Goal: Task Accomplishment & Management: Manage account settings

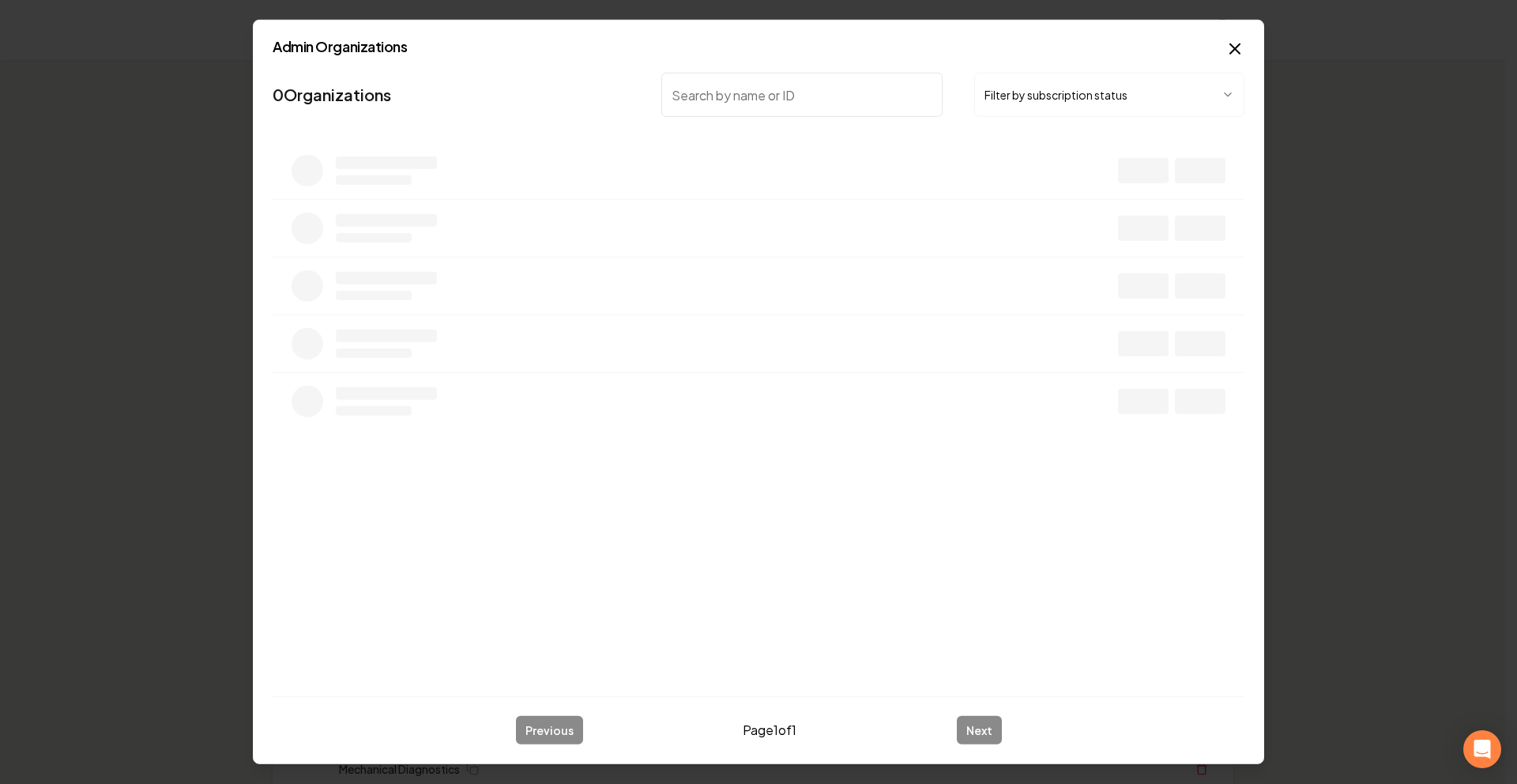
click at [1036, 89] on button "Filter by subscription status" at bounding box center [1109, 95] width 270 height 44
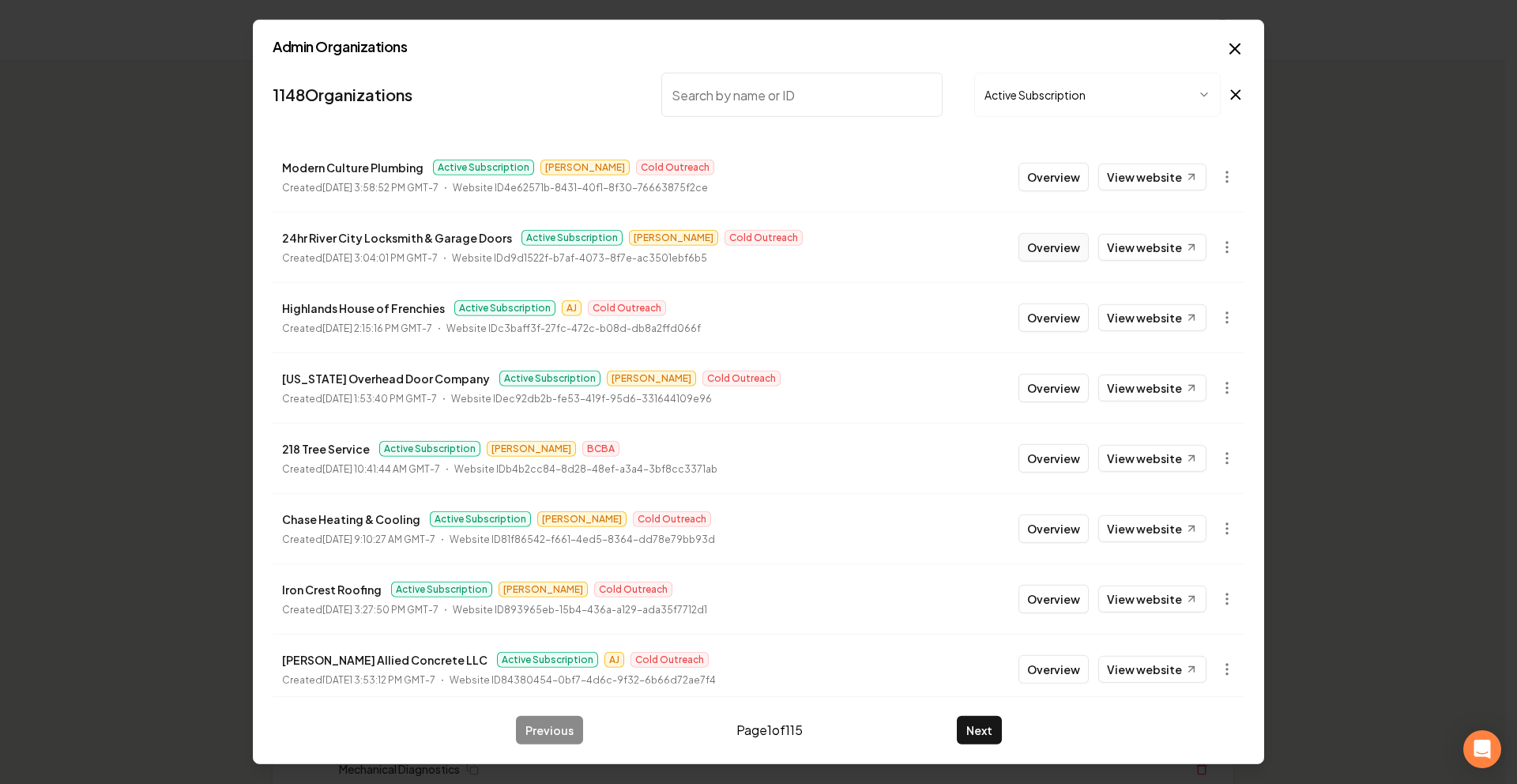
click at [1044, 237] on button "Overview" at bounding box center [1053, 247] width 70 height 29
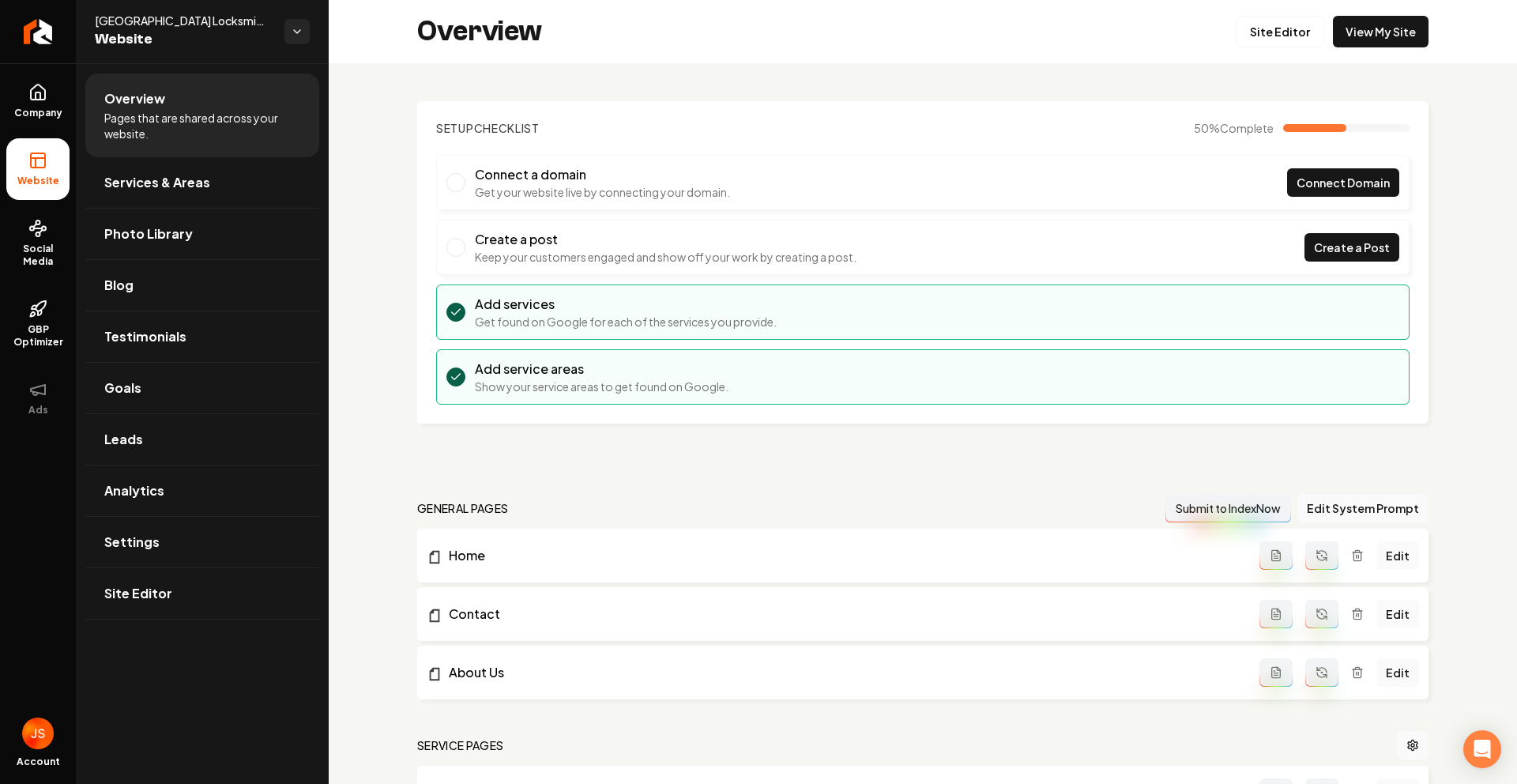
scroll to position [539, 0]
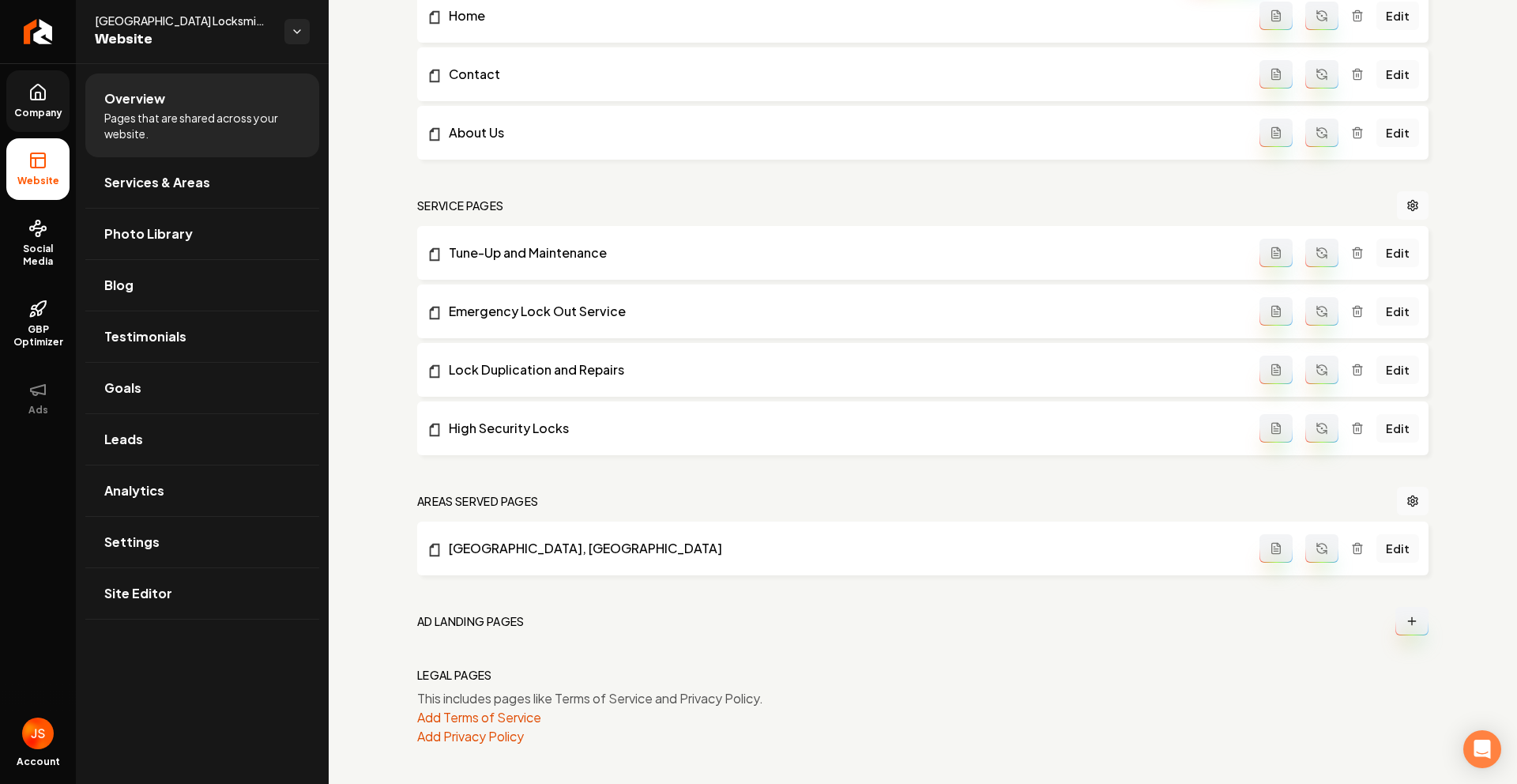
click at [40, 109] on span "Company" at bounding box center [38, 113] width 61 height 13
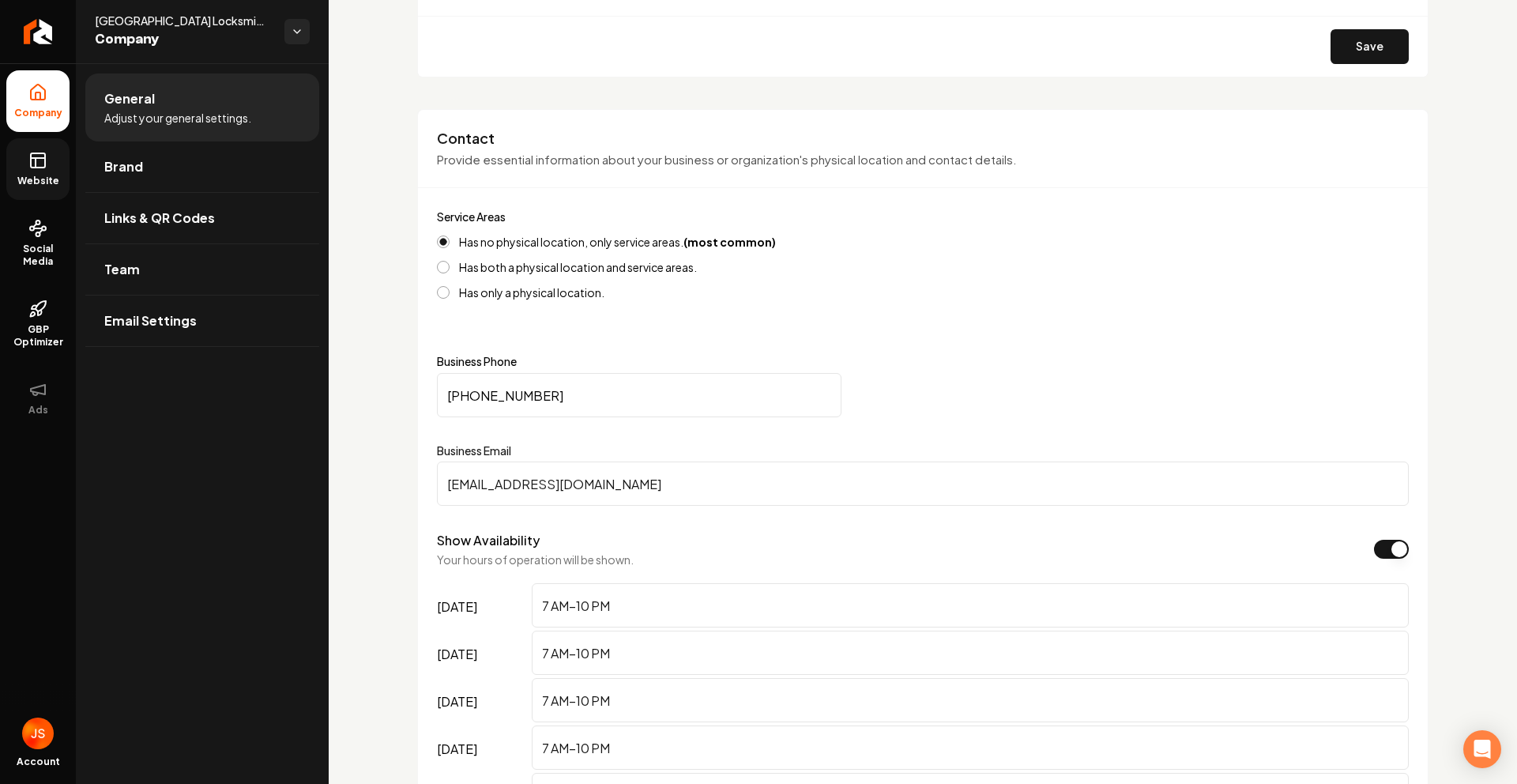
click at [36, 162] on icon at bounding box center [36, 162] width 0 height 10
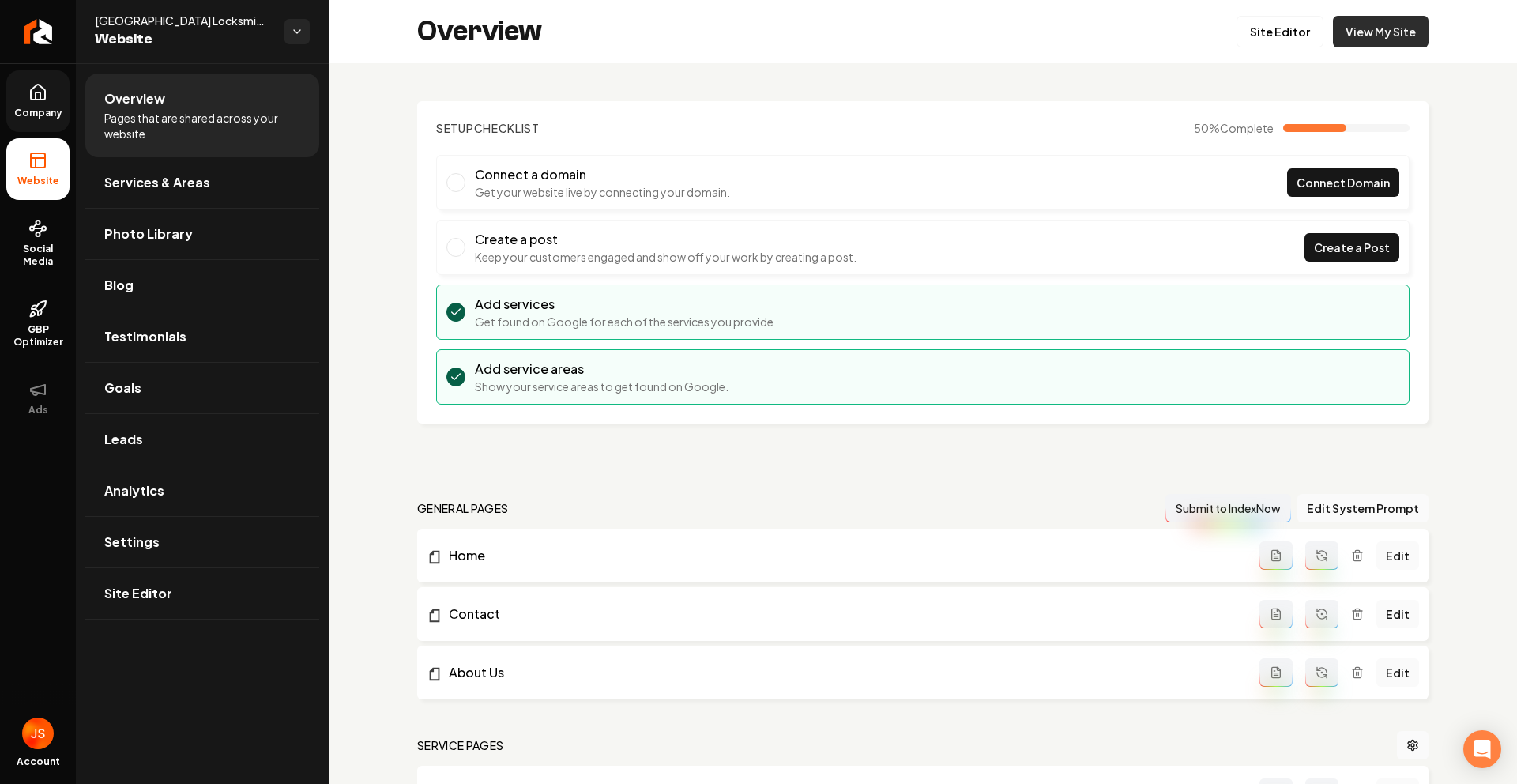
click at [1365, 36] on link "View My Site" at bounding box center [1381, 31] width 96 height 31
click at [43, 102] on link "Company" at bounding box center [37, 101] width 63 height 62
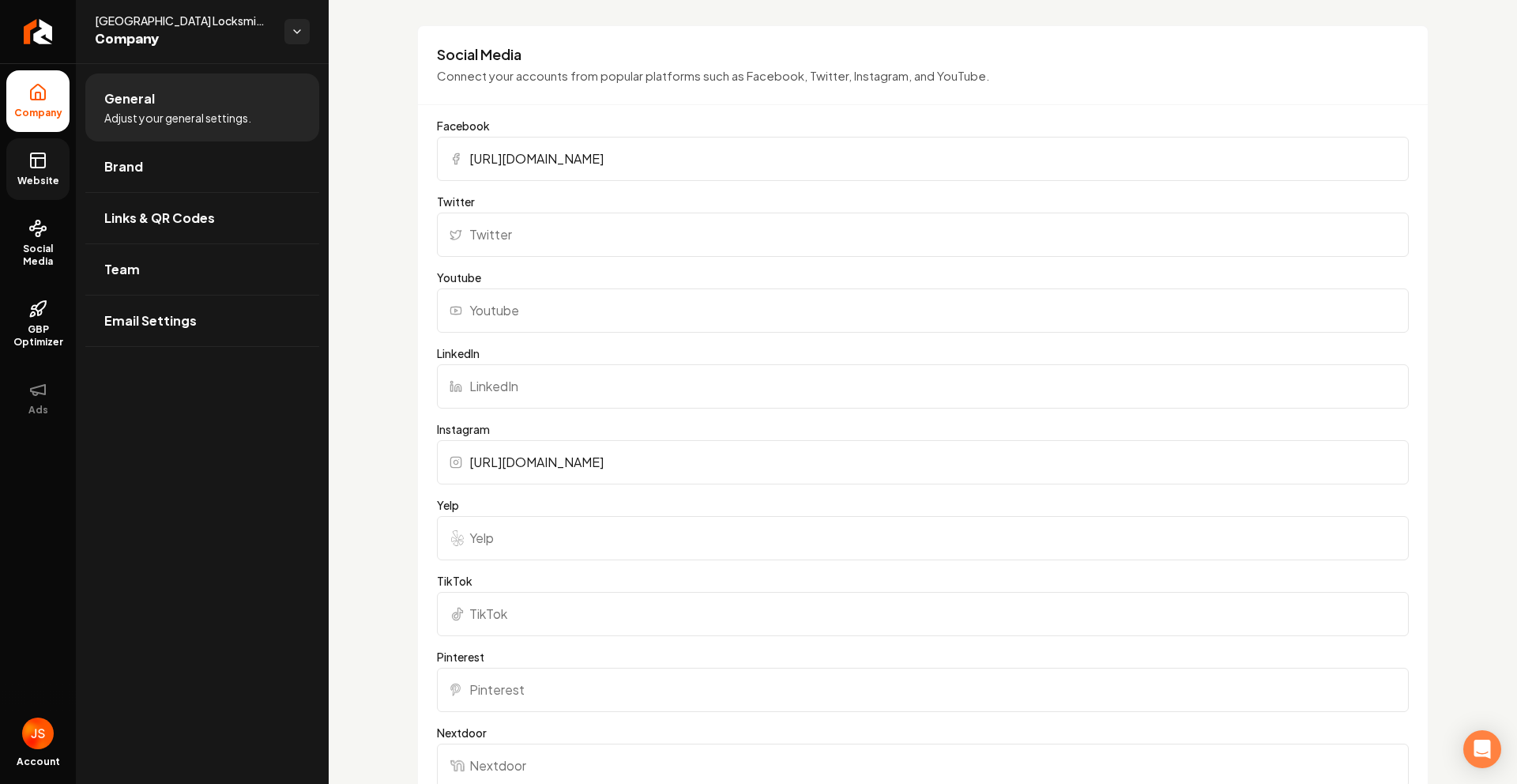
scroll to position [1618, 0]
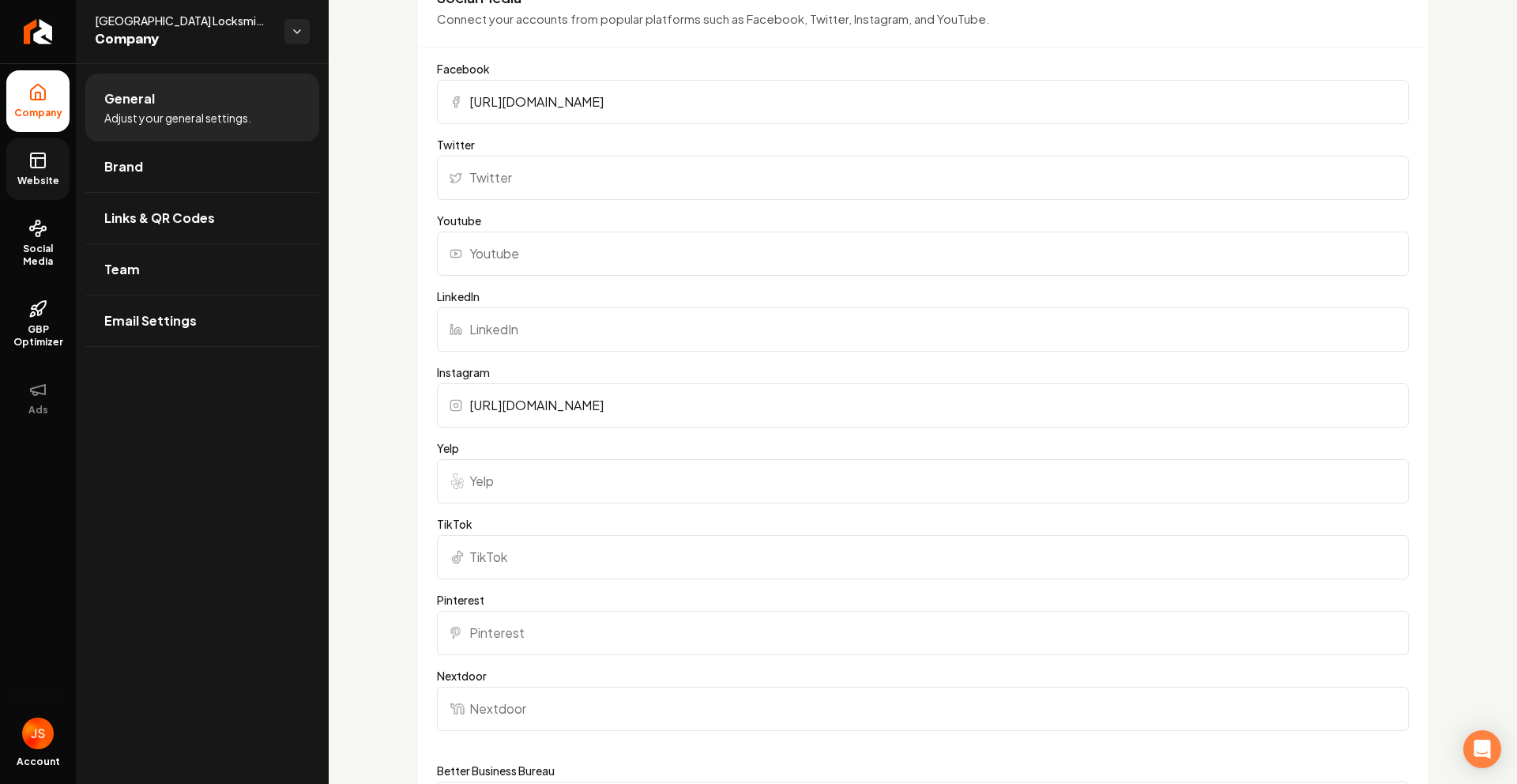
drag, startPoint x: 538, startPoint y: 276, endPoint x: 530, endPoint y: 254, distance: 23.4
click at [538, 274] on form "Facebook [URL][DOMAIN_NAME] Twitter Youtube LinkedIn Instagram [URL][DOMAIN_NAM…" at bounding box center [922, 483] width 972 height 845
click at [530, 254] on input "Youtube" at bounding box center [922, 254] width 972 height 44
paste input "[URL][DOMAIN_NAME]"
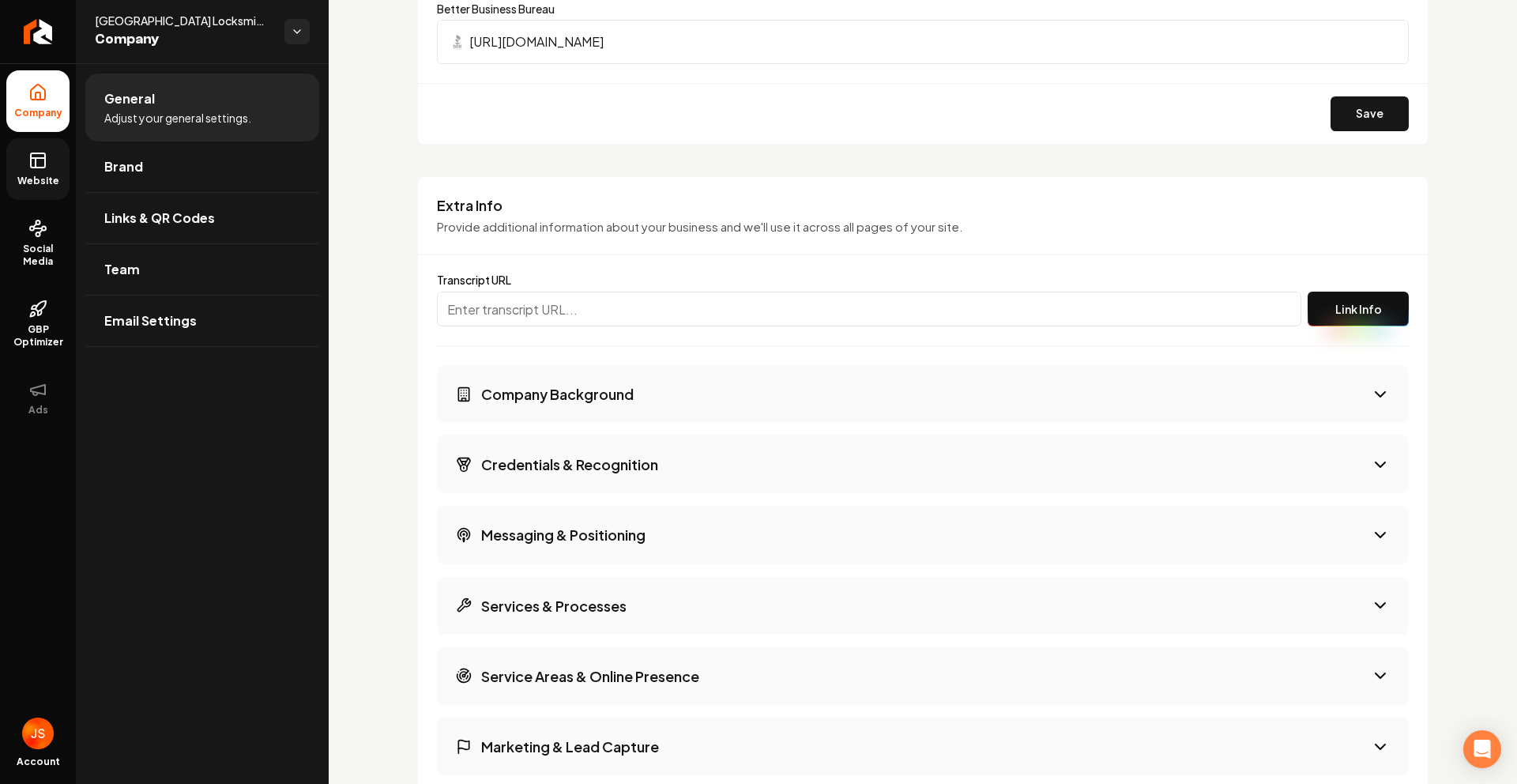
scroll to position [2381, 0]
type input "[URL][DOMAIN_NAME]"
click at [1340, 111] on button "Save" at bounding box center [1369, 113] width 78 height 35
click at [41, 159] on icon at bounding box center [38, 161] width 19 height 19
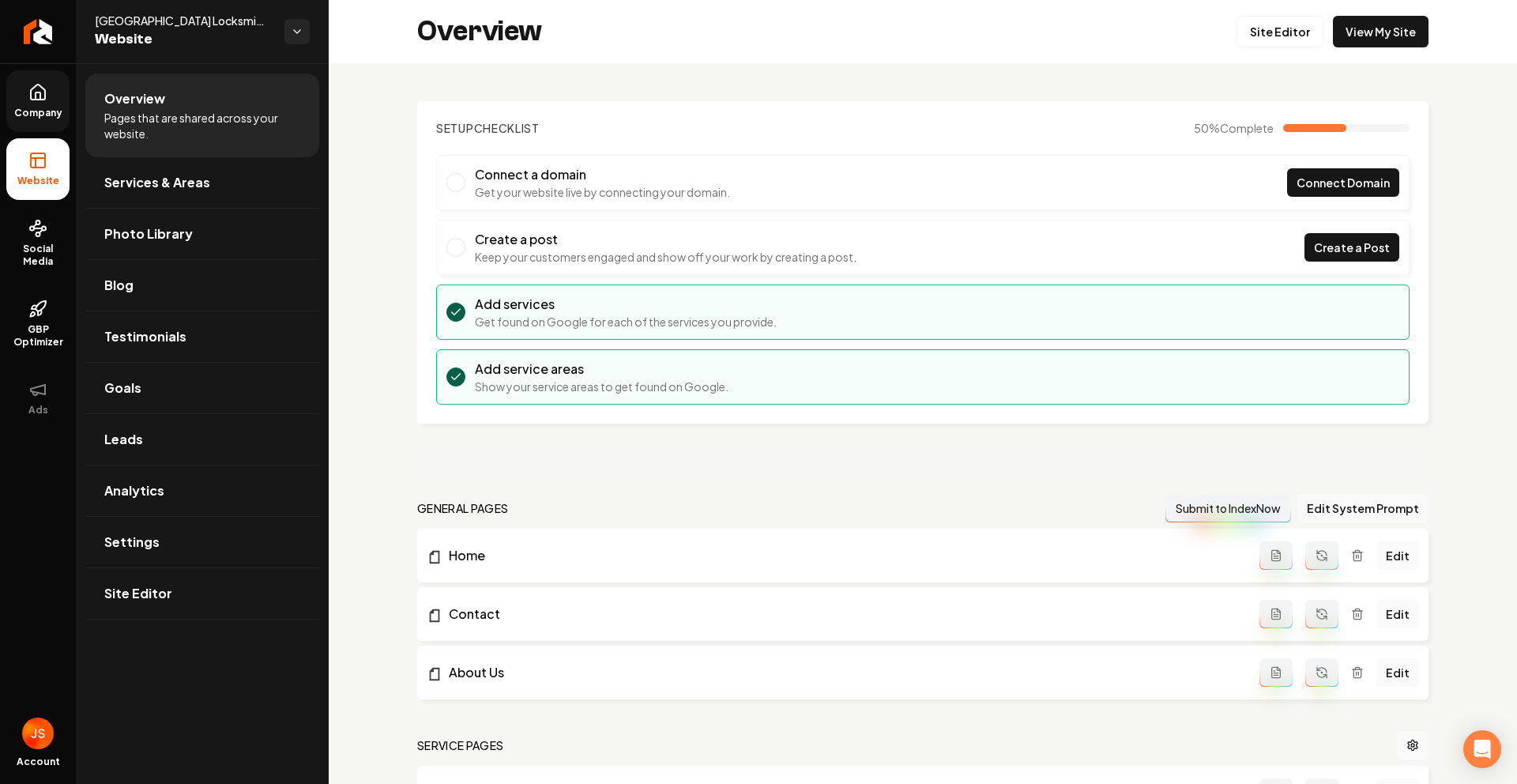
click at [42, 117] on span "Company" at bounding box center [38, 113] width 61 height 13
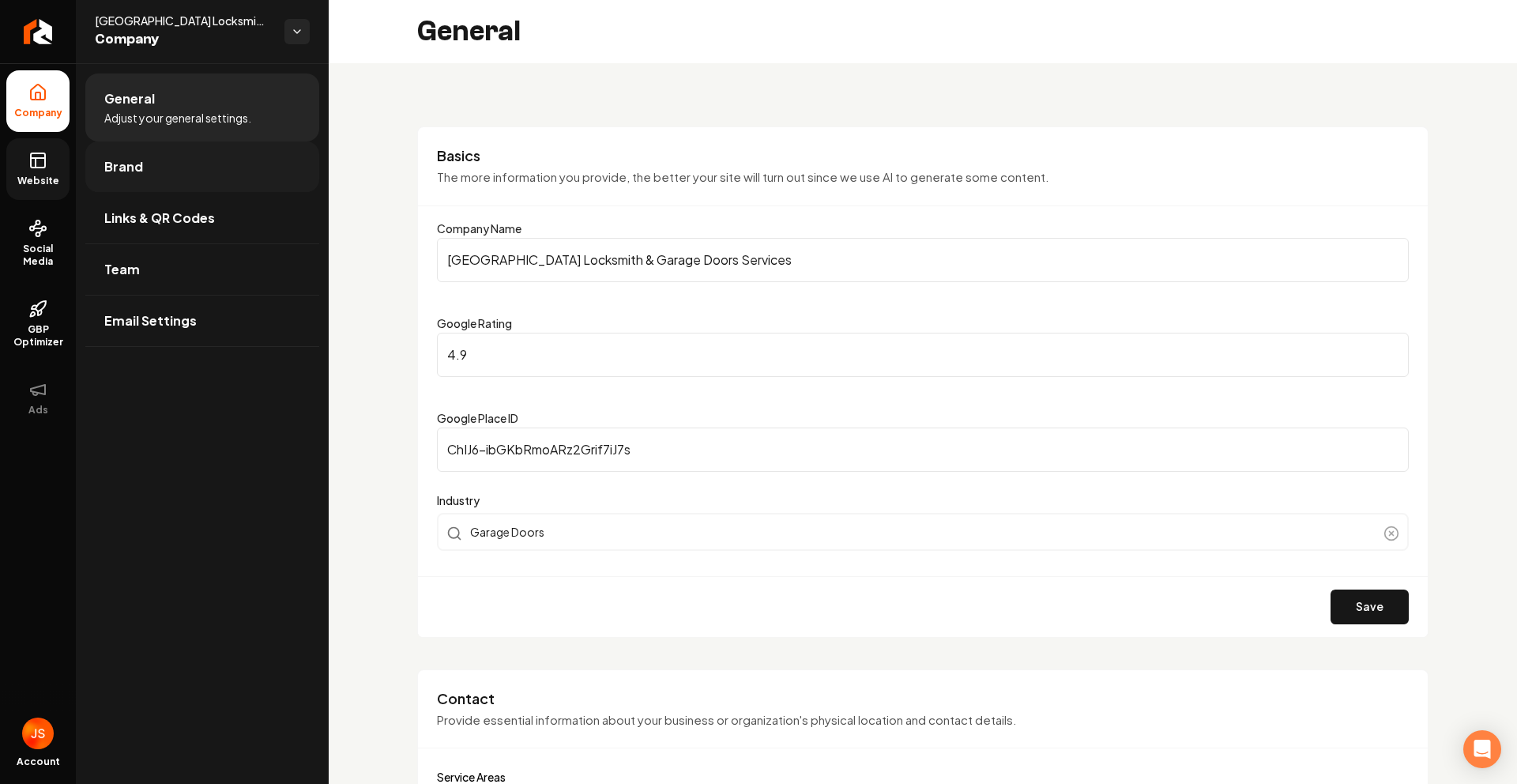
click at [184, 160] on link "Brand" at bounding box center [201, 167] width 234 height 50
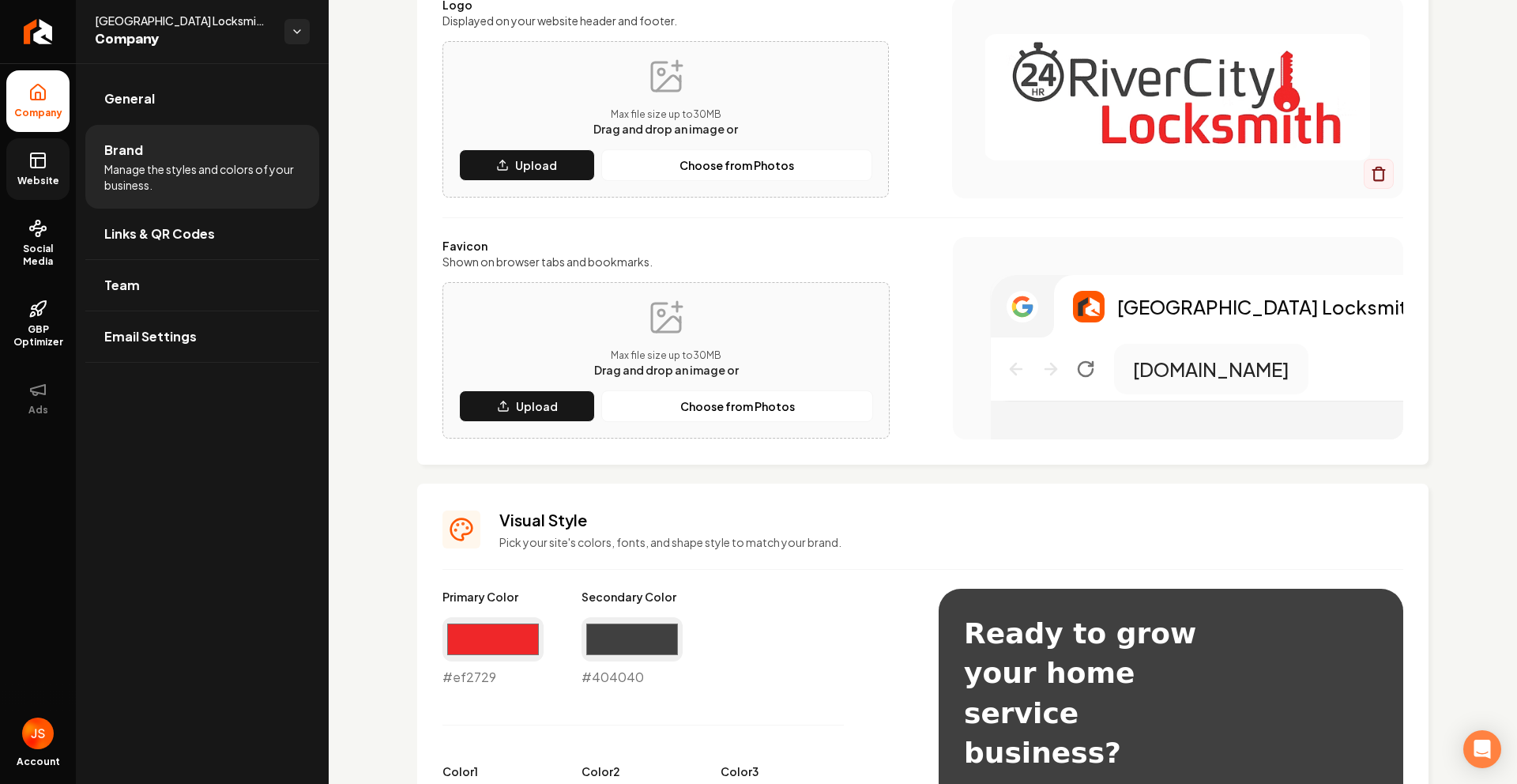
scroll to position [329, 0]
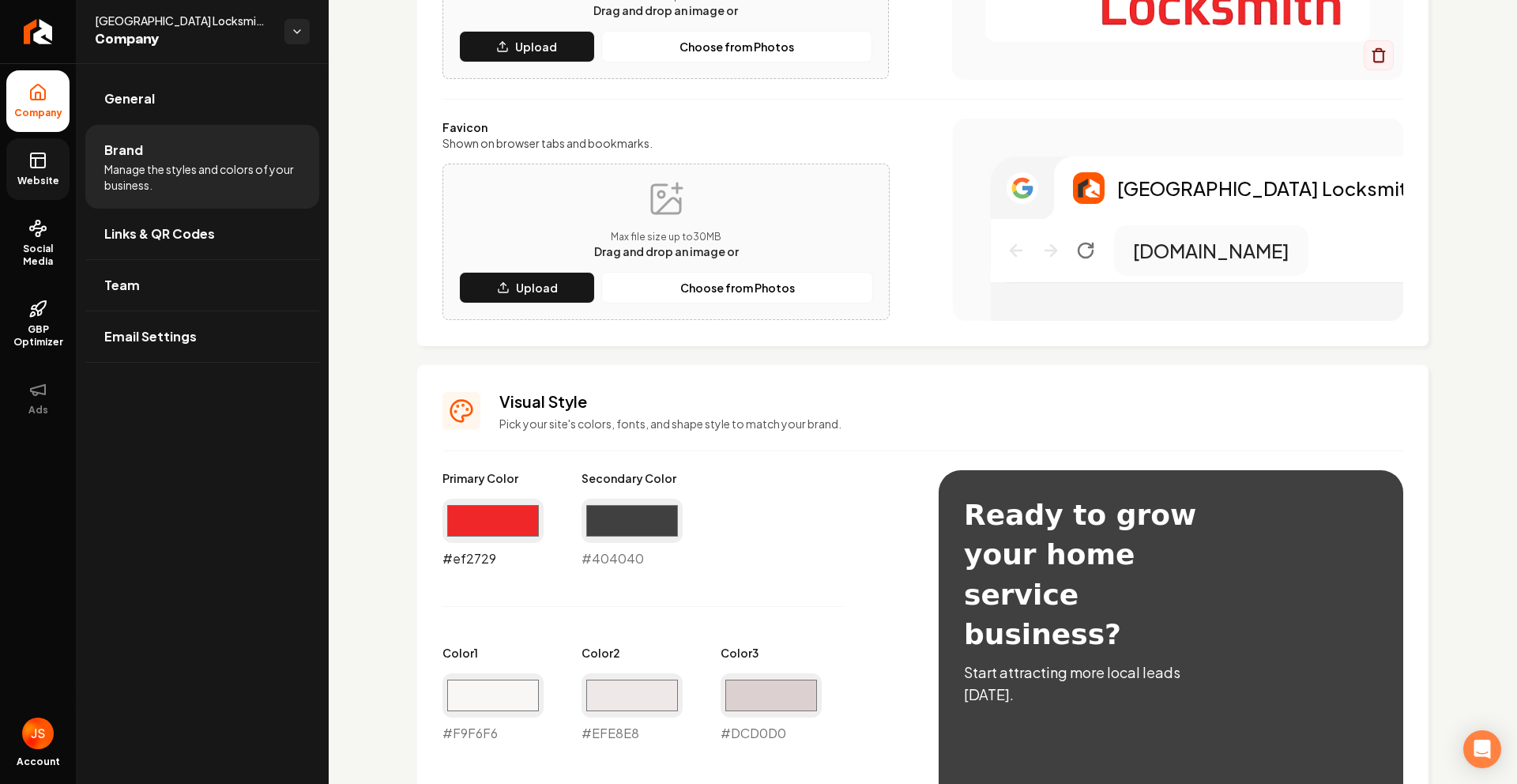
click at [491, 524] on input "#ef2729" at bounding box center [493, 520] width 101 height 44
type input "#404040"
click at [775, 557] on div "Primary Color #404040 #404040 Secondary Color #404040 #404040 Color 1 #f9f6f6 #…" at bounding box center [675, 741] width 465 height 544
click at [636, 530] on input "#404040" at bounding box center [632, 520] width 101 height 44
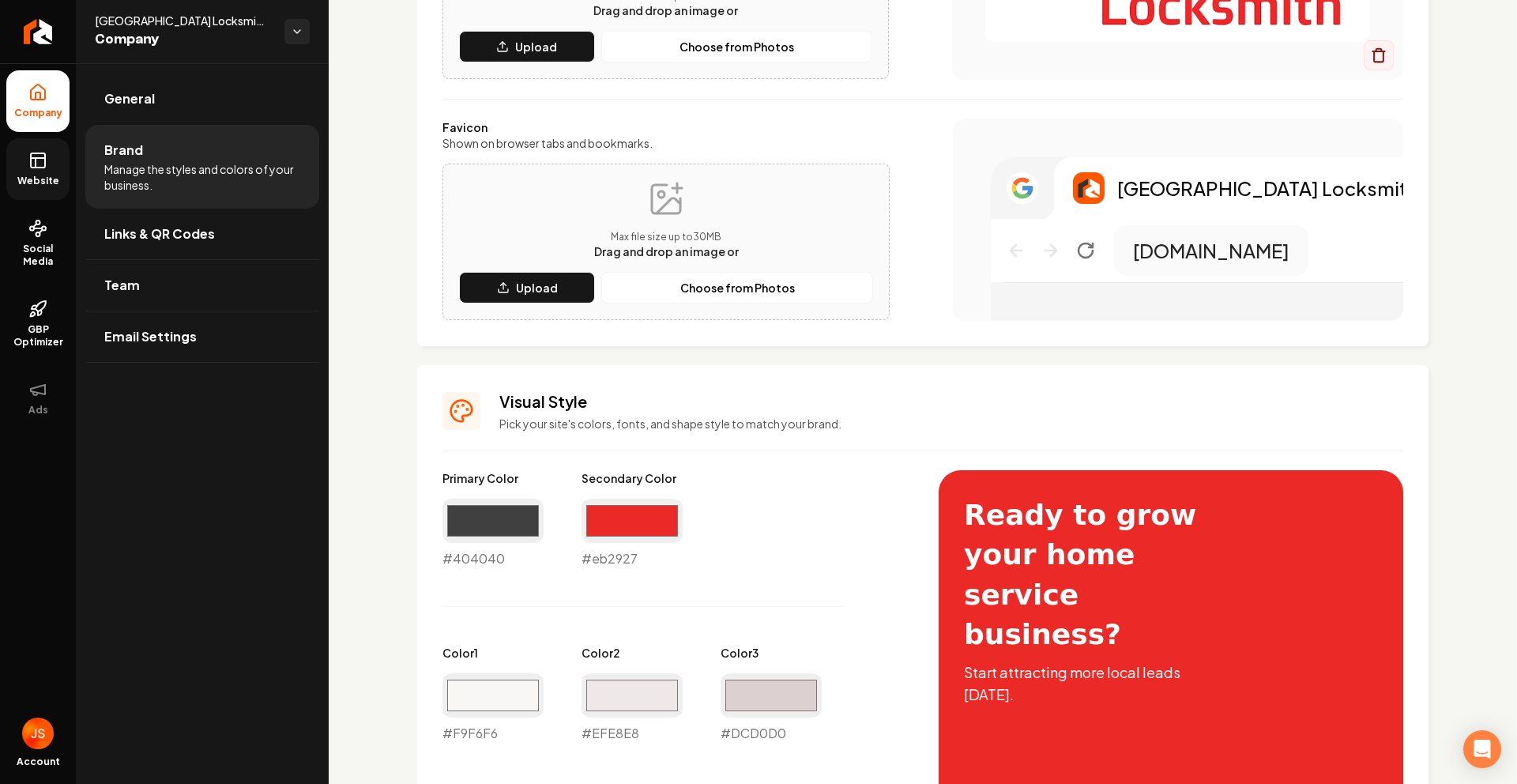
type input "#eb2927"
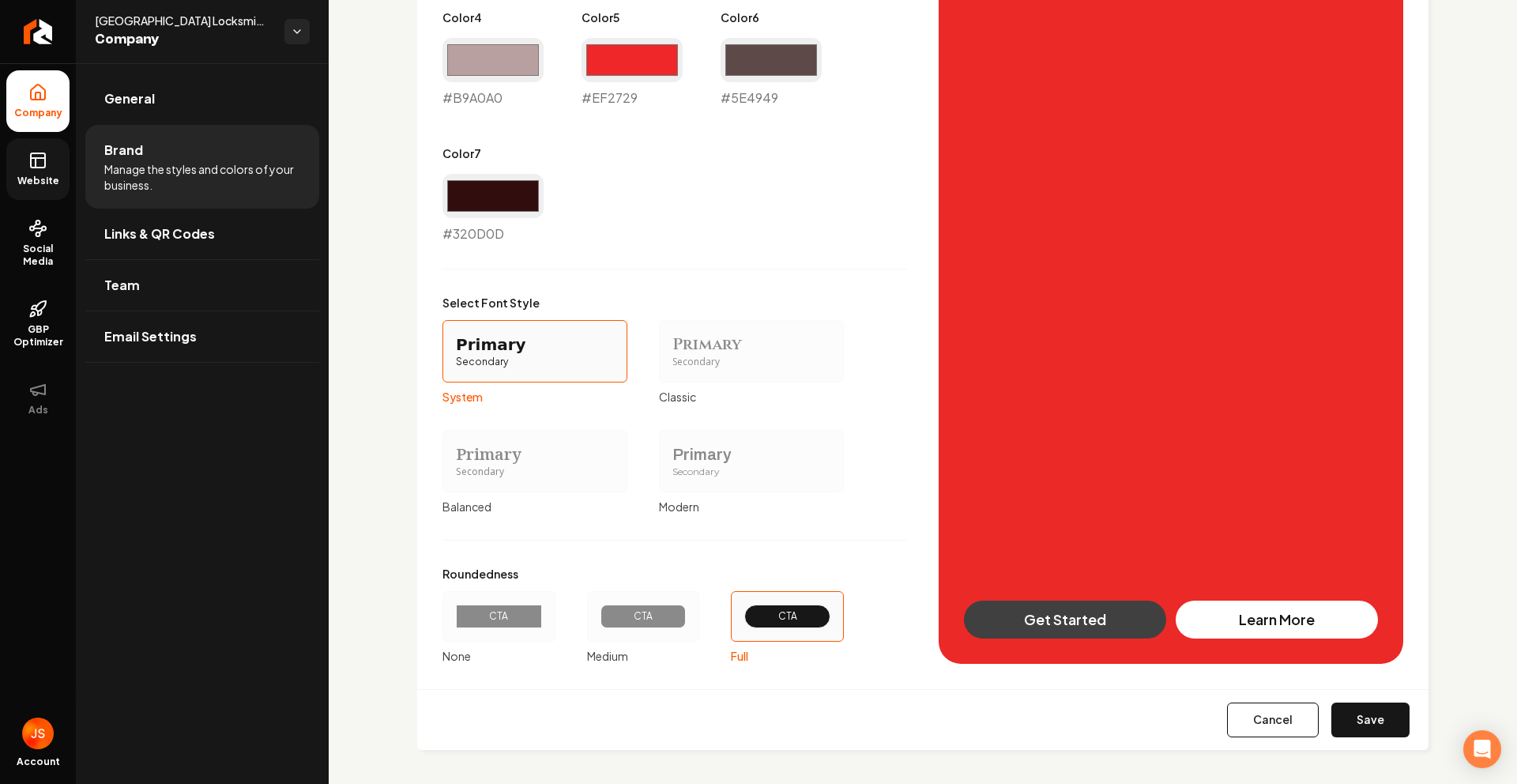
scroll to position [1104, 0]
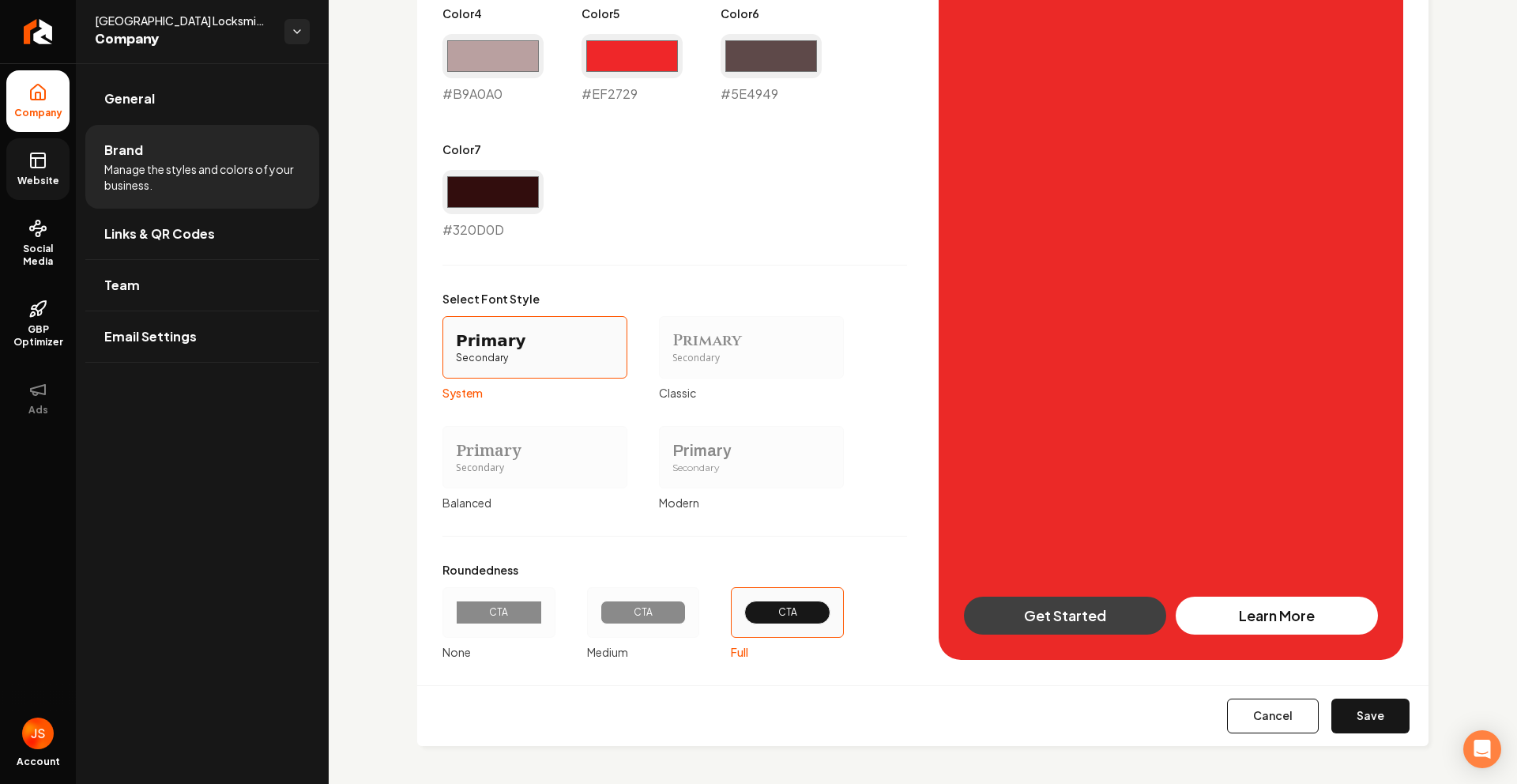
click at [1331, 730] on button "Save" at bounding box center [1370, 715] width 78 height 35
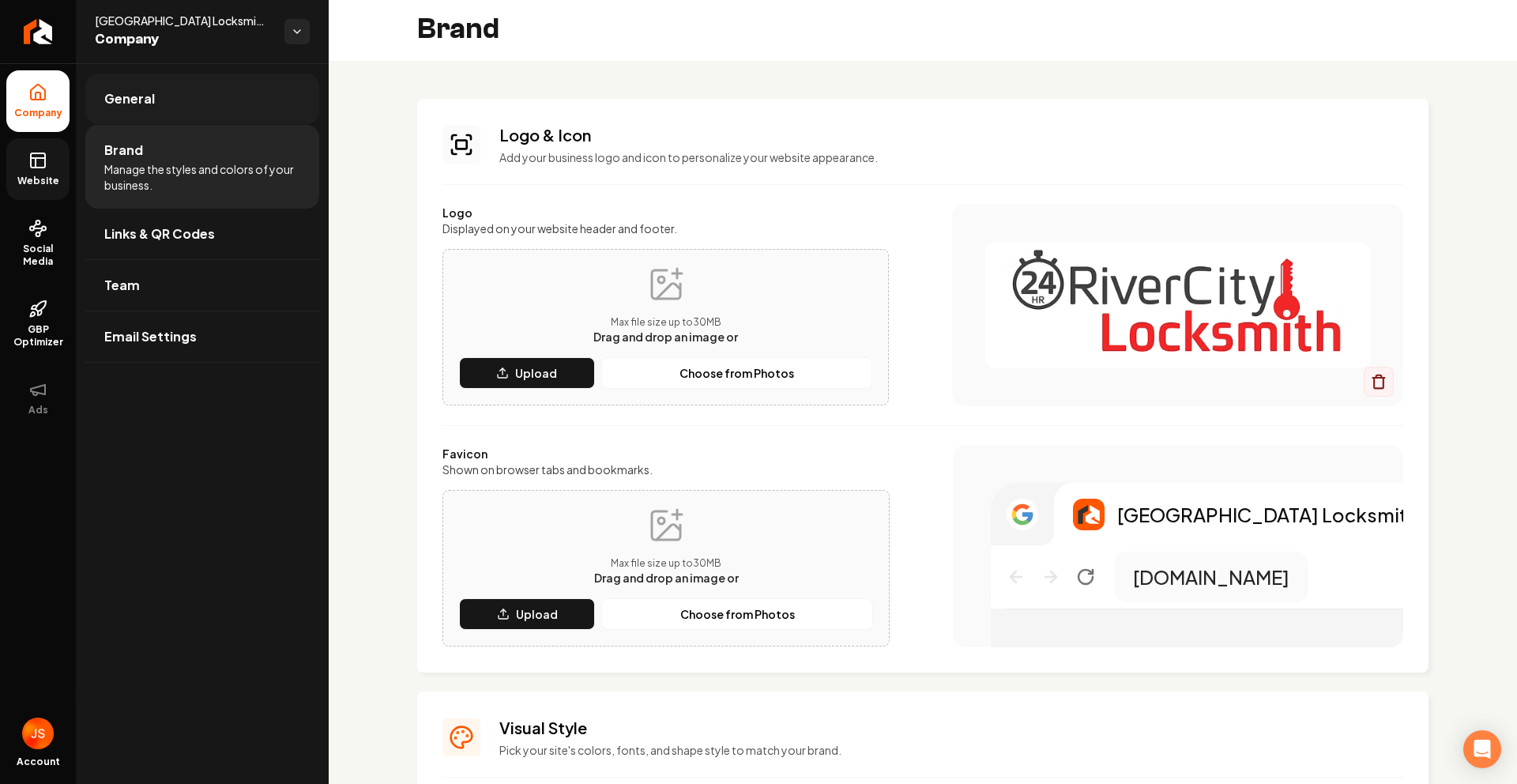
scroll to position [0, 0]
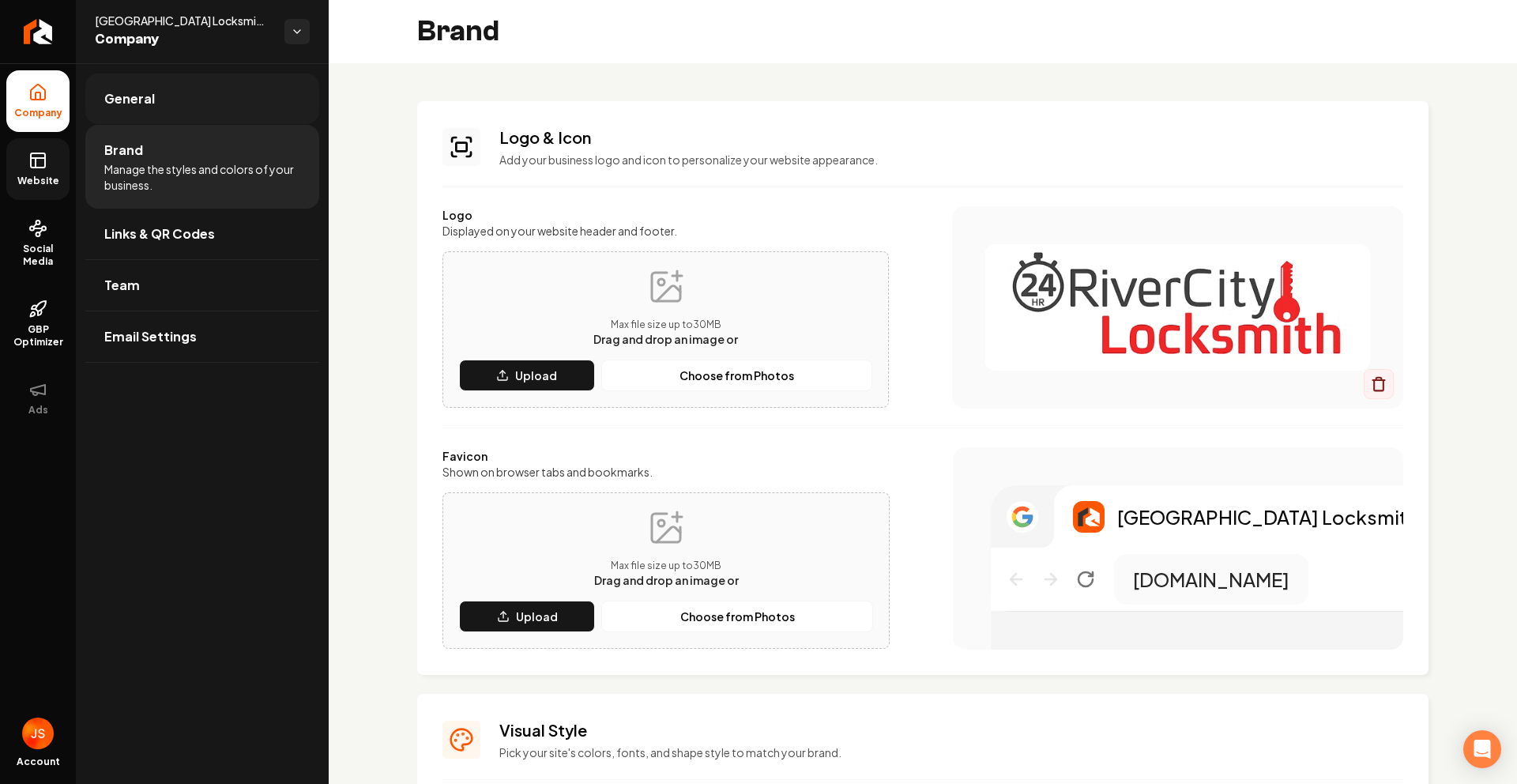
type input "#f9f6f6"
type input "#efe8e8"
type input "#dcd0d0"
type input "#b9a0a0"
type input "#ef2729"
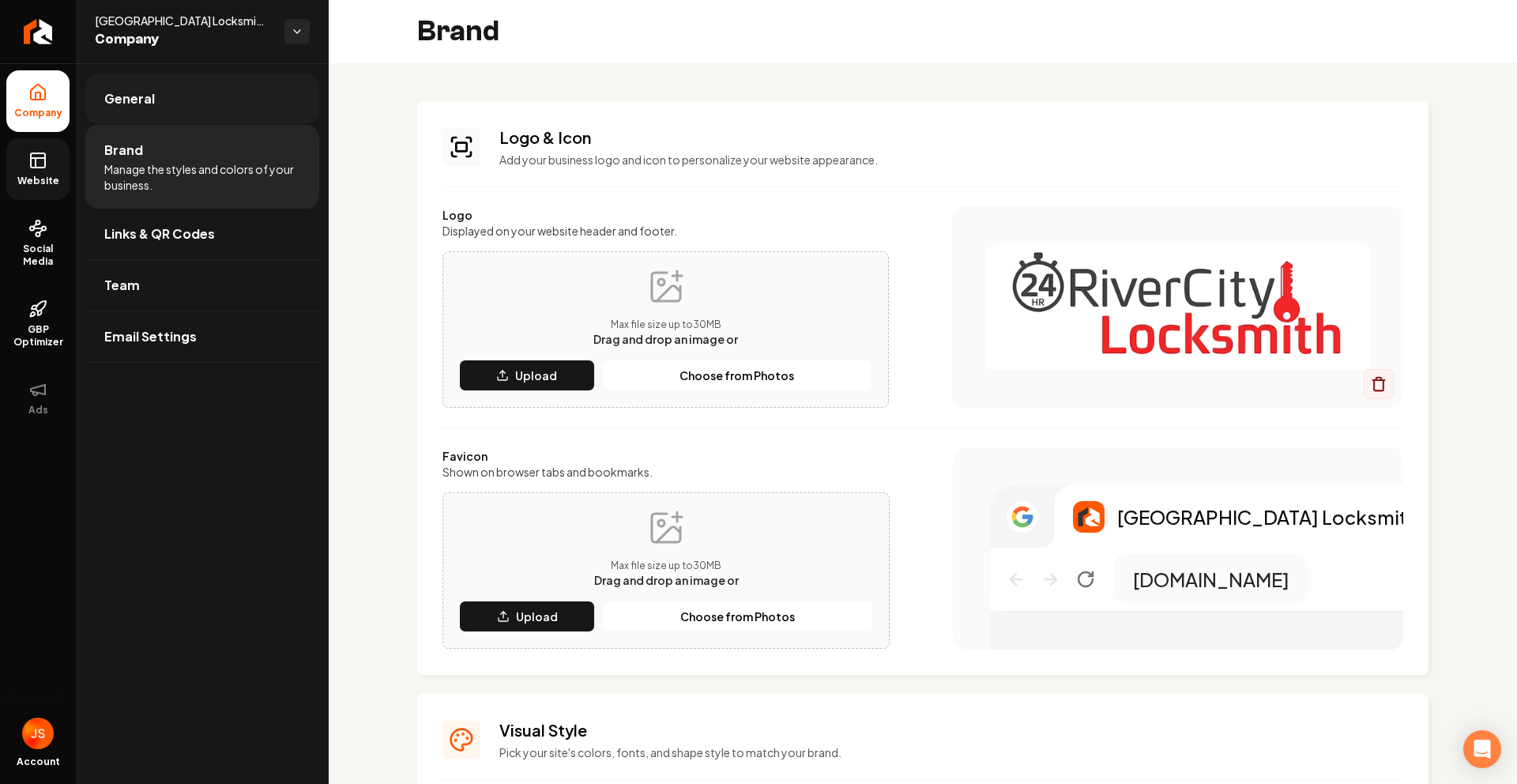
type input "#5e4949"
type input "#320d0d"
click at [39, 161] on icon at bounding box center [38, 161] width 19 height 19
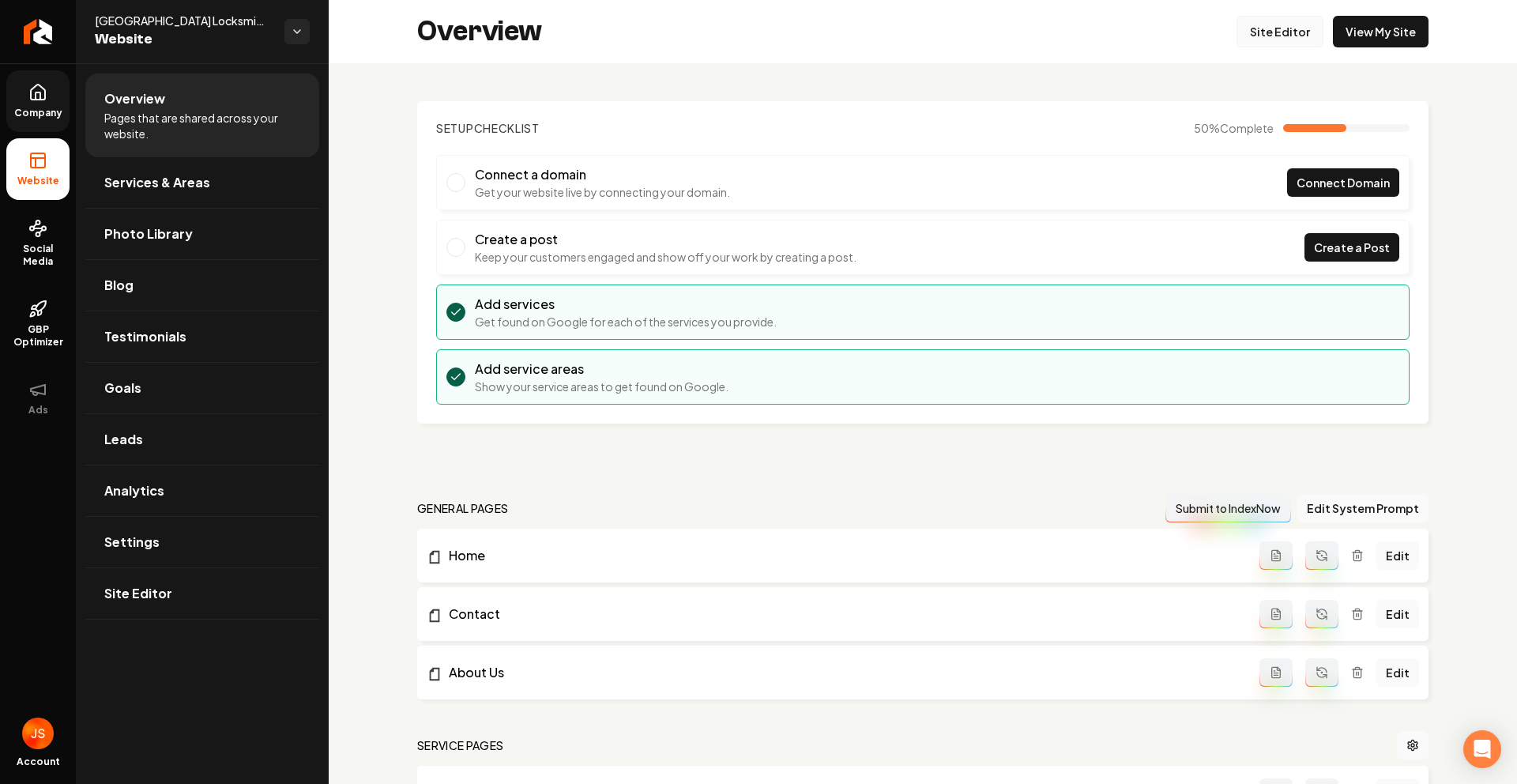
click at [1266, 29] on link "Site Editor" at bounding box center [1280, 31] width 87 height 31
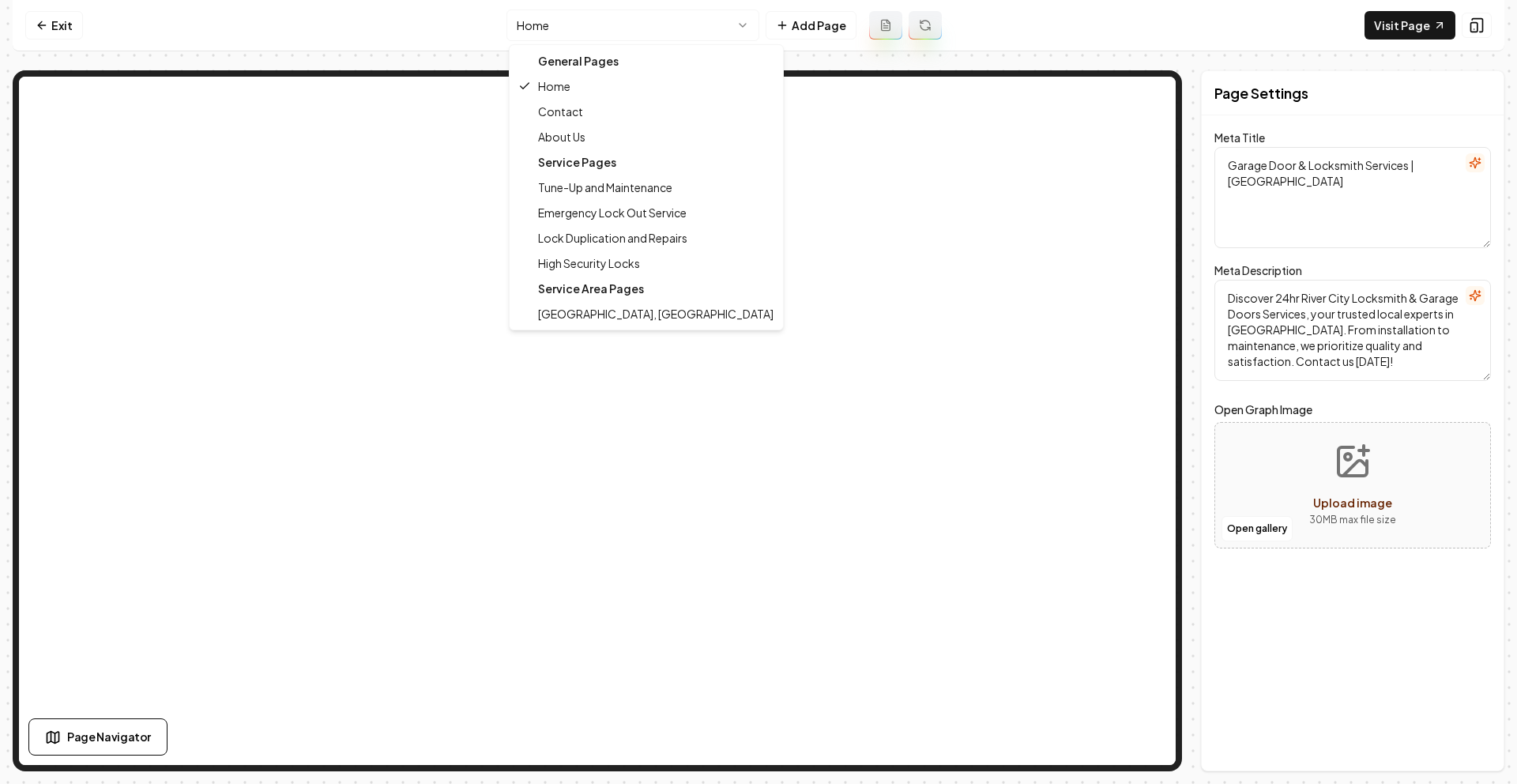
click at [561, 35] on html "Computer Required This feature is only available on a computer. Please switch t…" at bounding box center [758, 392] width 1517 height 784
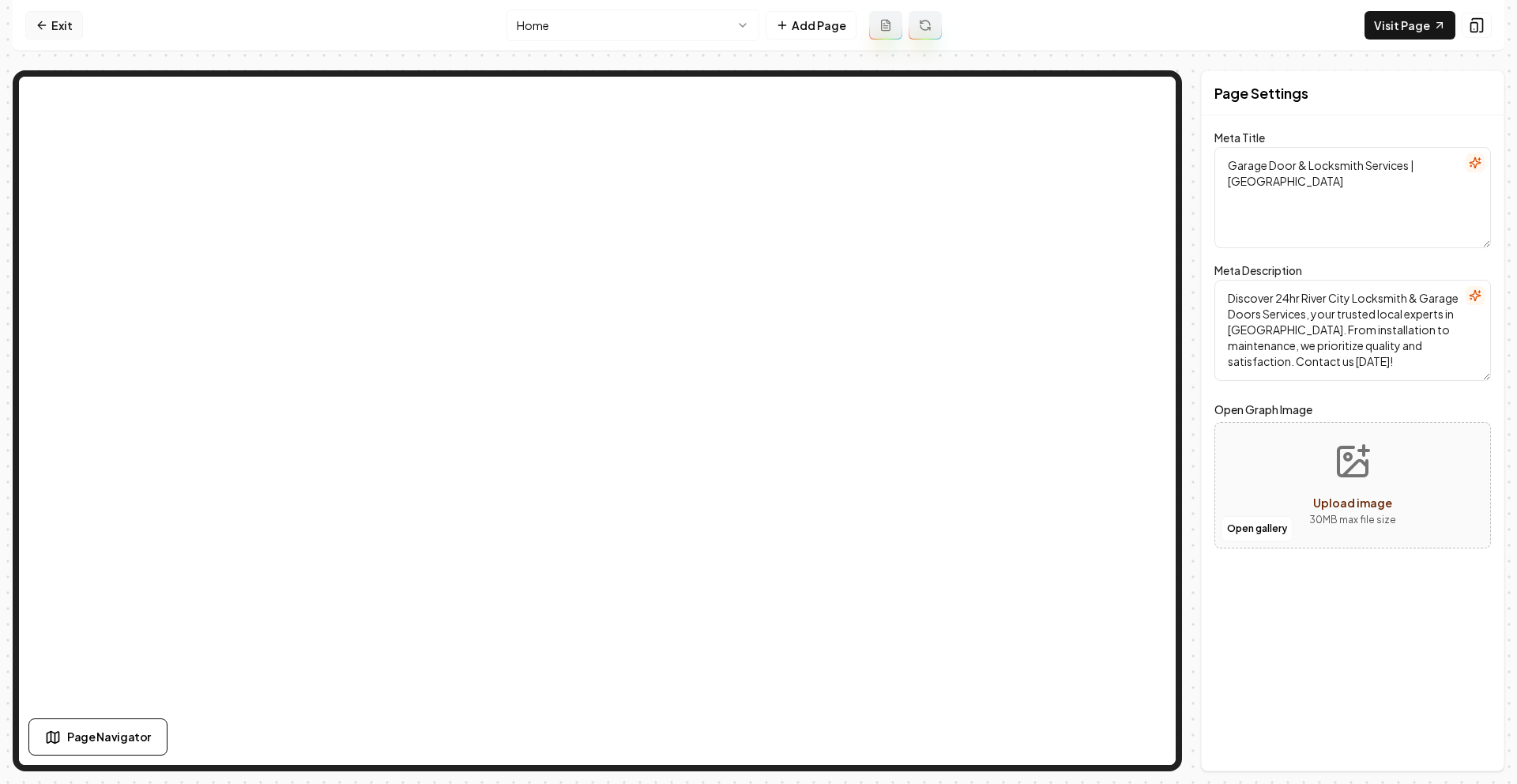
click at [52, 30] on link "Exit" at bounding box center [54, 25] width 57 height 29
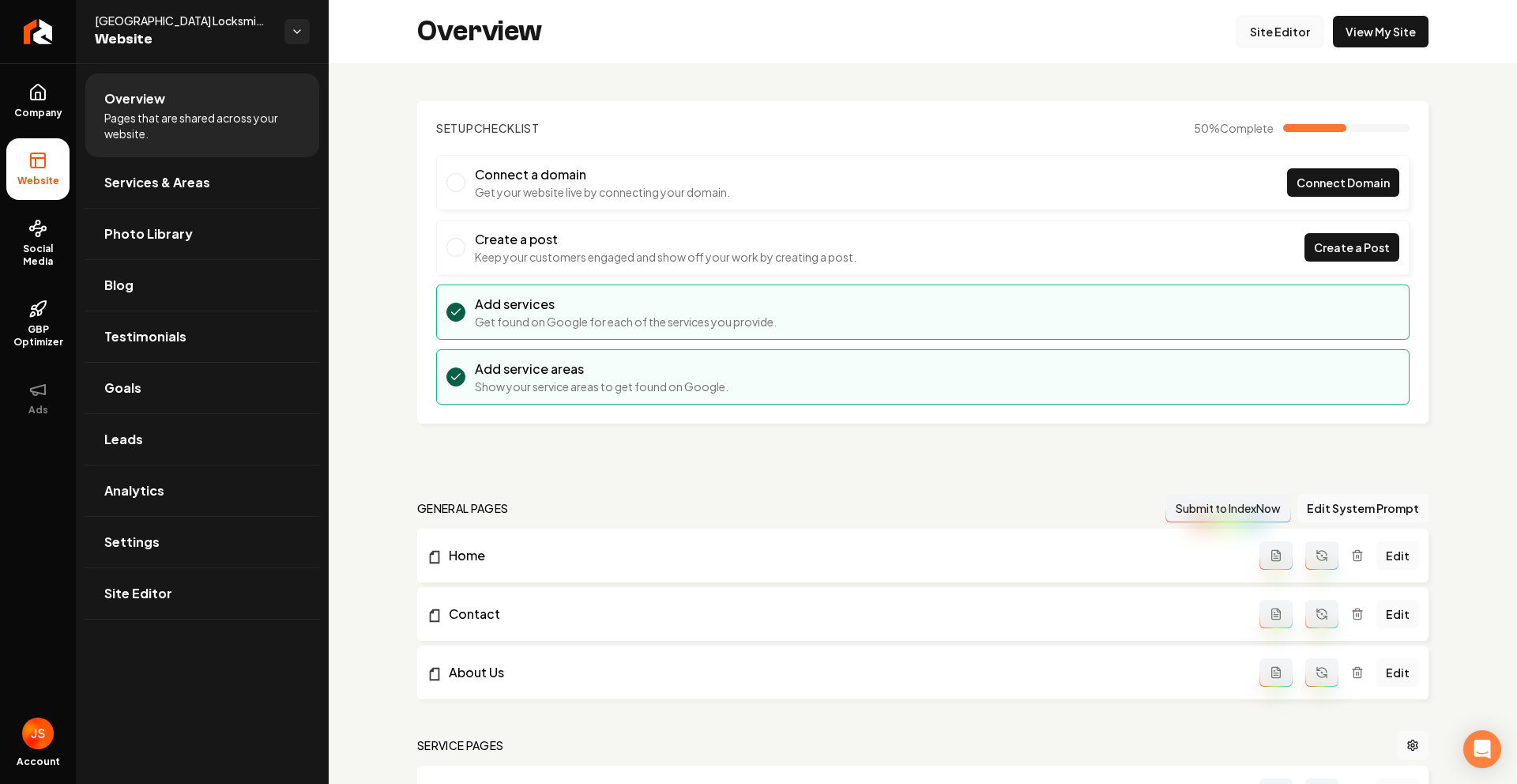
click at [1256, 26] on link "Site Editor" at bounding box center [1280, 31] width 87 height 31
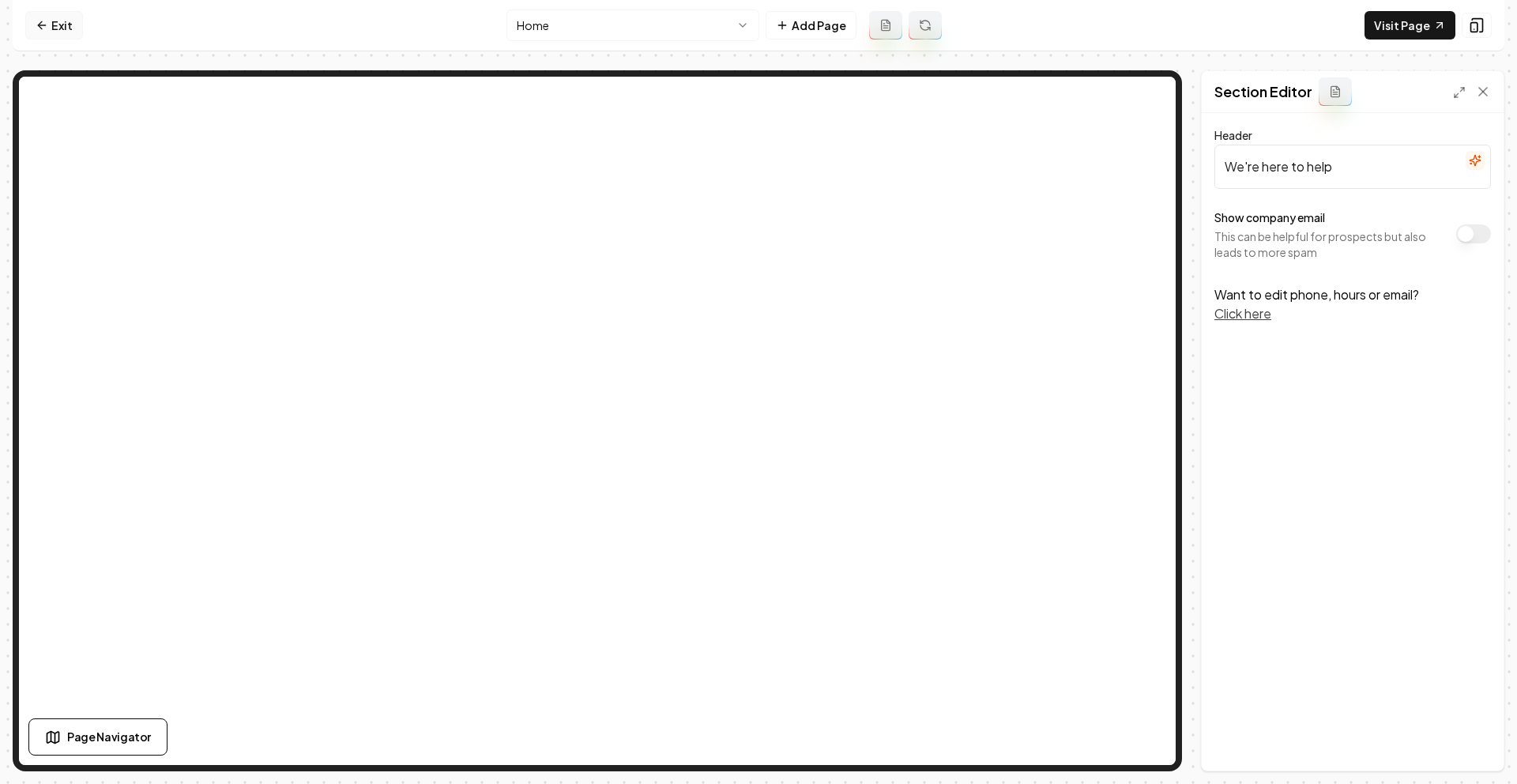
click at [63, 31] on link "Exit" at bounding box center [54, 25] width 57 height 29
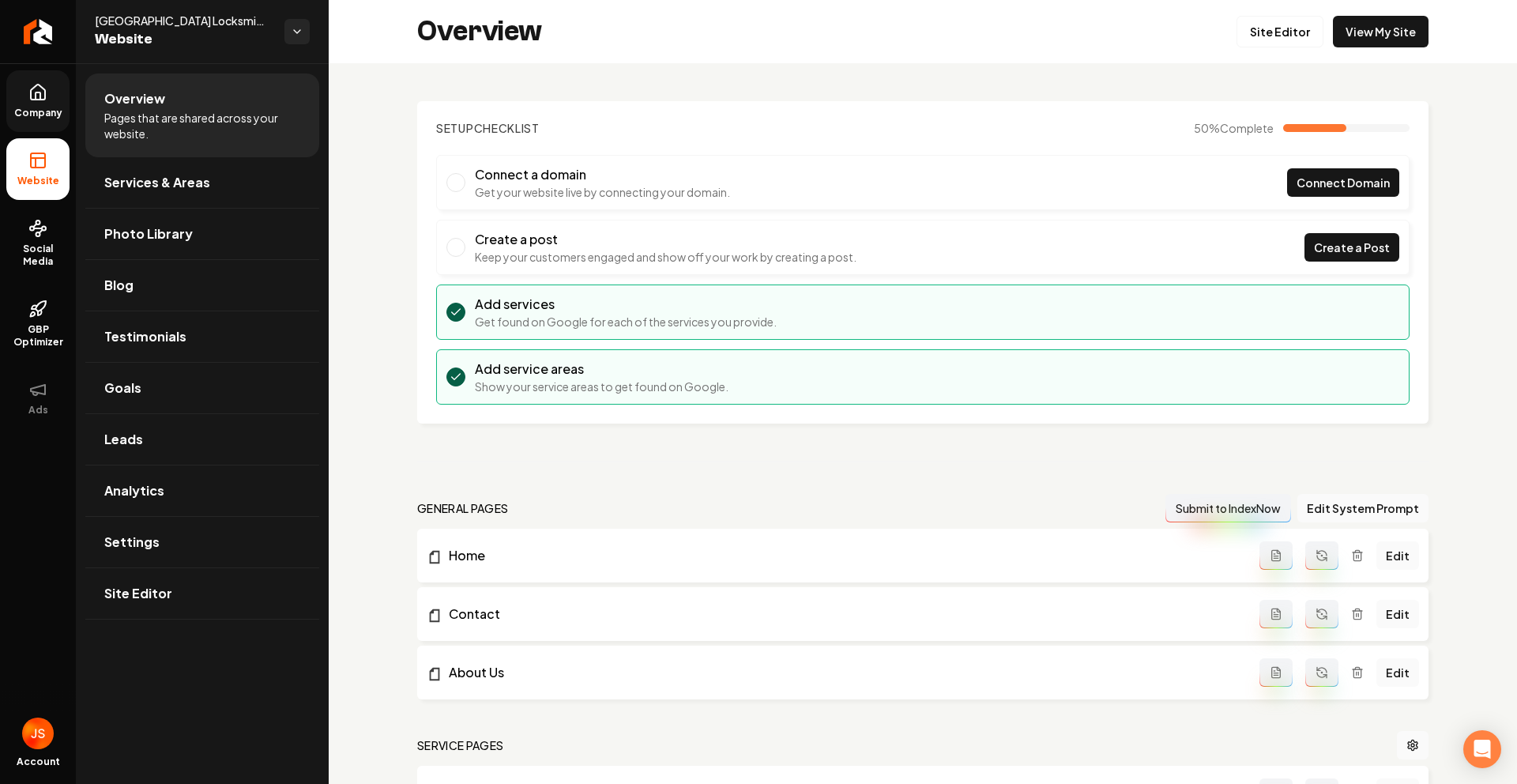
click at [50, 112] on span "Company" at bounding box center [38, 113] width 61 height 13
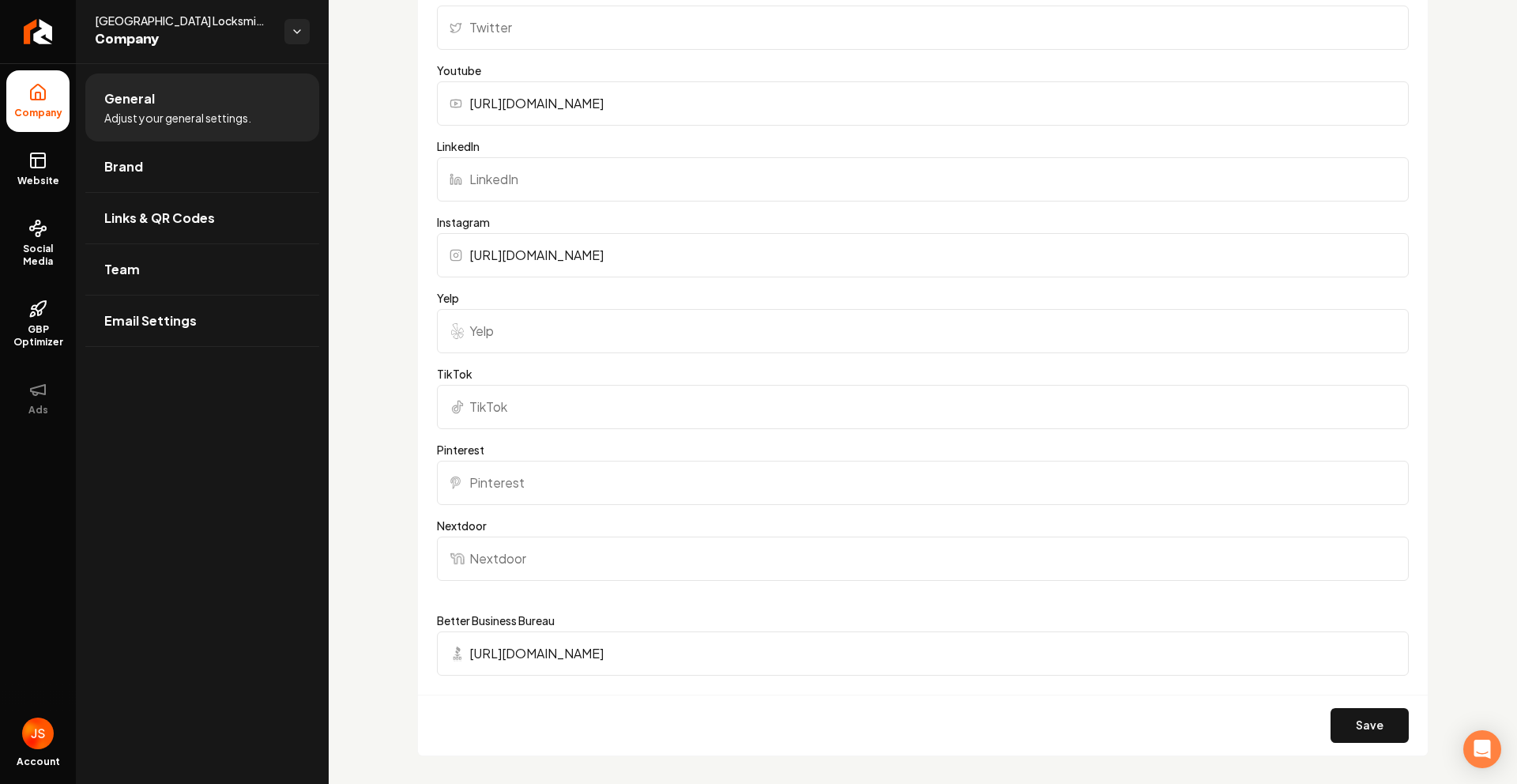
scroll to position [1571, 0]
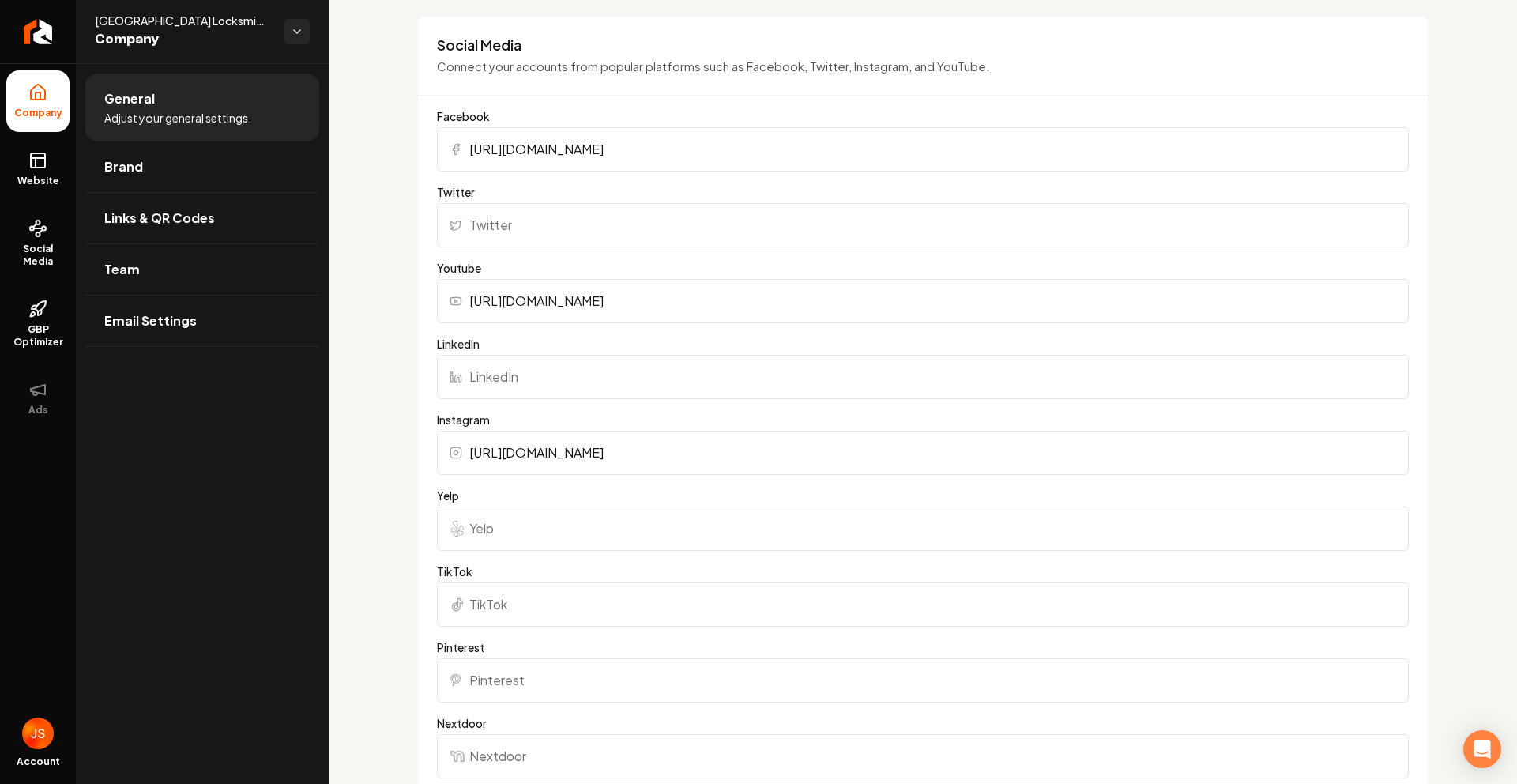
click at [506, 533] on input "Yelp" at bounding box center [922, 528] width 972 height 44
paste input "[URL][DOMAIN_NAME]"
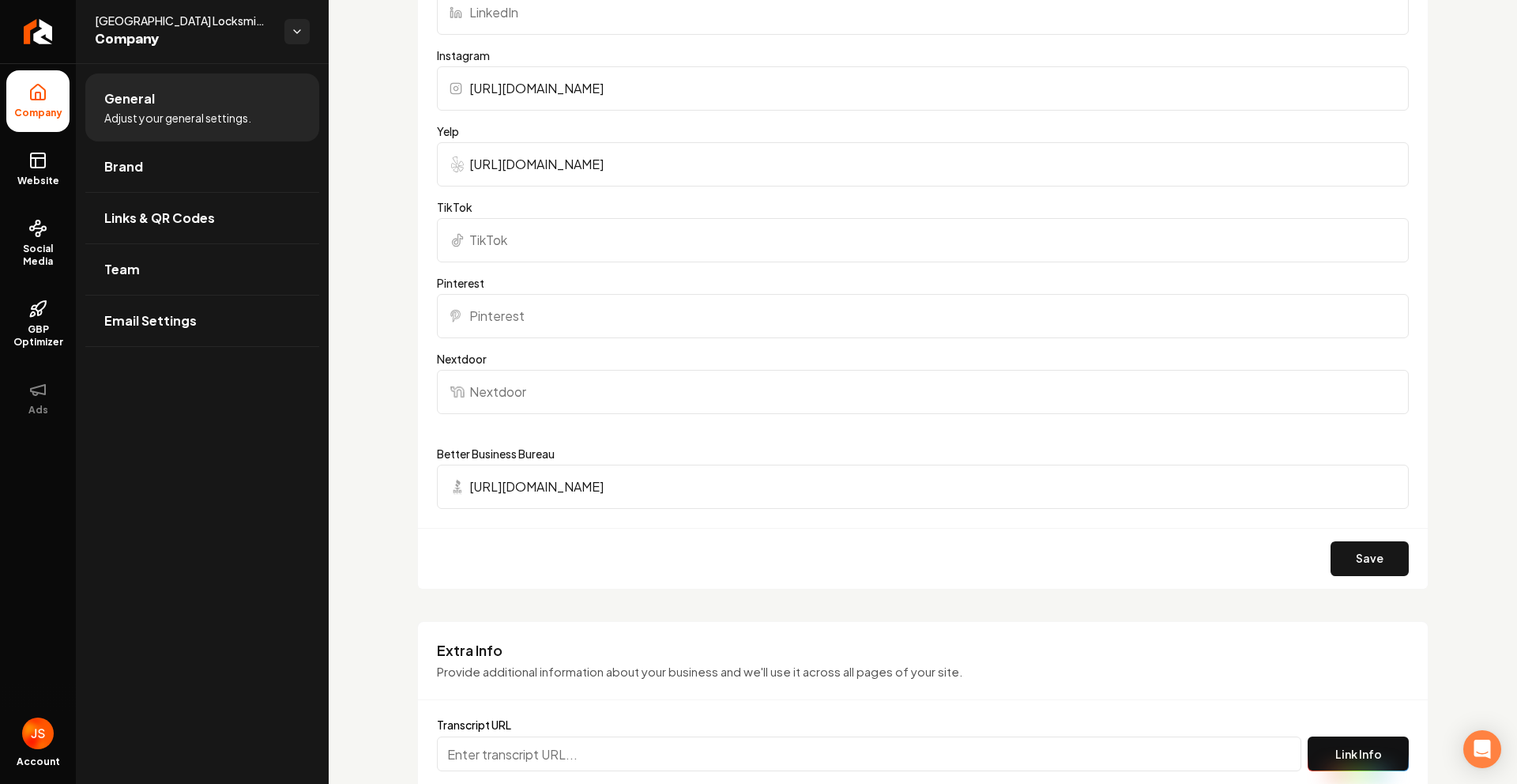
scroll to position [2050, 0]
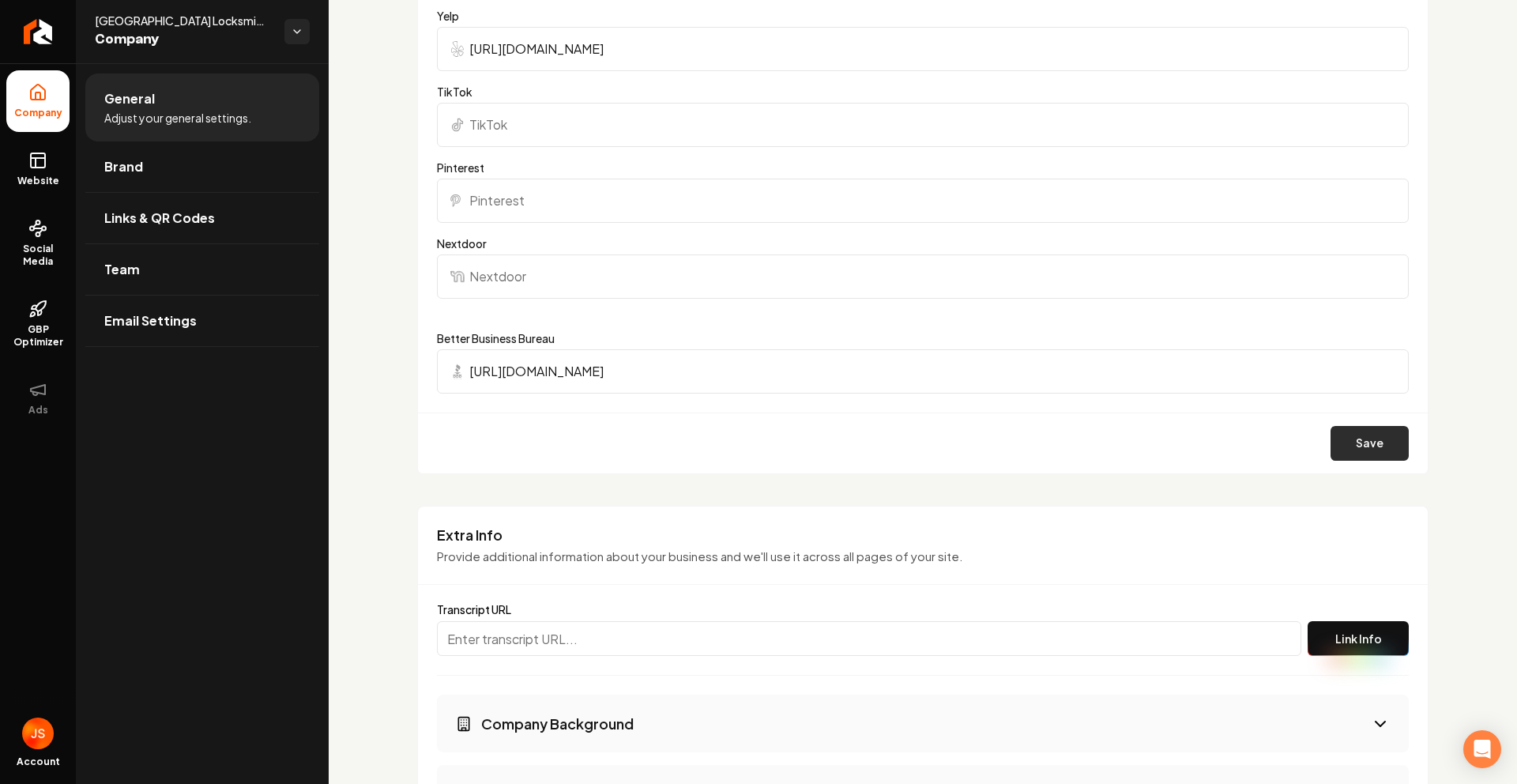
type input "[URL][DOMAIN_NAME]"
click at [1330, 454] on button "Save" at bounding box center [1369, 443] width 78 height 35
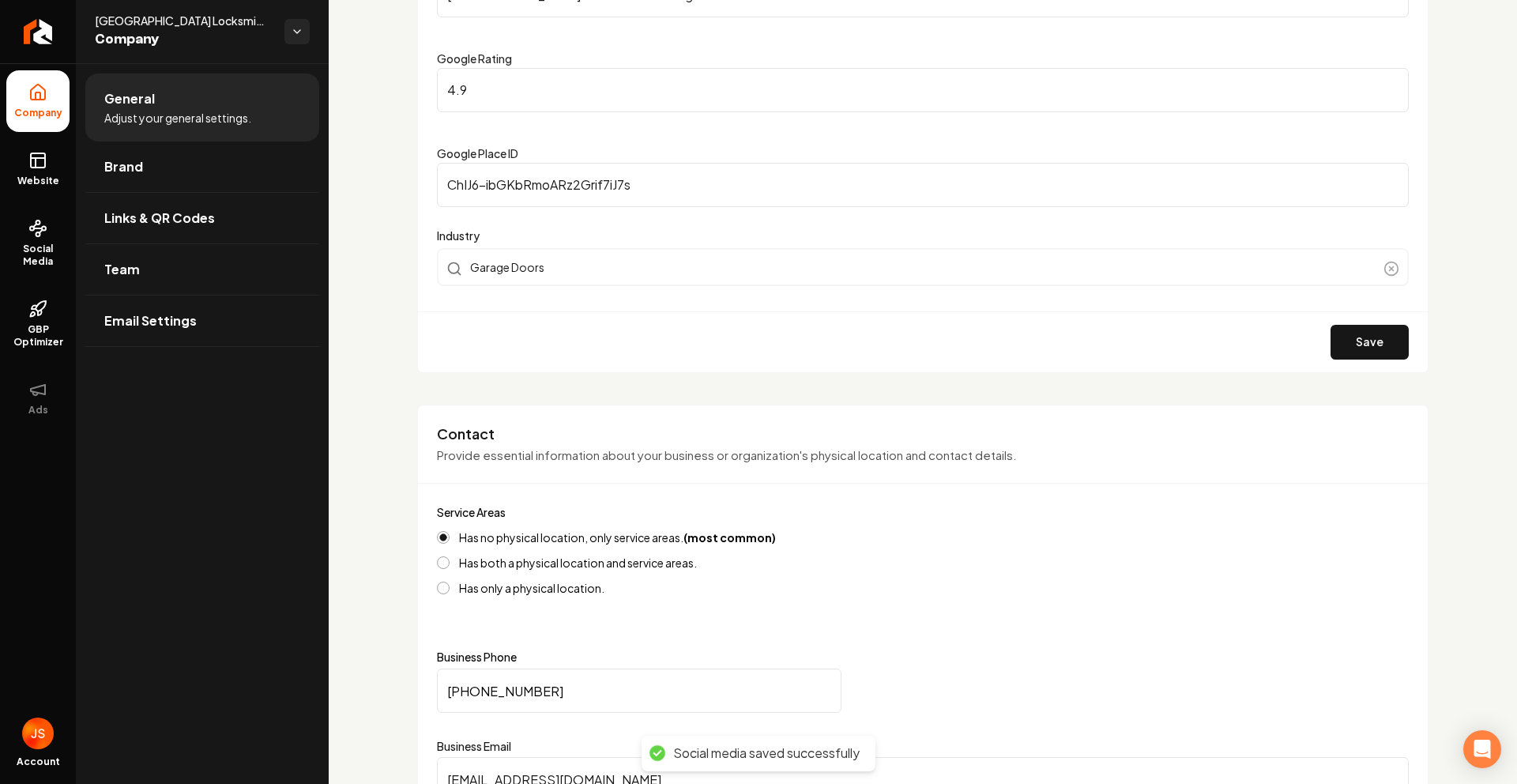
scroll to position [0, 0]
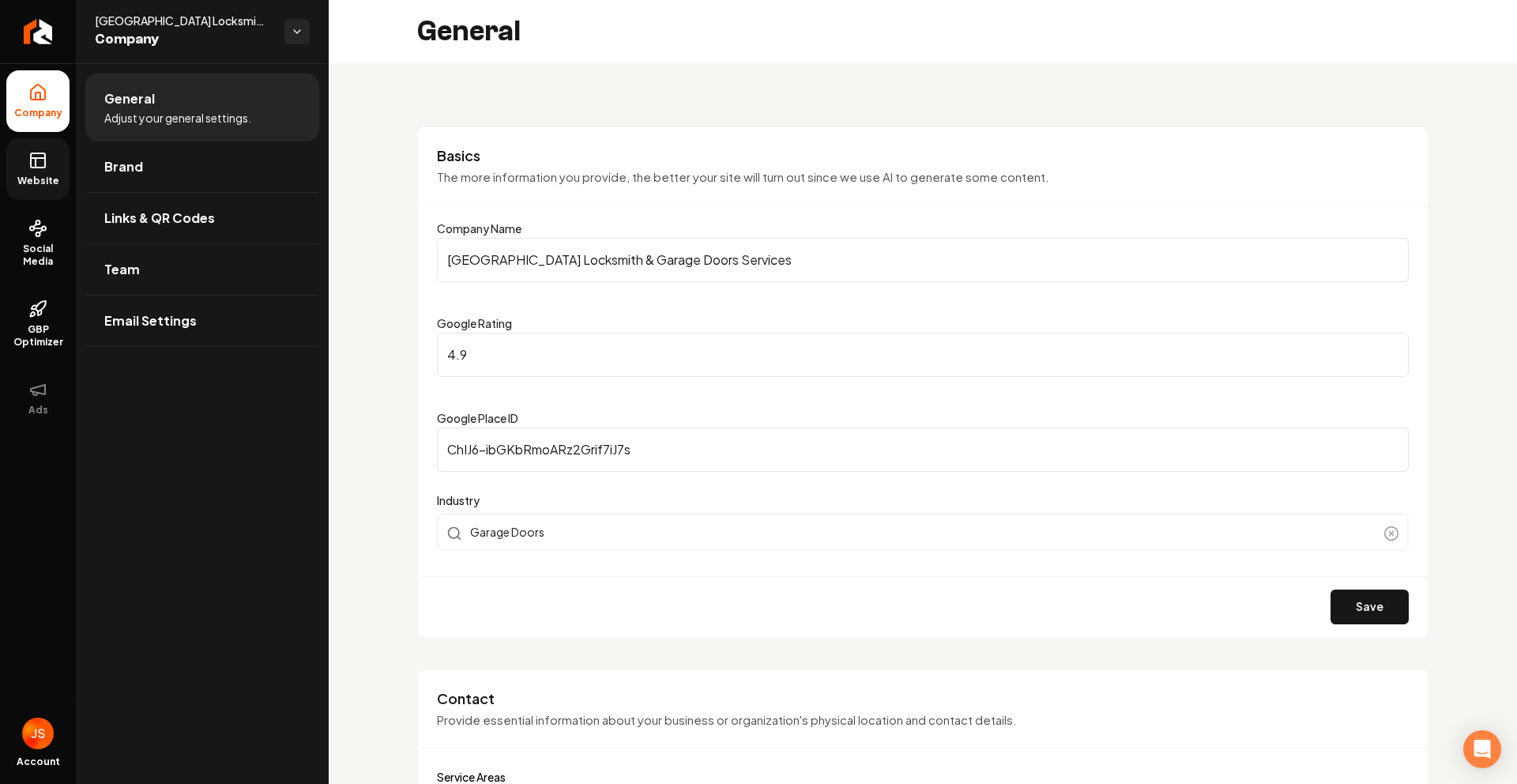
click at [22, 152] on link "Website" at bounding box center [37, 168] width 63 height 62
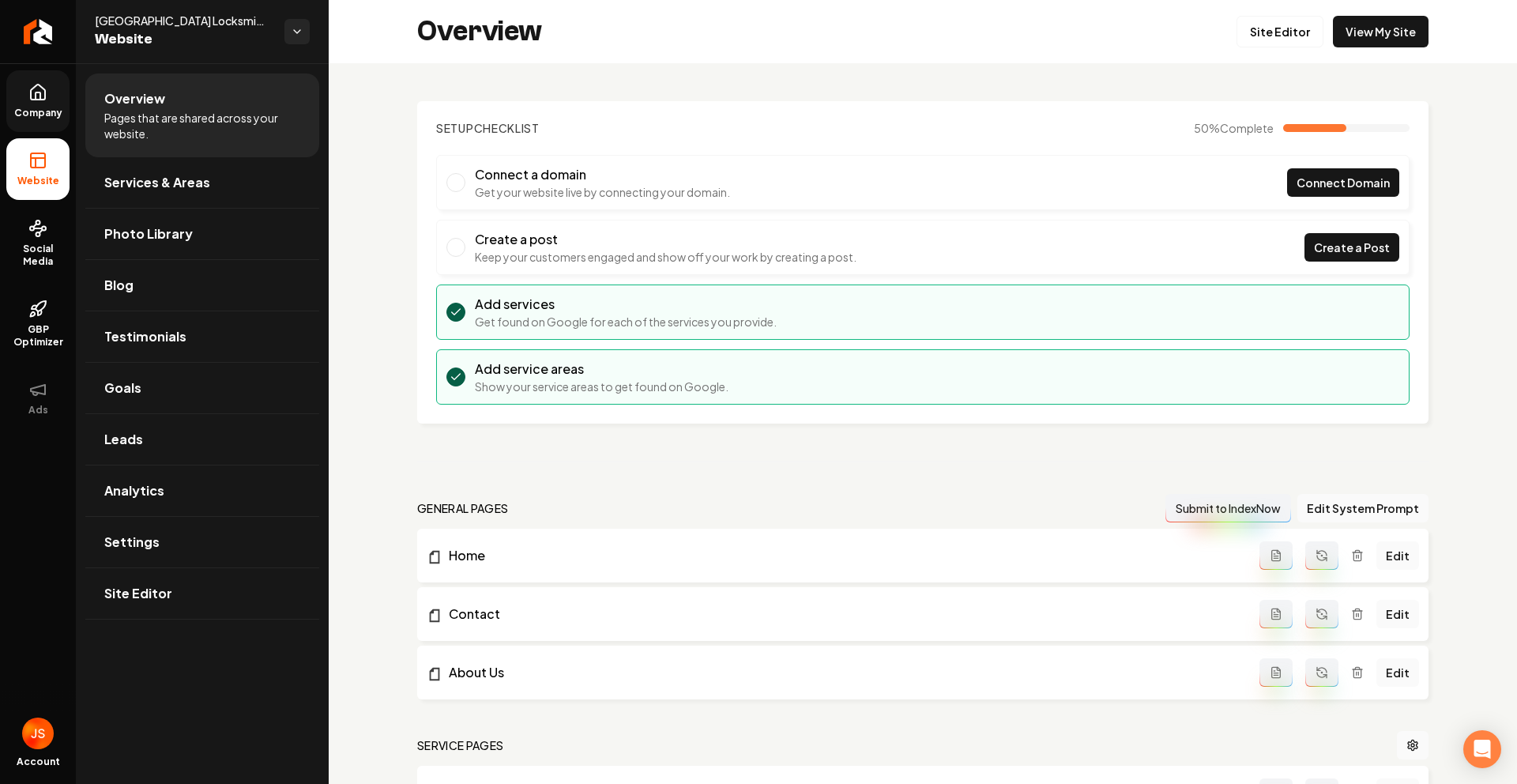
click at [59, 118] on link "Company" at bounding box center [37, 101] width 63 height 62
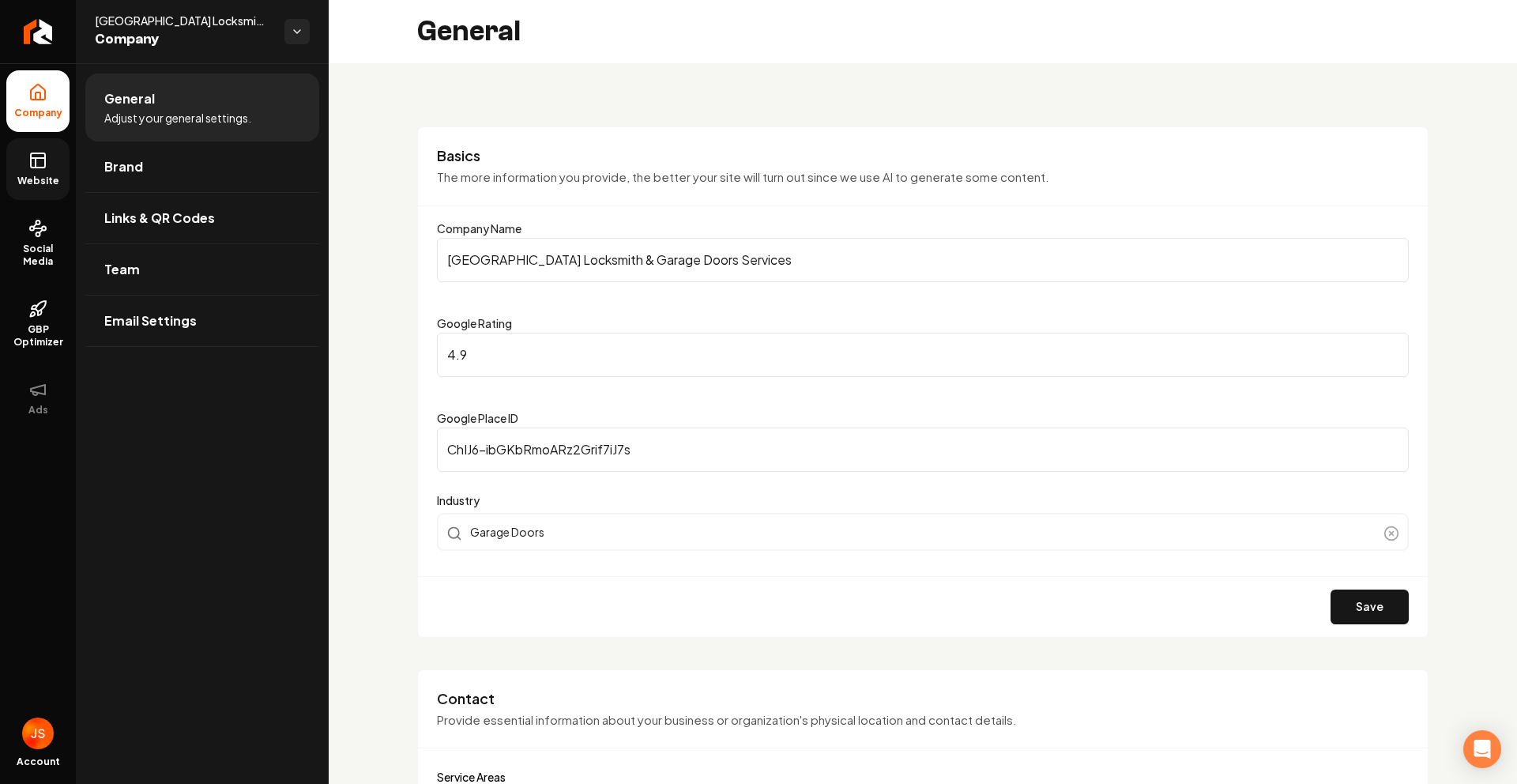
click at [37, 161] on icon at bounding box center [38, 161] width 19 height 19
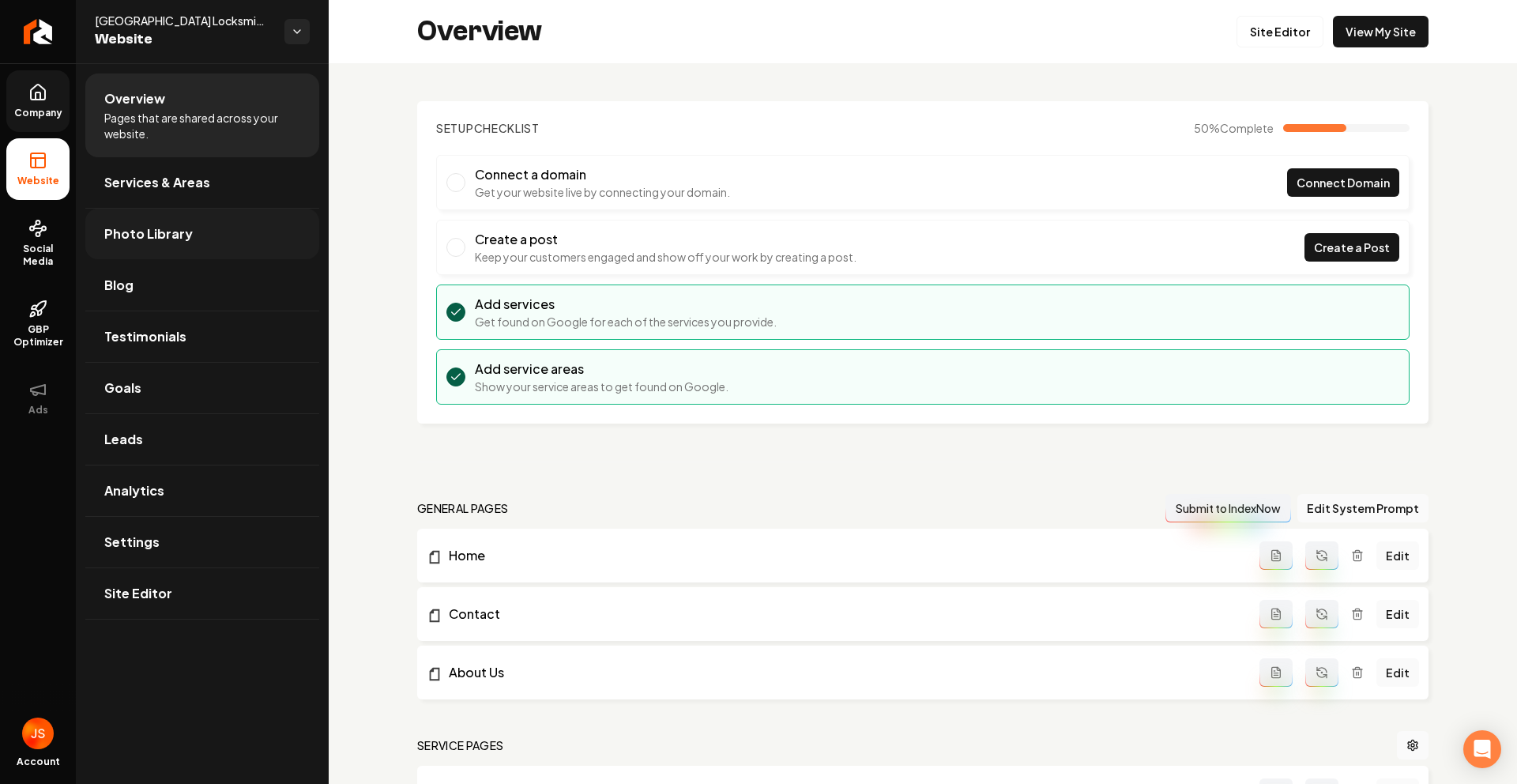
click at [128, 239] on span "Photo Library" at bounding box center [148, 234] width 89 height 19
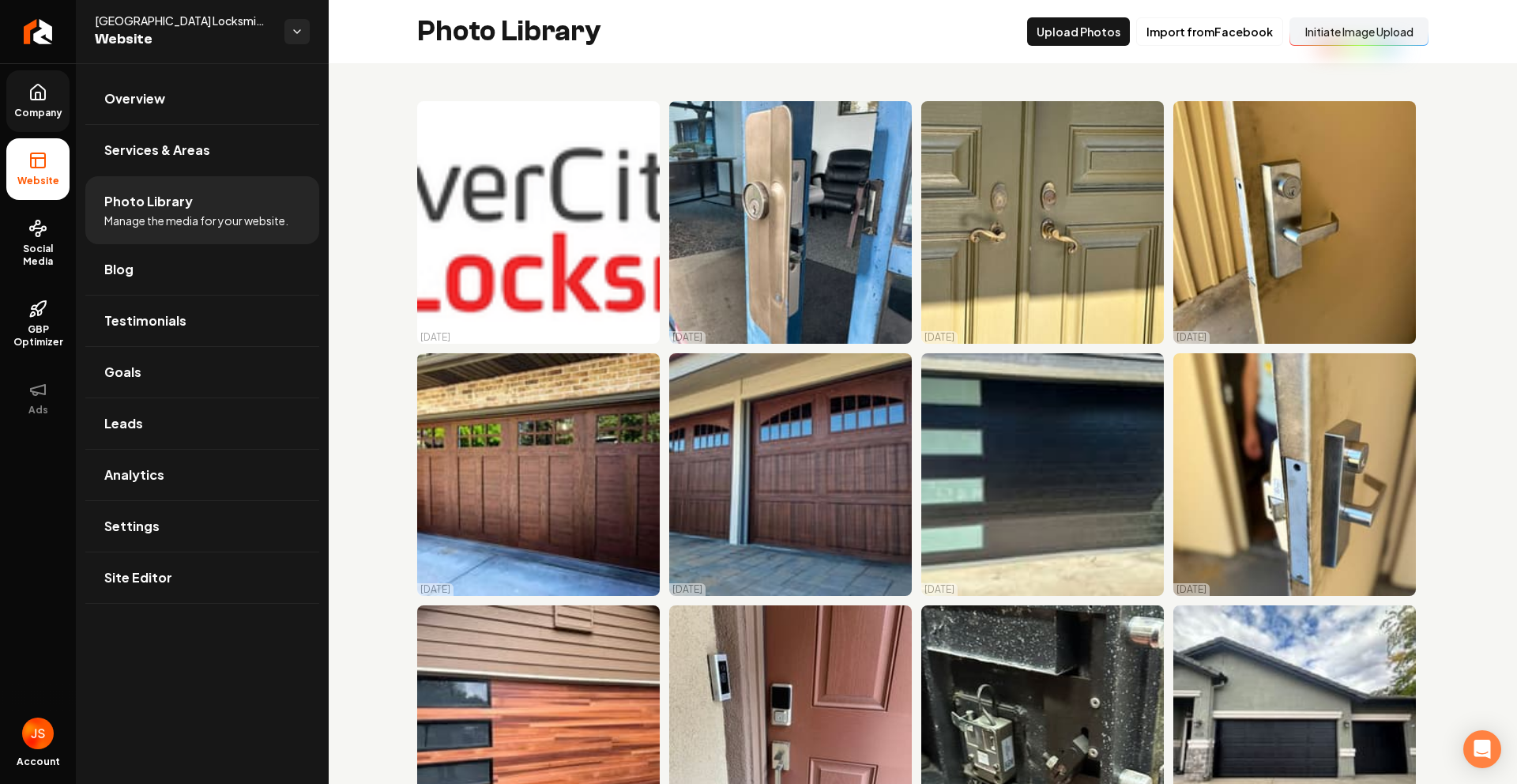
click at [1302, 32] on button "Initiate Image Upload" at bounding box center [1359, 31] width 139 height 29
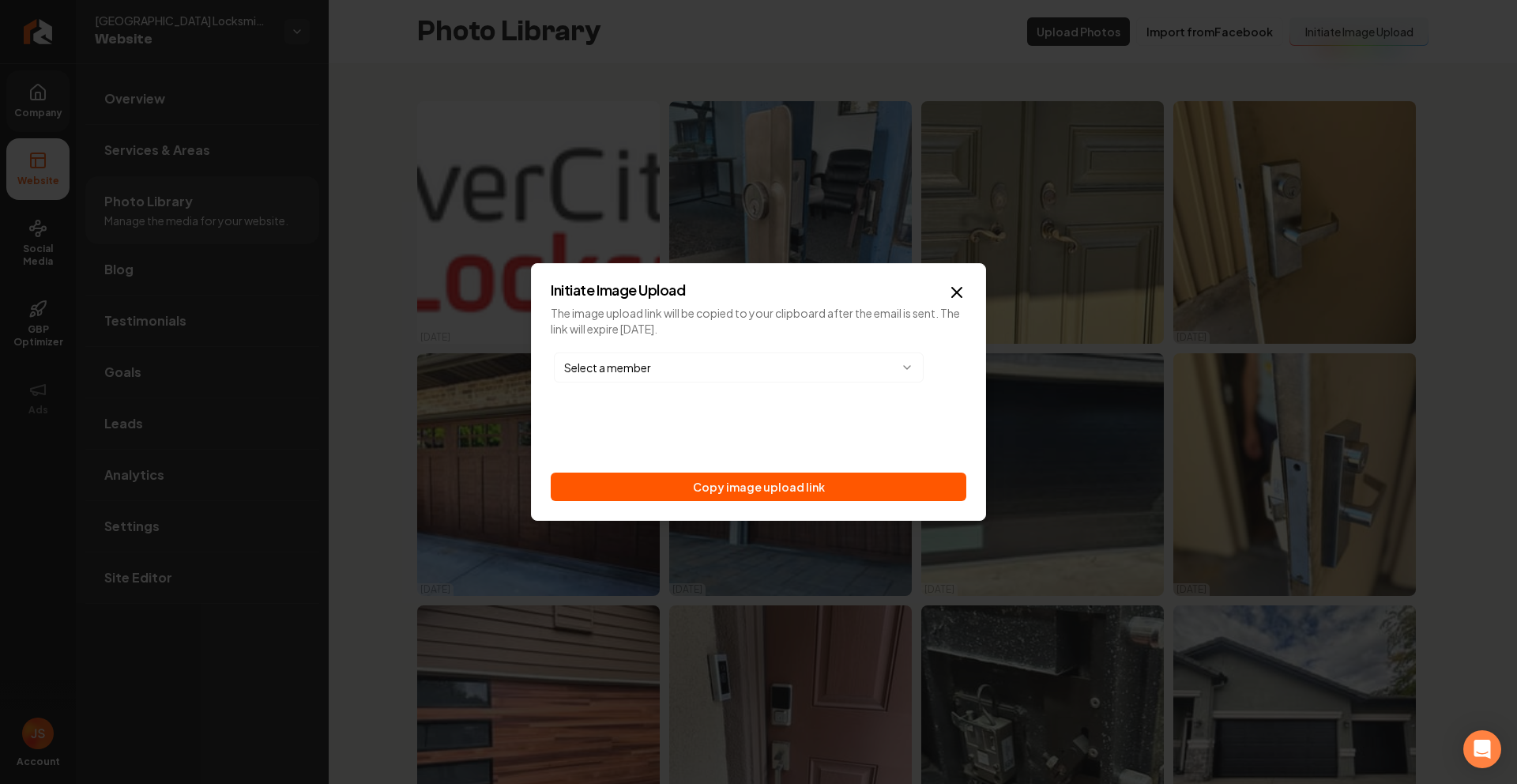
click at [767, 484] on button "Copy image upload link" at bounding box center [758, 486] width 416 height 29
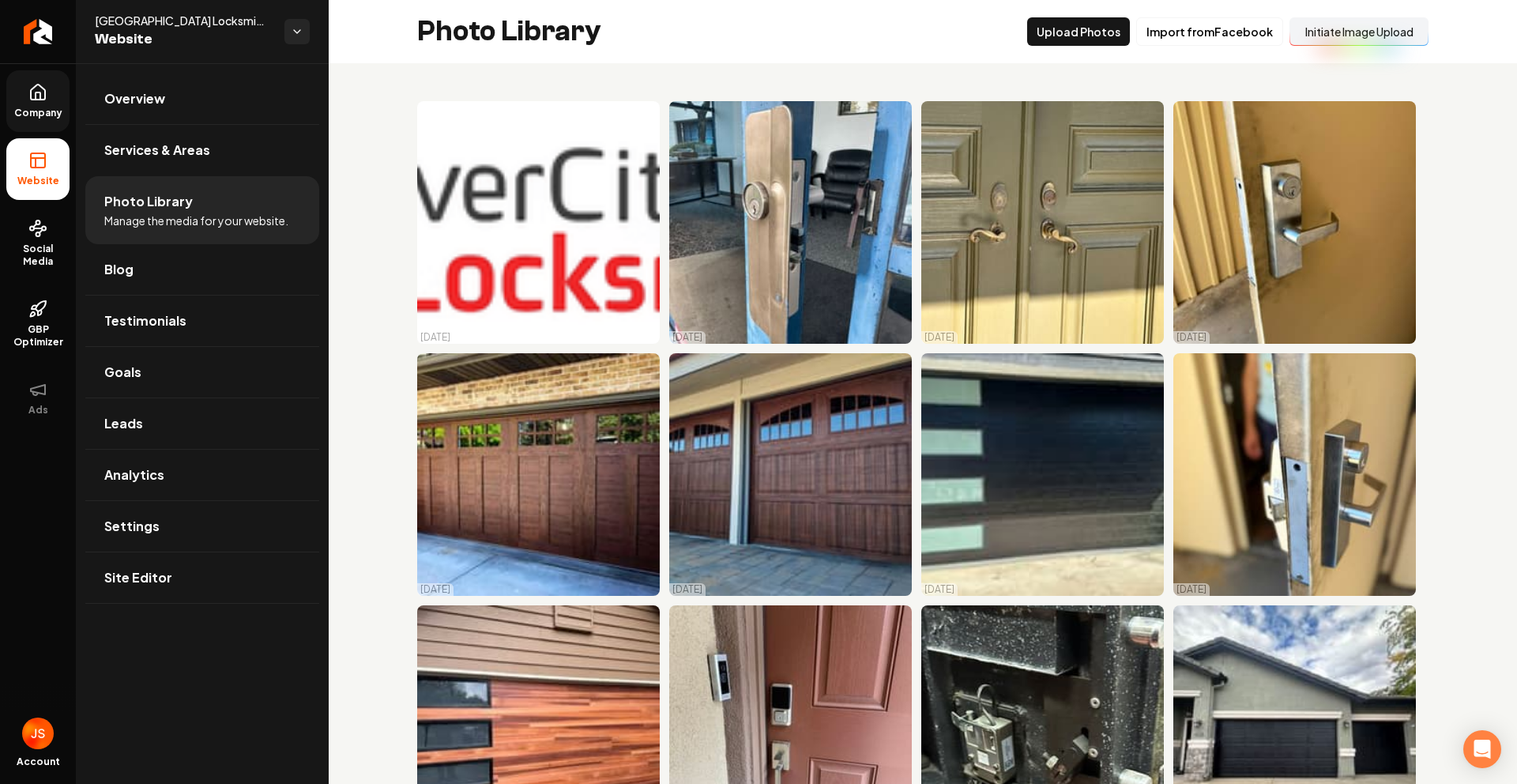
click at [46, 109] on span "Company" at bounding box center [38, 113] width 61 height 13
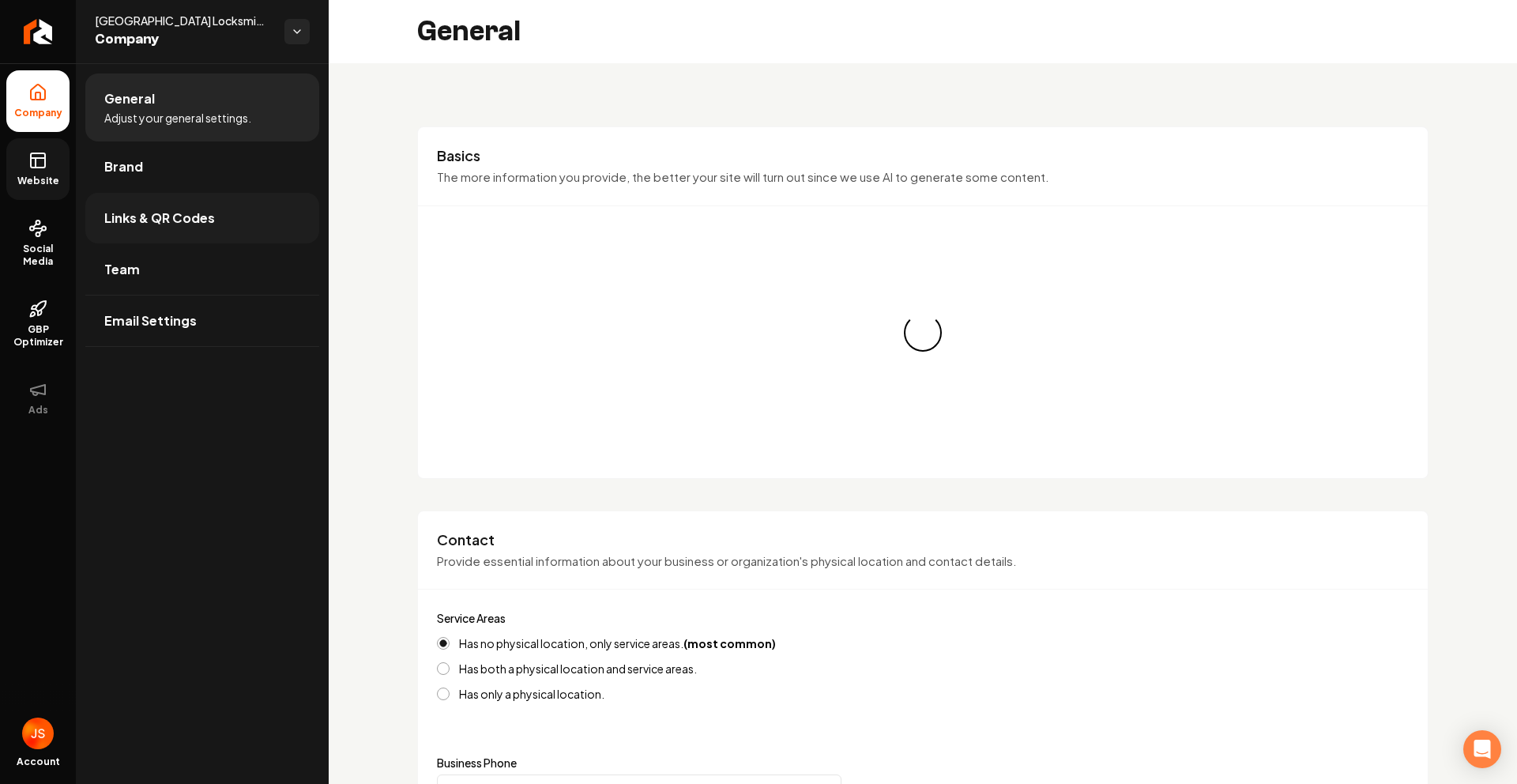
click at [144, 212] on span "Links & QR Codes" at bounding box center [159, 218] width 110 height 19
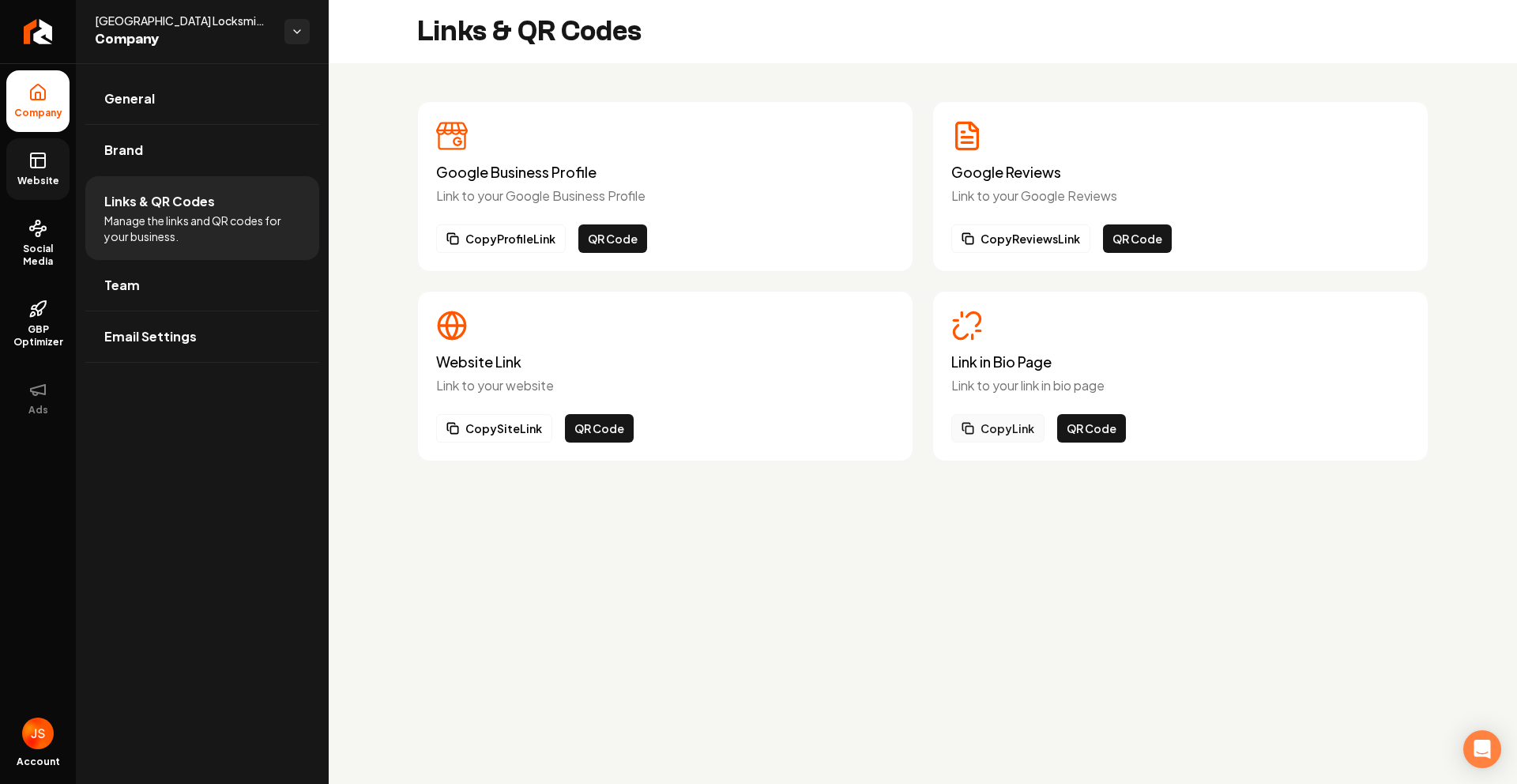
click at [982, 423] on button "Copy Link" at bounding box center [998, 428] width 93 height 29
click at [36, 24] on icon "Return to dashboard" at bounding box center [37, 31] width 25 height 25
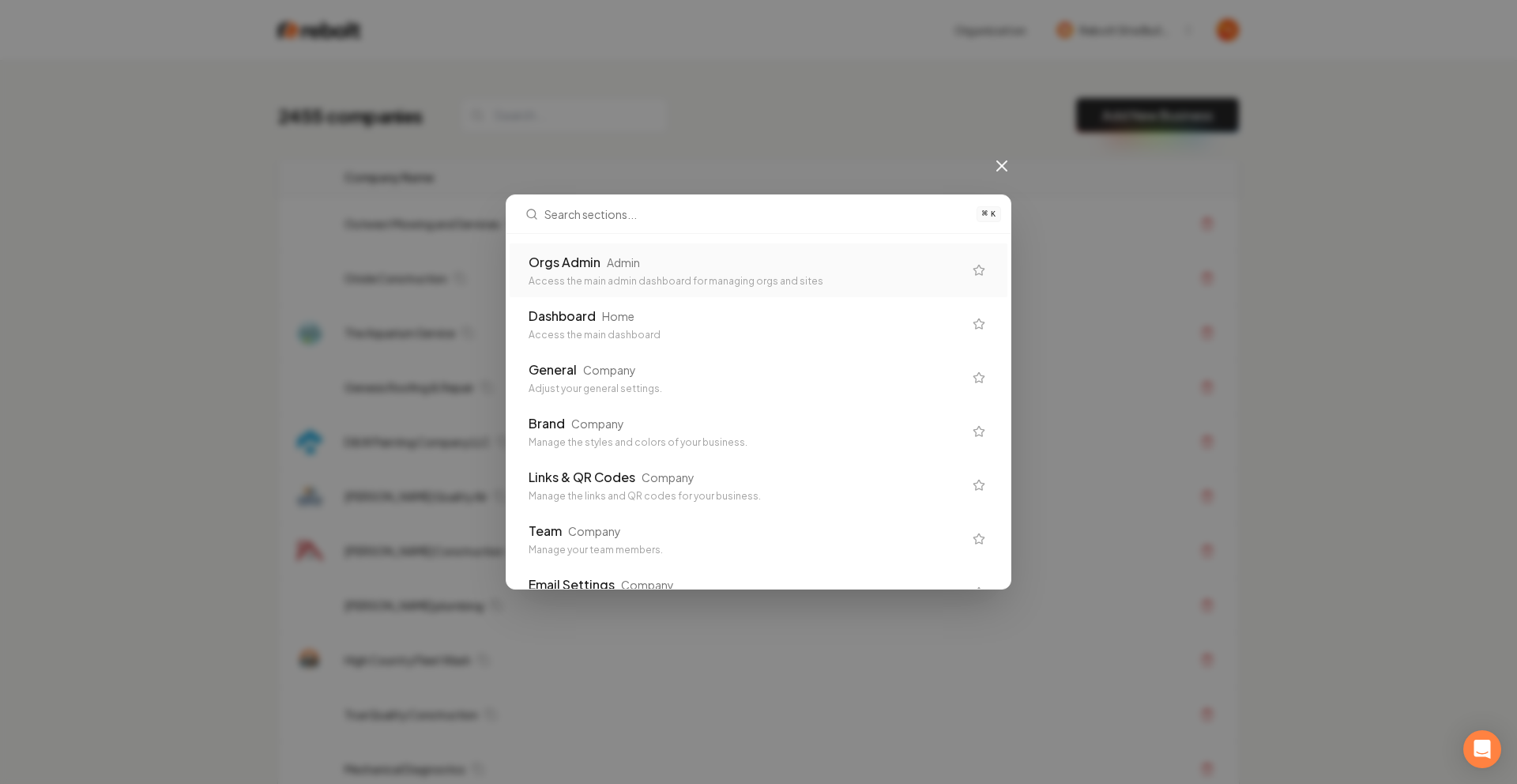
click at [633, 267] on div "Admin" at bounding box center [623, 262] width 33 height 16
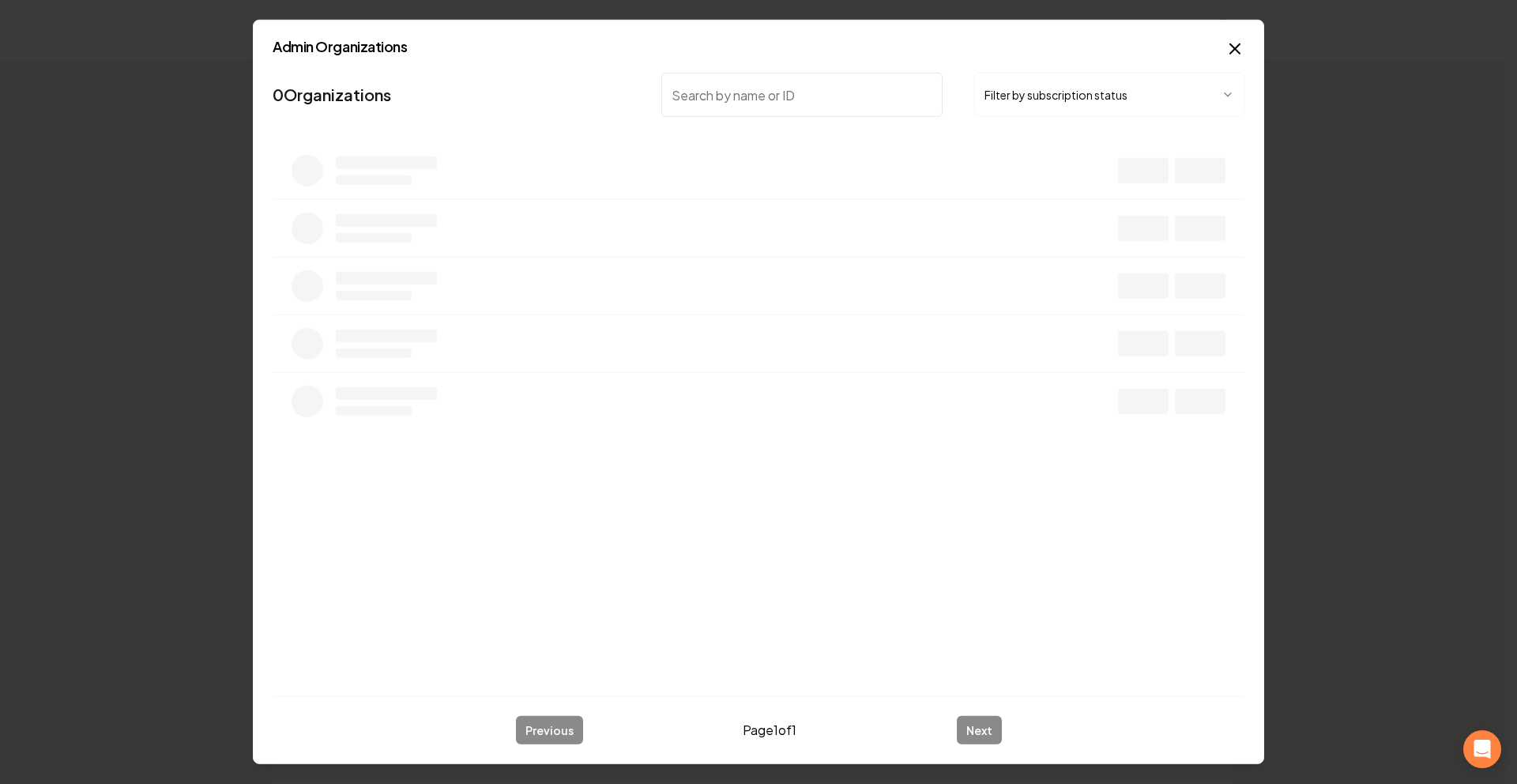
click at [1032, 79] on body "Dashboard Organization Rebolt Site Builder Organizations Spam Review SMM Ongoin…" at bounding box center [752, 392] width 1505 height 784
drag, startPoint x: 871, startPoint y: 117, endPoint x: 855, endPoint y: 102, distance: 21.9
click at [871, 117] on nav "3175 Organizations Active Subscription" at bounding box center [758, 101] width 972 height 69
click at [852, 98] on input "search" at bounding box center [802, 95] width 281 height 44
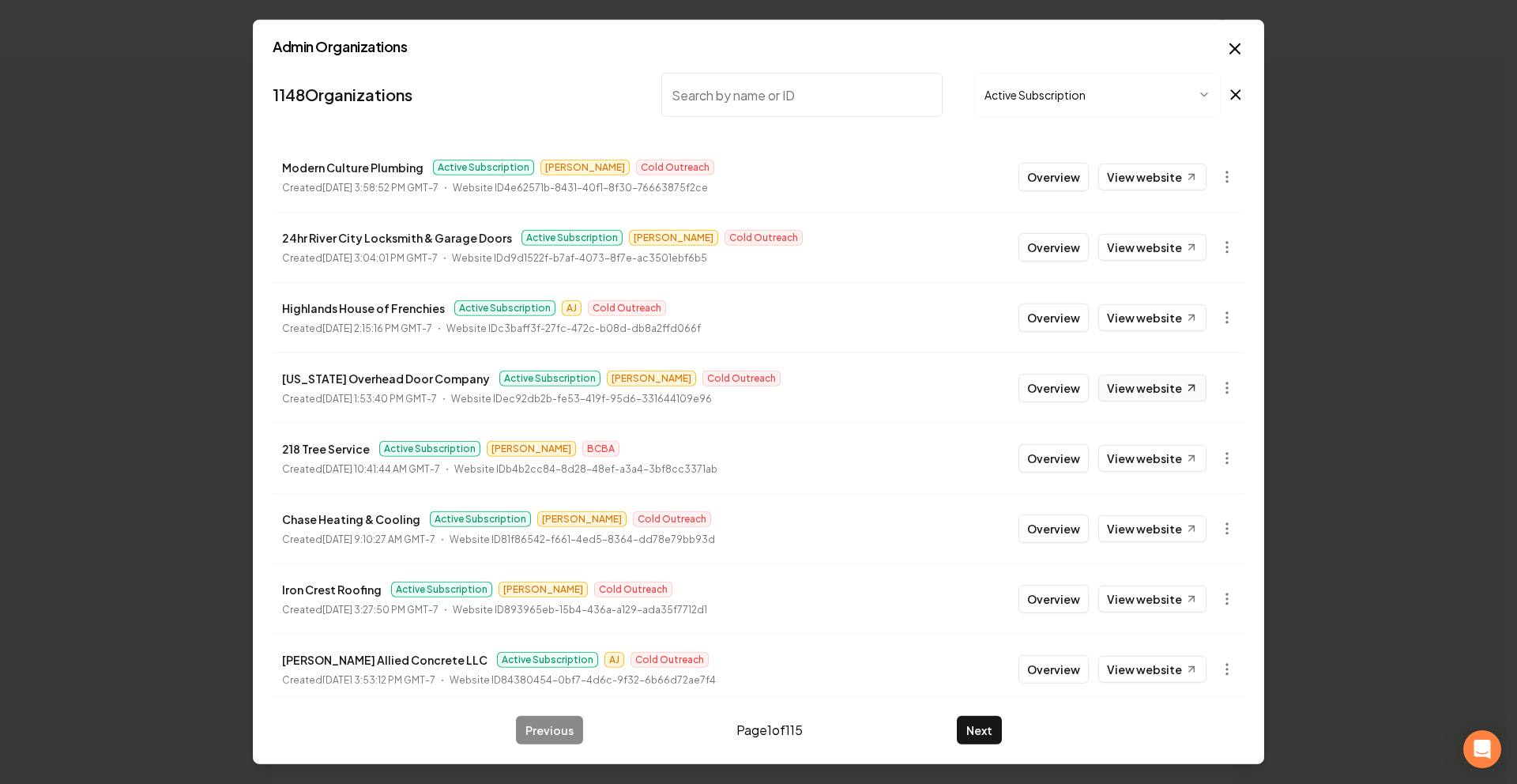
click at [1144, 387] on link "View website" at bounding box center [1152, 387] width 109 height 27
click at [833, 90] on input "search" at bounding box center [802, 95] width 281 height 44
type input "Garage Door of CSR"
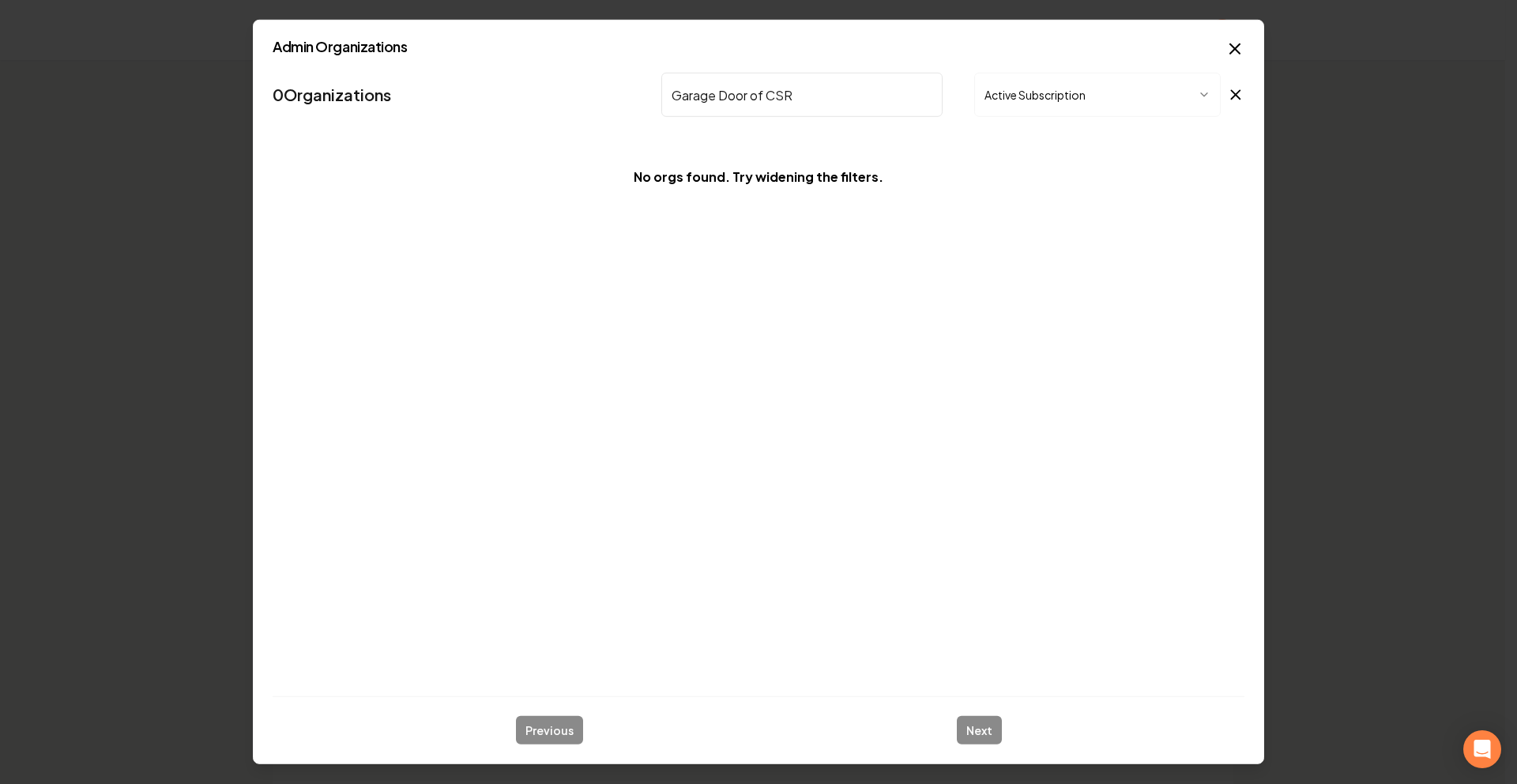
drag, startPoint x: 867, startPoint y: 84, endPoint x: 764, endPoint y: 94, distance: 103.5
click at [763, 94] on input "Garage Door of CSR" at bounding box center [802, 95] width 281 height 44
click at [827, 95] on input "Garage Door of CSR" at bounding box center [802, 95] width 281 height 44
drag, startPoint x: 827, startPoint y: 95, endPoint x: 654, endPoint y: 99, distance: 173.0
click at [657, 99] on nav "0 Organizations Garage Door of CSR Active Subscription" at bounding box center [758, 101] width 972 height 69
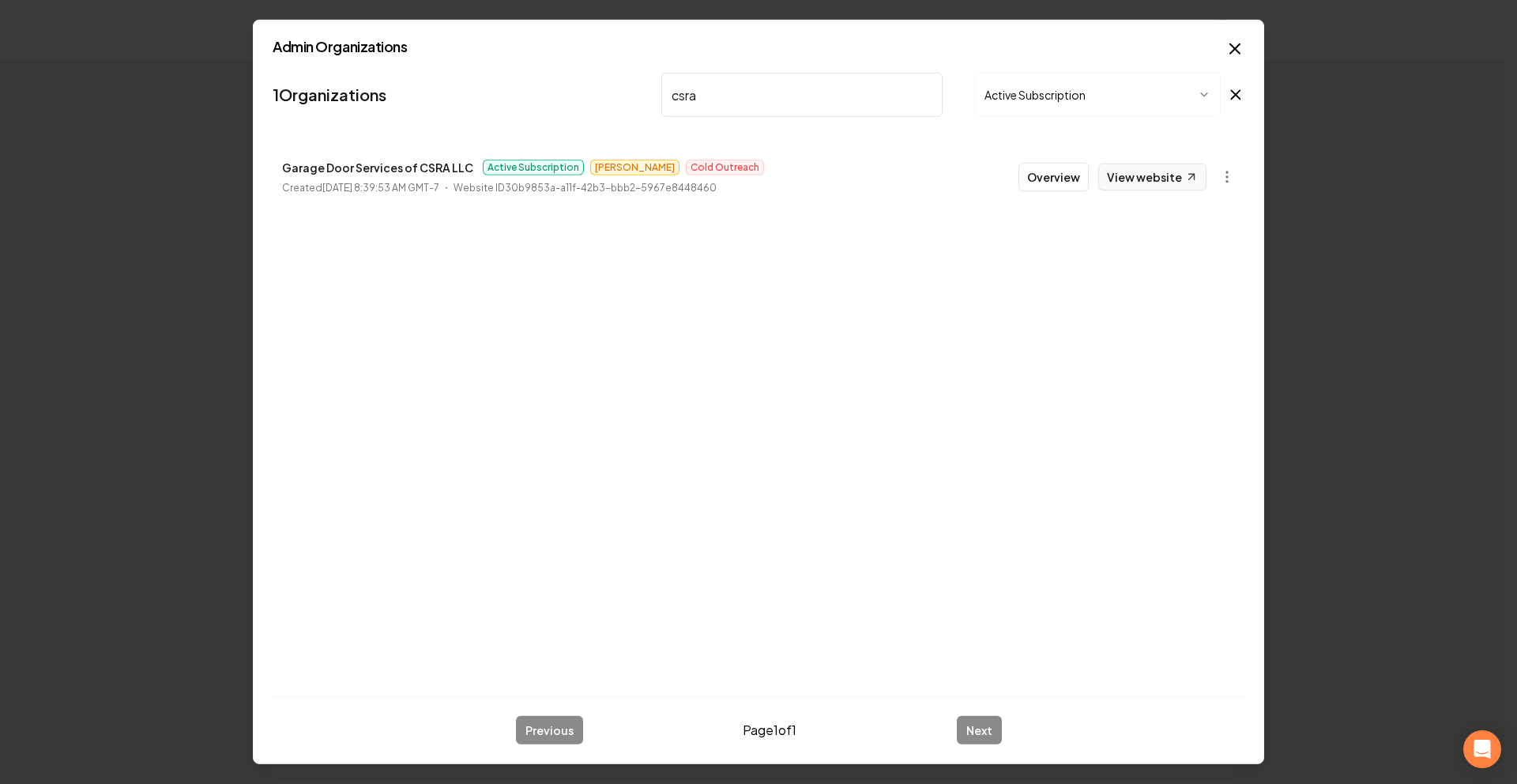
type input "csra"
click at [1151, 175] on link "View website" at bounding box center [1152, 176] width 109 height 27
click at [1229, 47] on icon "button" at bounding box center [1235, 49] width 19 height 19
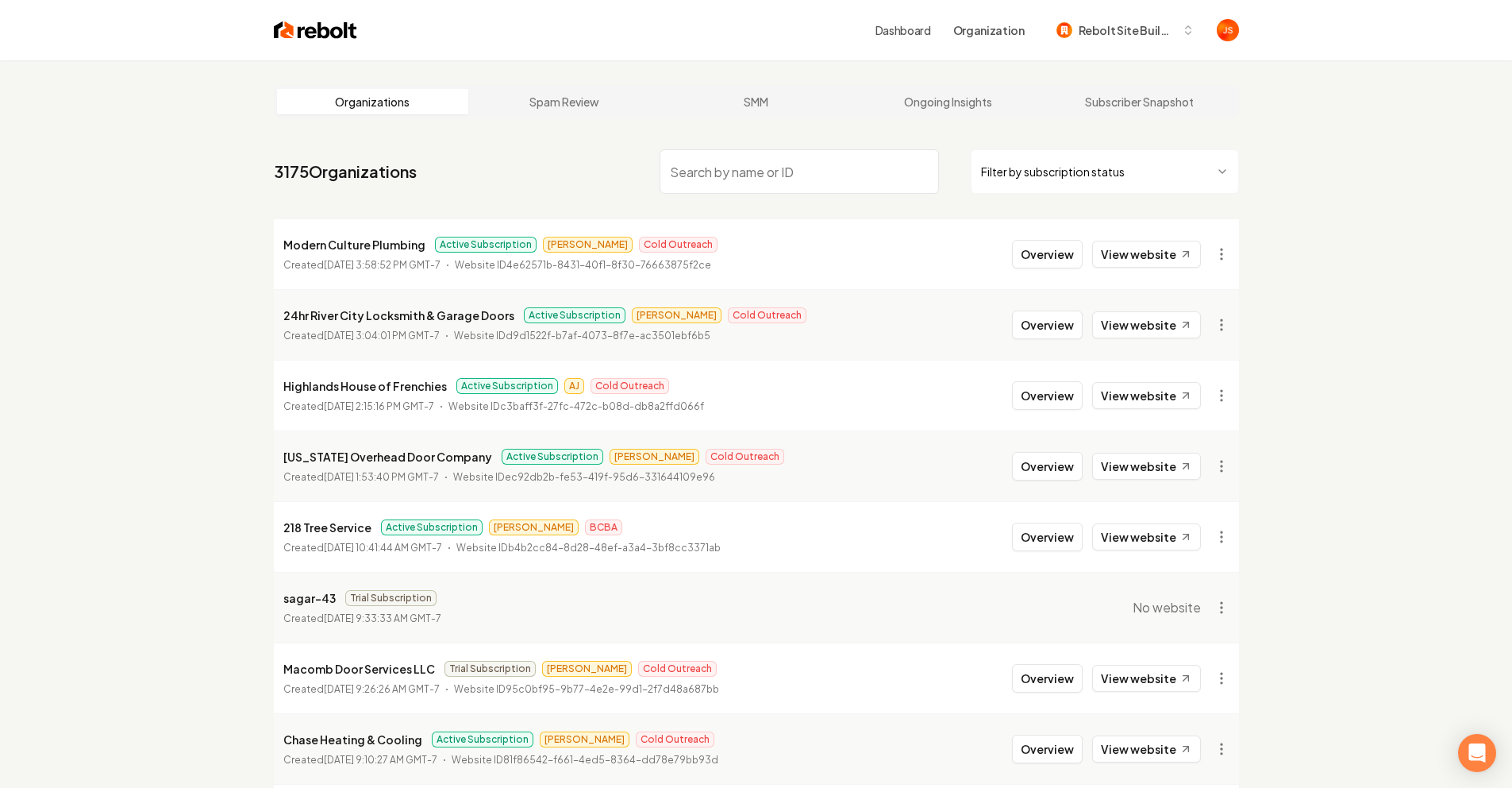
click at [706, 174] on input "search" at bounding box center [799, 171] width 279 height 45
click at [1072, 466] on button "Overview" at bounding box center [1047, 466] width 71 height 29
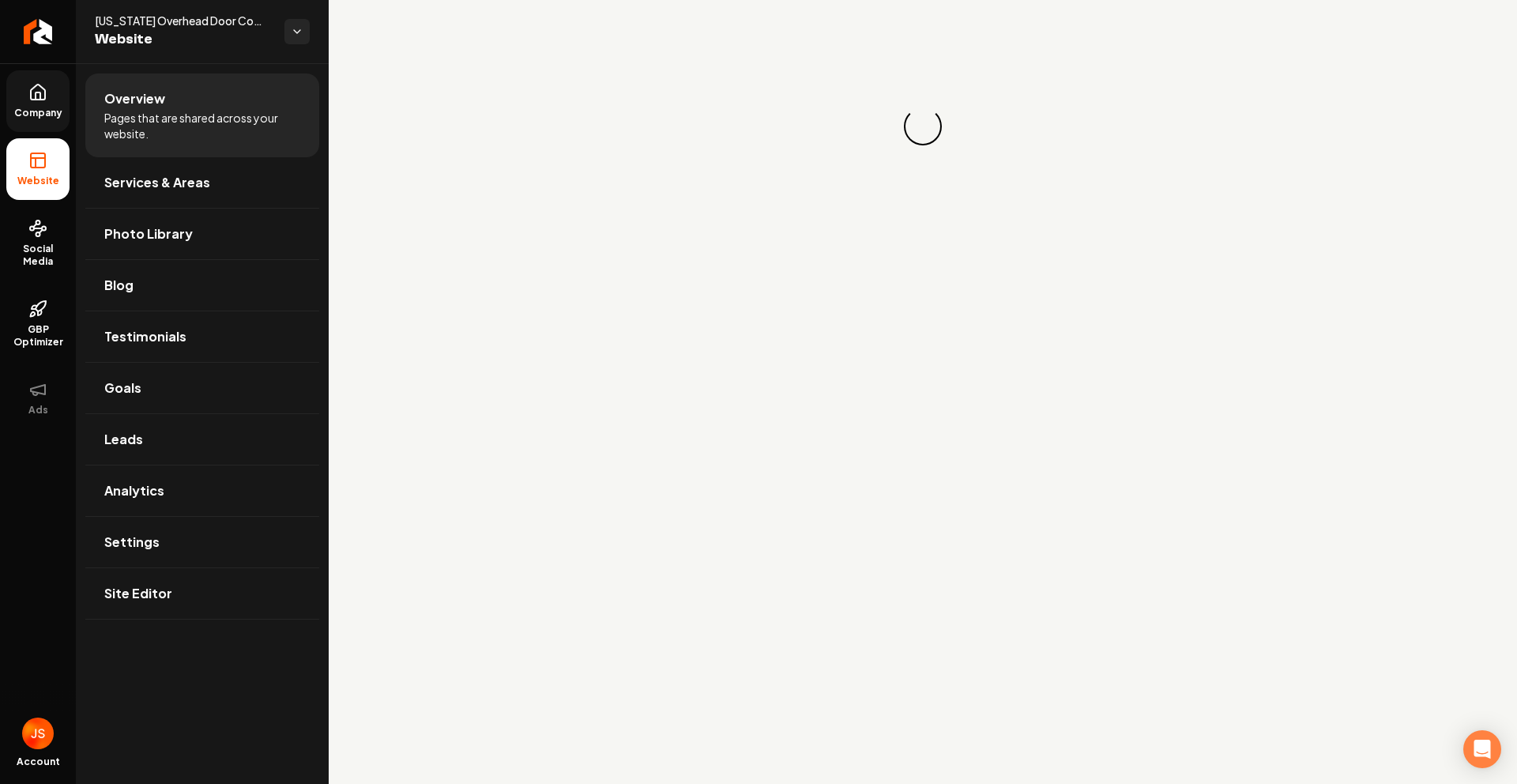
click at [13, 118] on span "Company" at bounding box center [38, 113] width 61 height 13
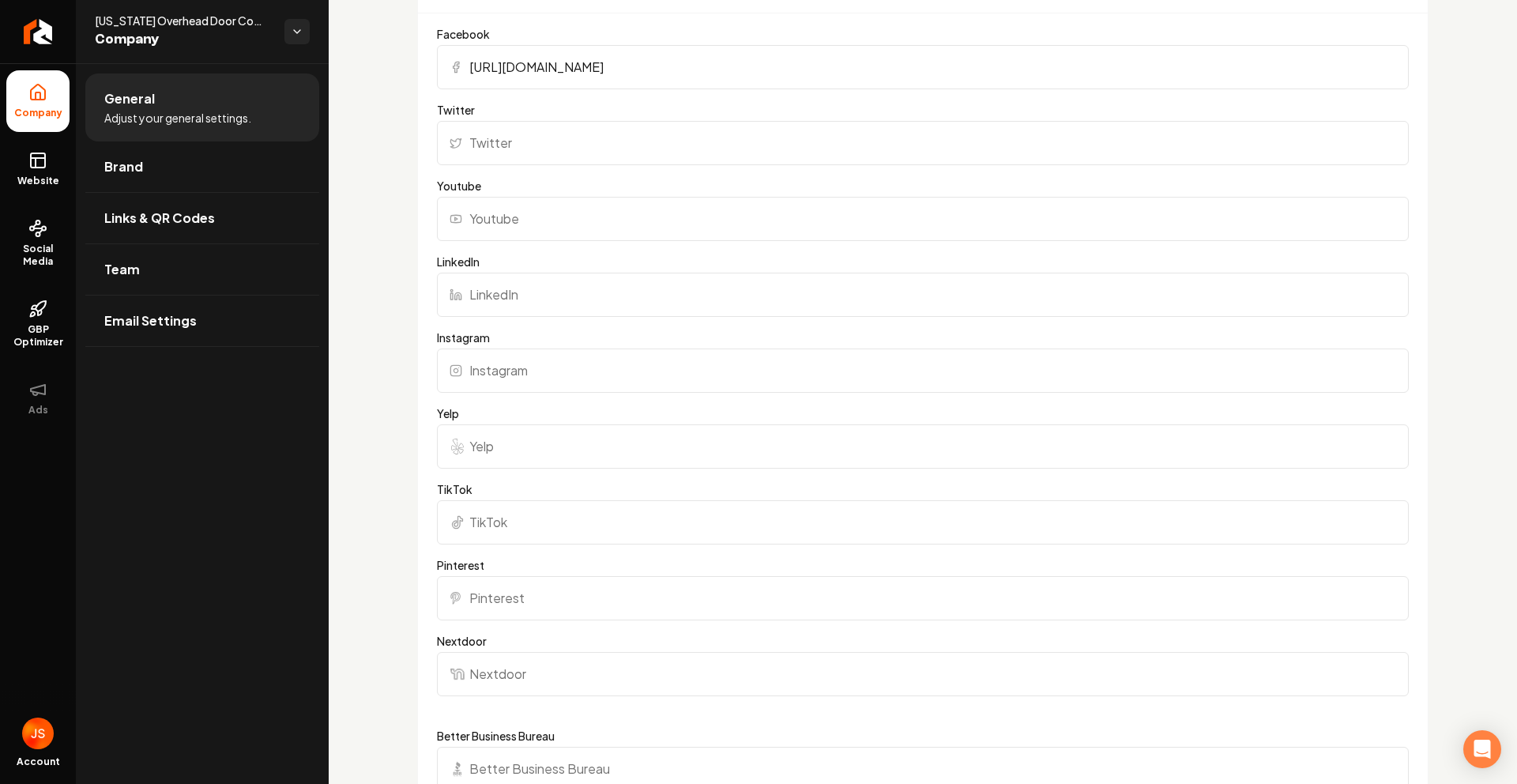
scroll to position [952, 0]
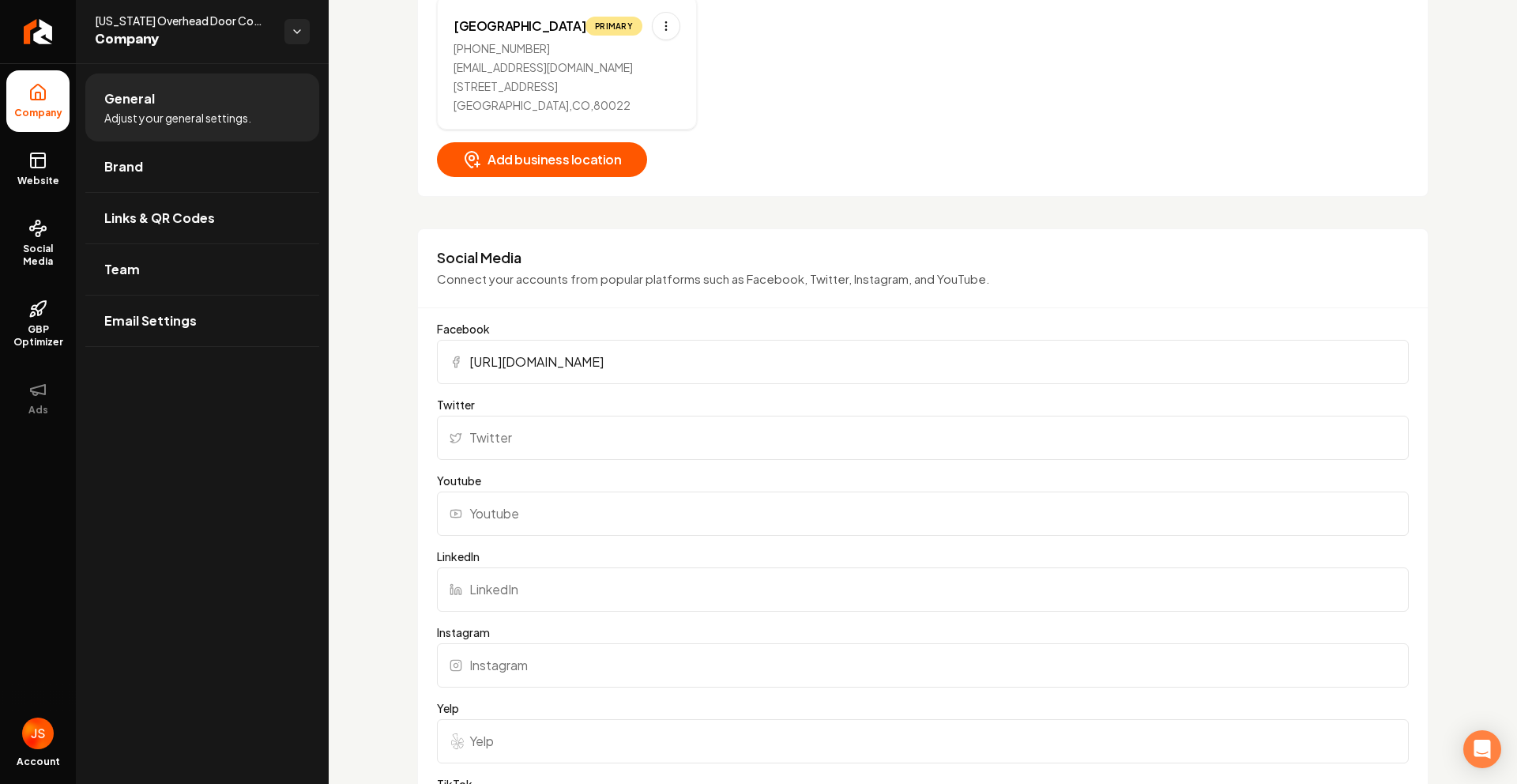
click at [533, 661] on input "Instagram" at bounding box center [922, 665] width 972 height 44
paste input "[URL][DOMAIN_NAME]"
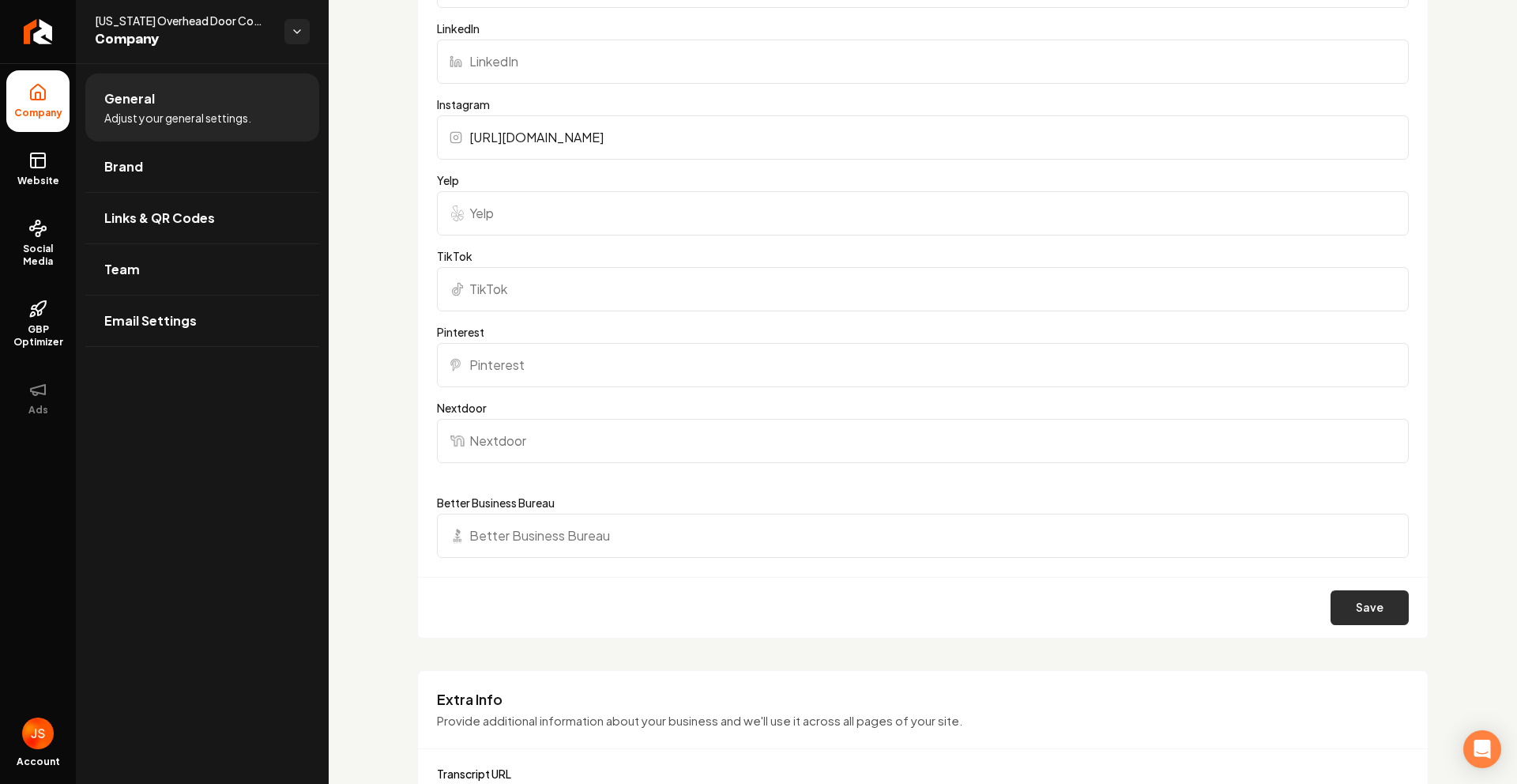
type input "[URL][DOMAIN_NAME]"
click at [1354, 620] on button "Save" at bounding box center [1369, 608] width 78 height 35
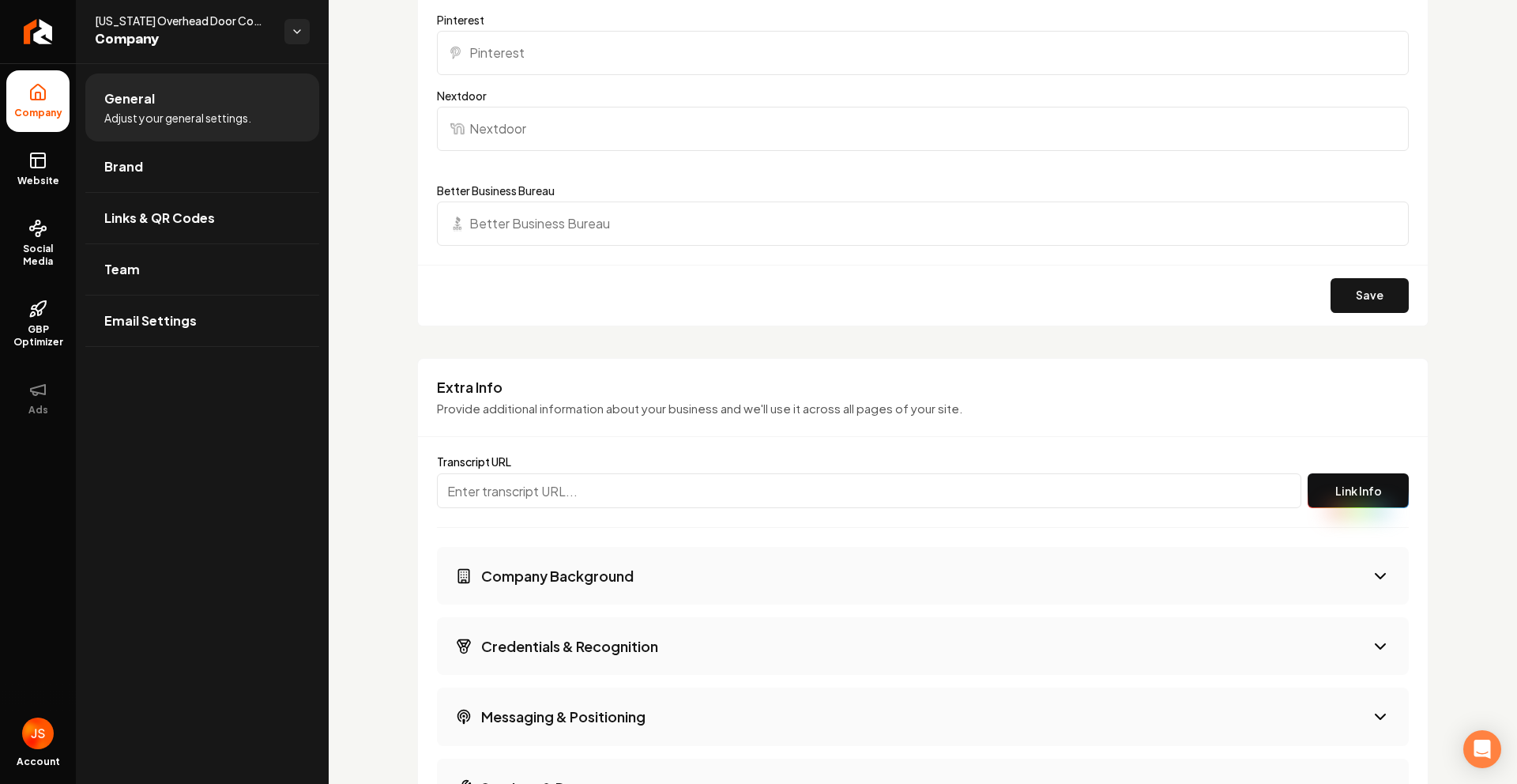
scroll to position [2131, 0]
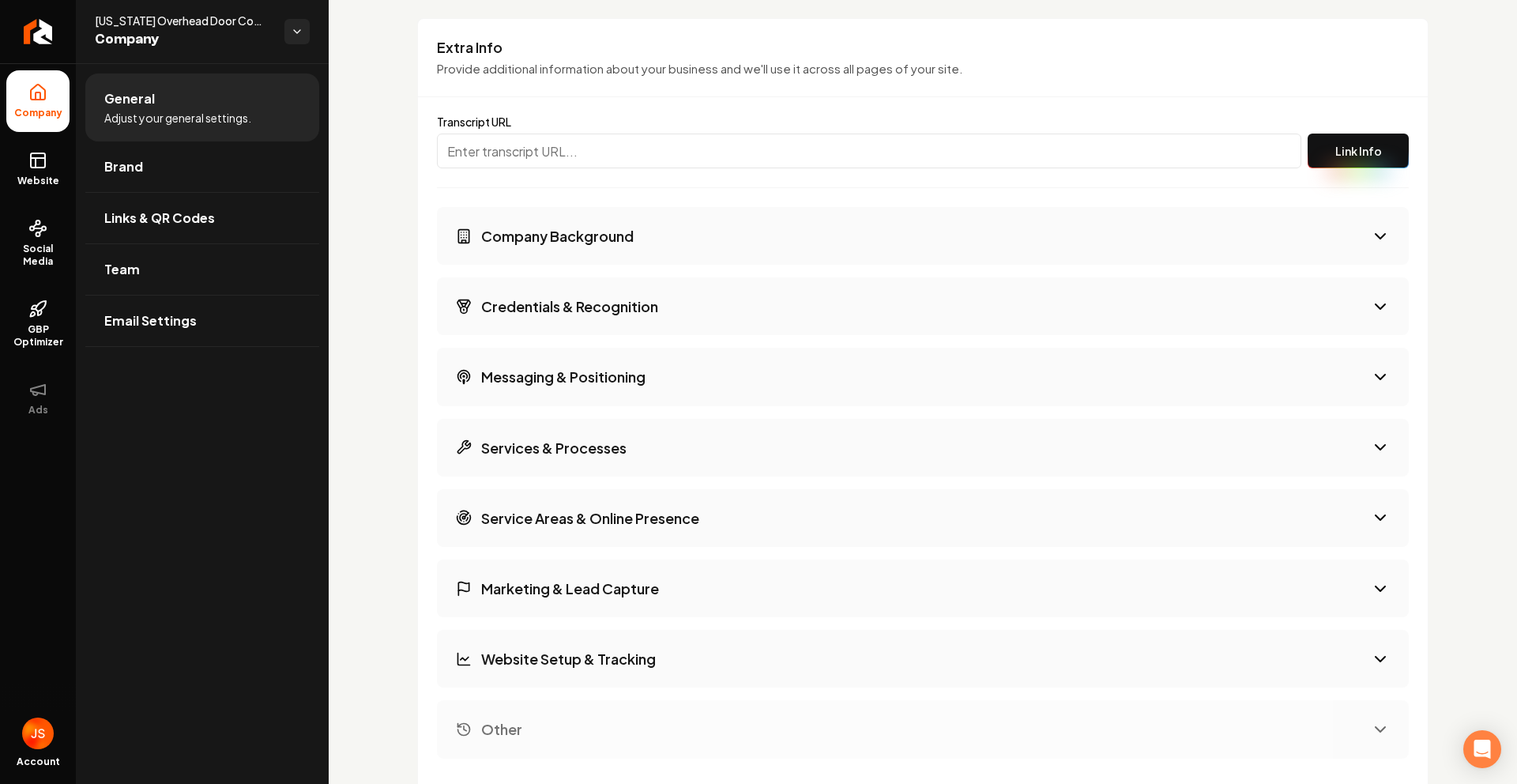
click at [551, 162] on input "Main content area" at bounding box center [868, 151] width 864 height 35
click at [629, 227] on h3 "Company Background" at bounding box center [557, 235] width 153 height 20
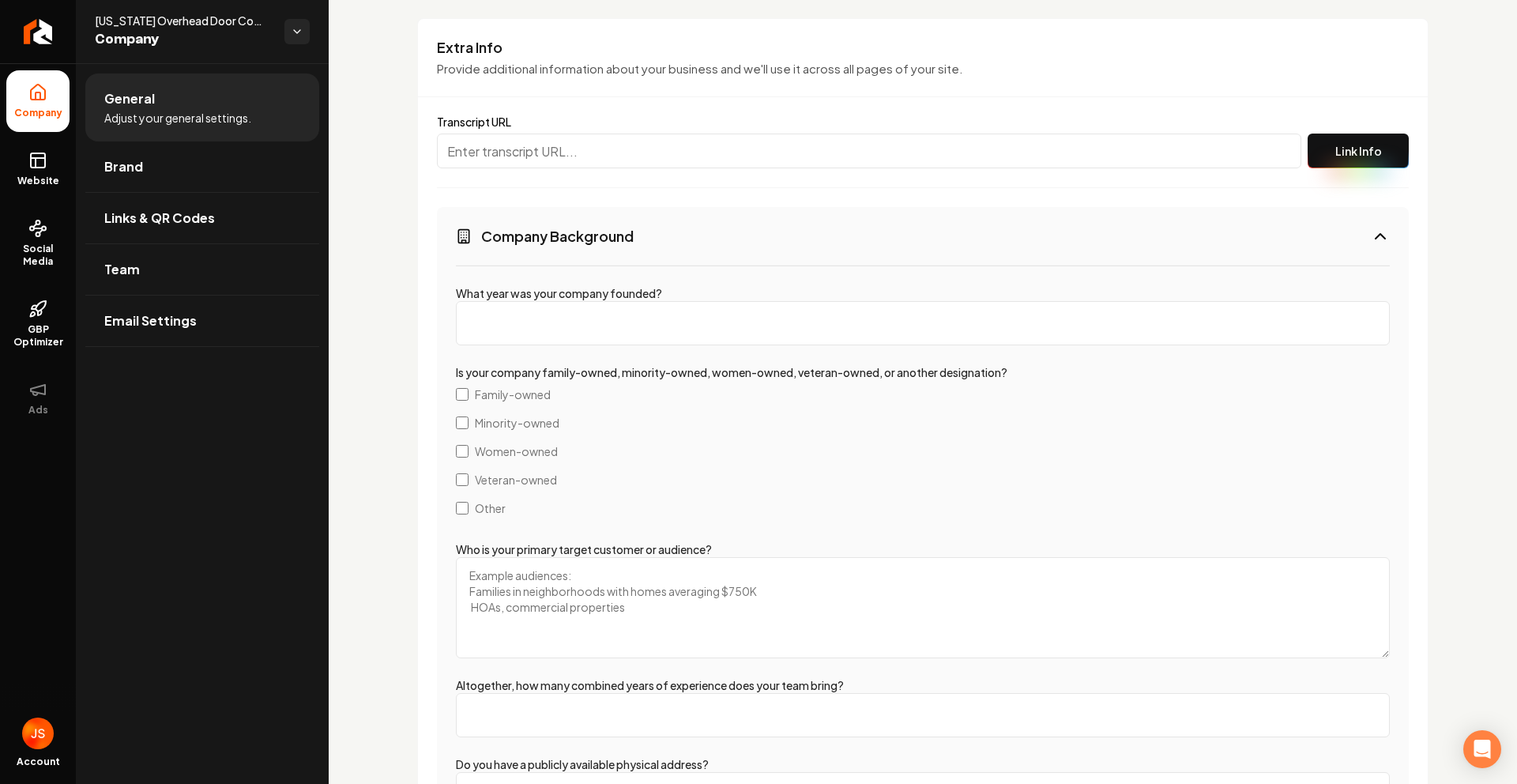
click at [627, 234] on h3 "Company Background" at bounding box center [557, 235] width 153 height 20
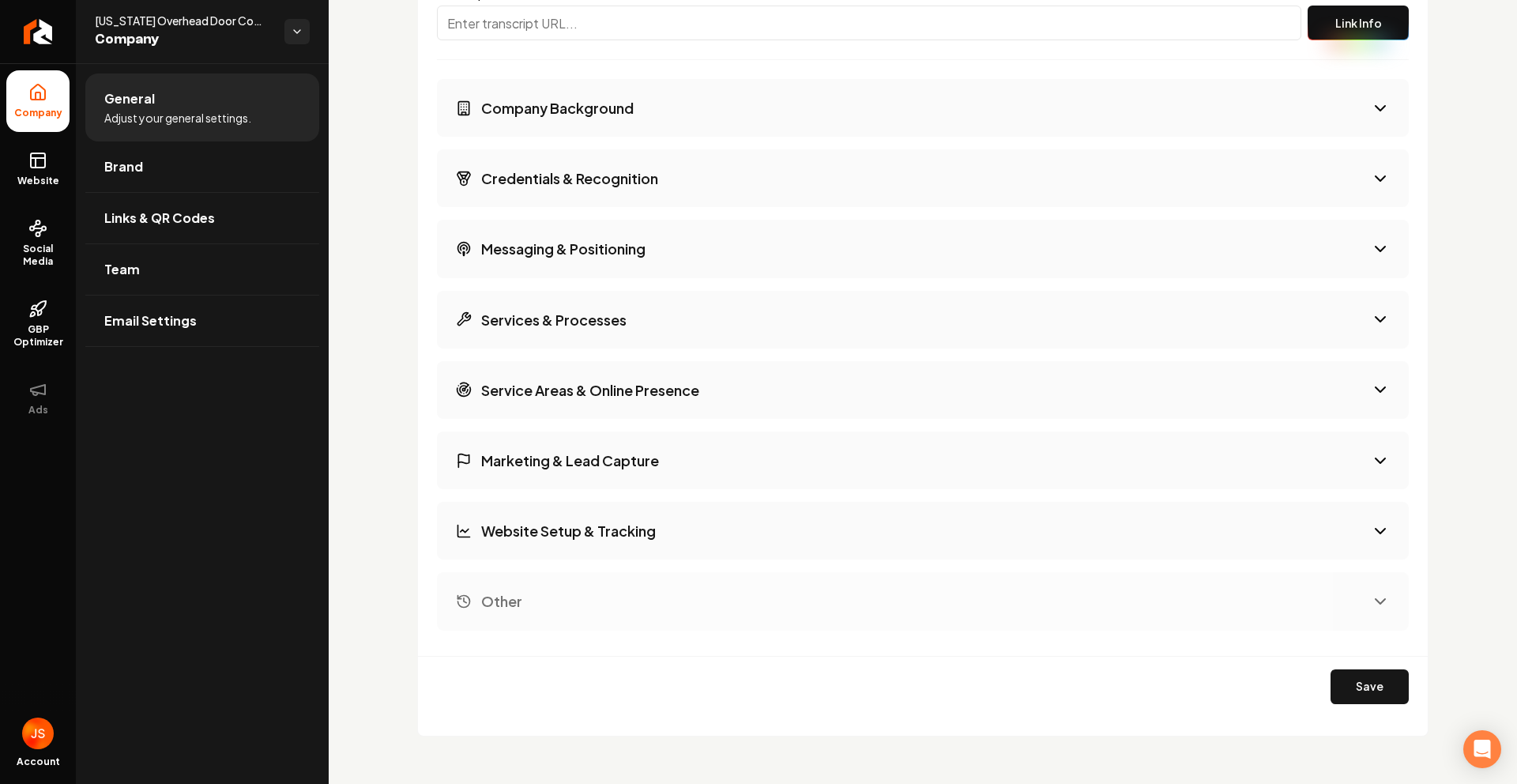
scroll to position [2267, 0]
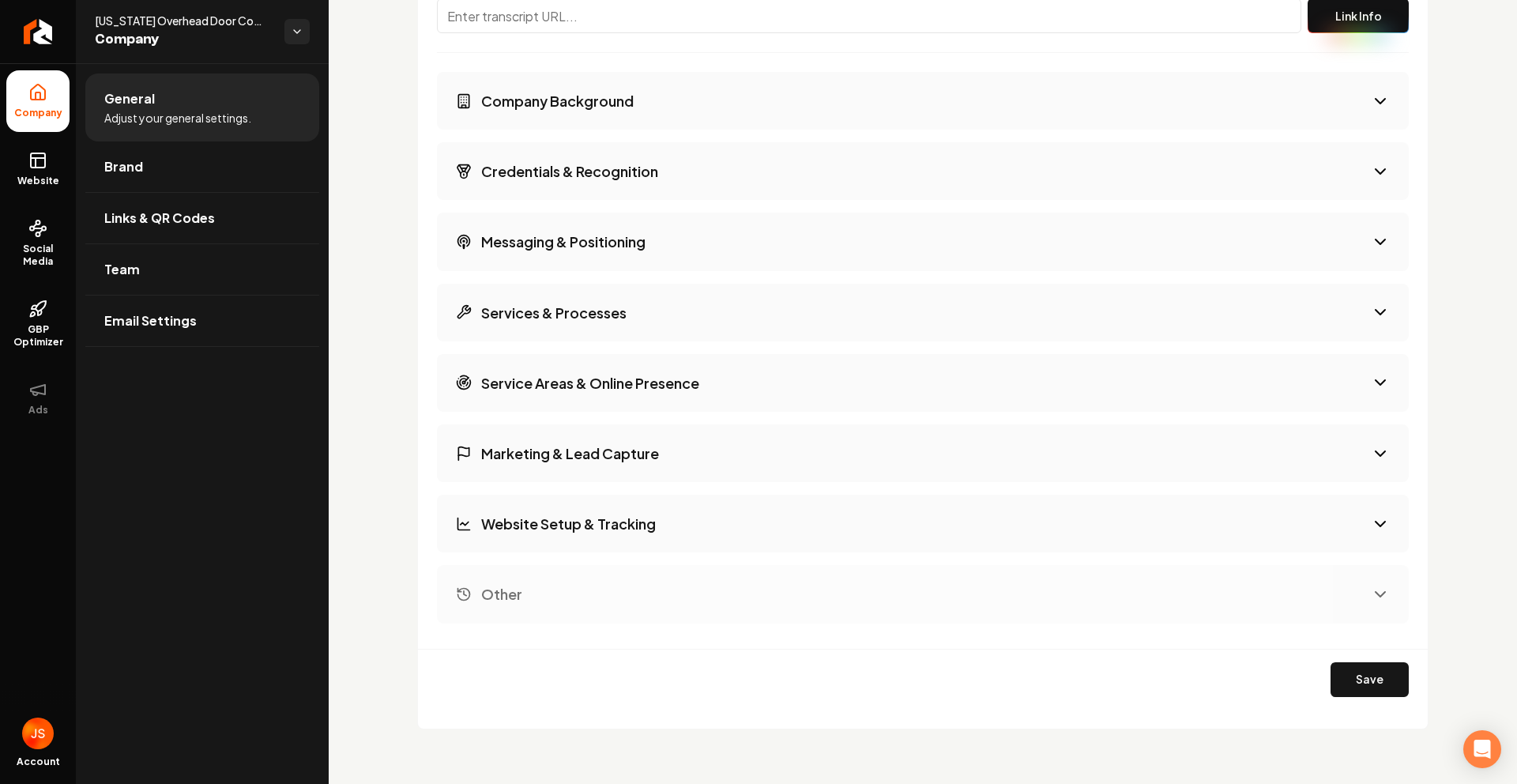
click at [623, 188] on button "Credentials & Recognition" at bounding box center [922, 171] width 972 height 57
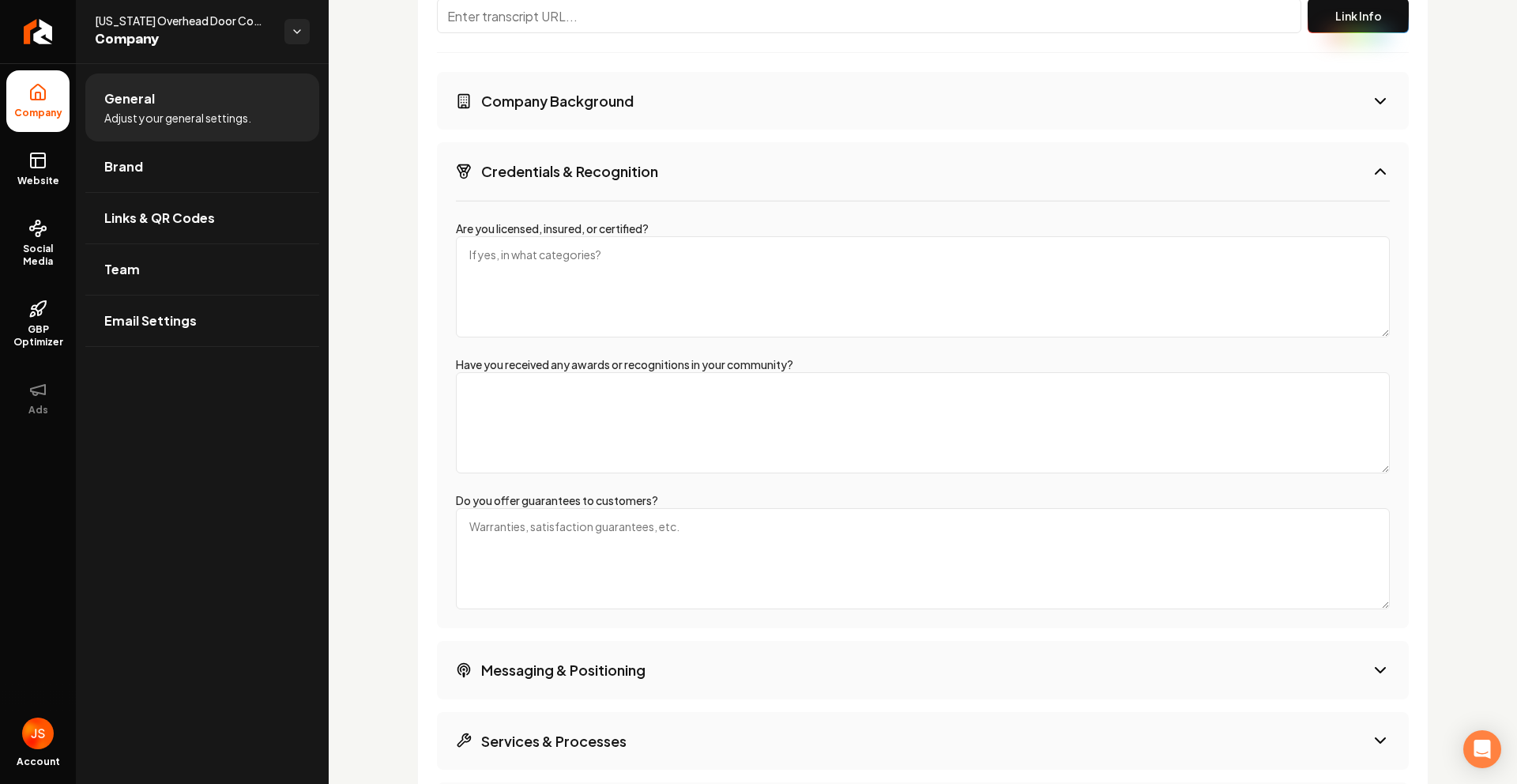
click at [623, 188] on button "Credentials & Recognition" at bounding box center [922, 171] width 972 height 57
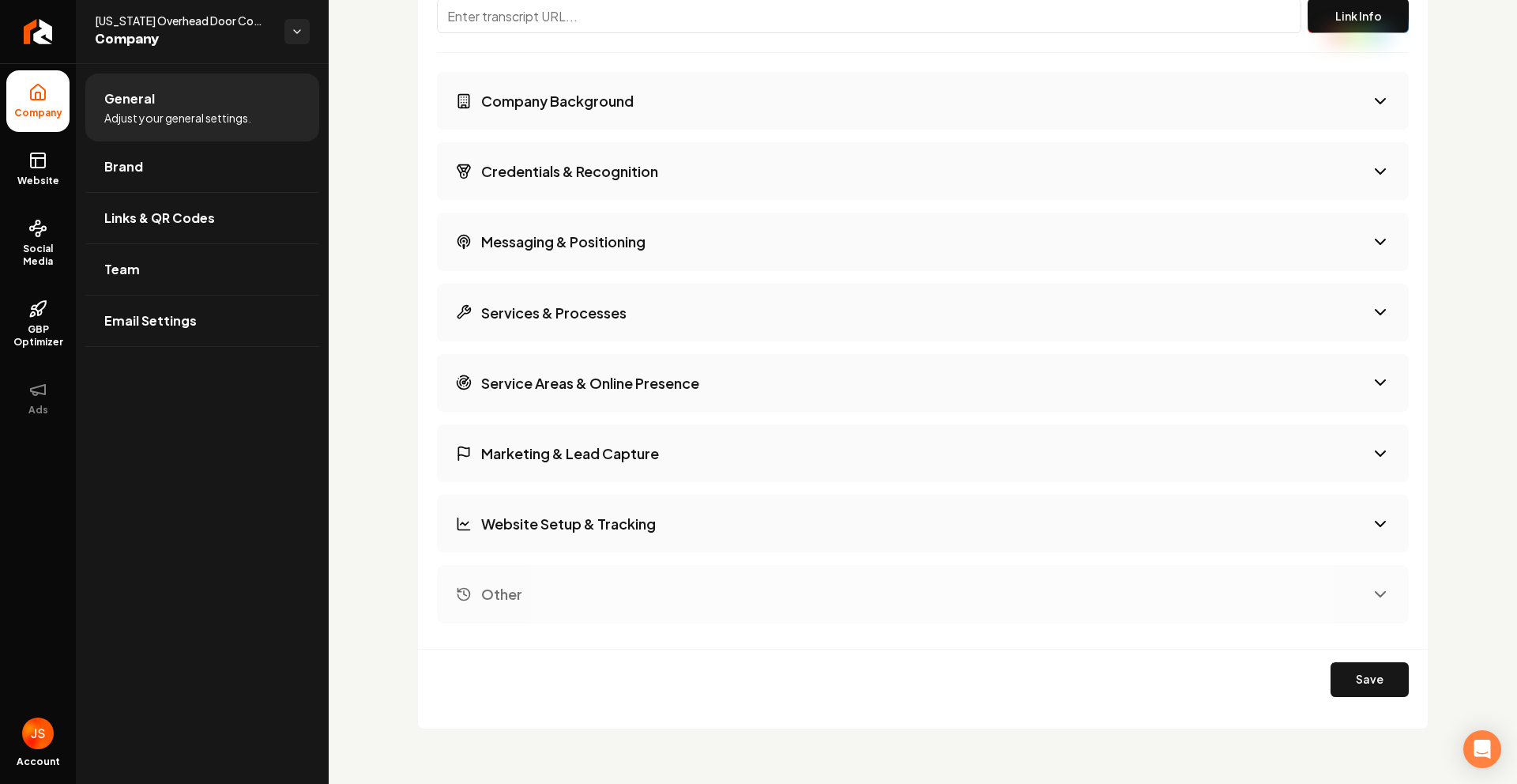
click at [590, 265] on button "Messaging & Positioning" at bounding box center [922, 241] width 972 height 57
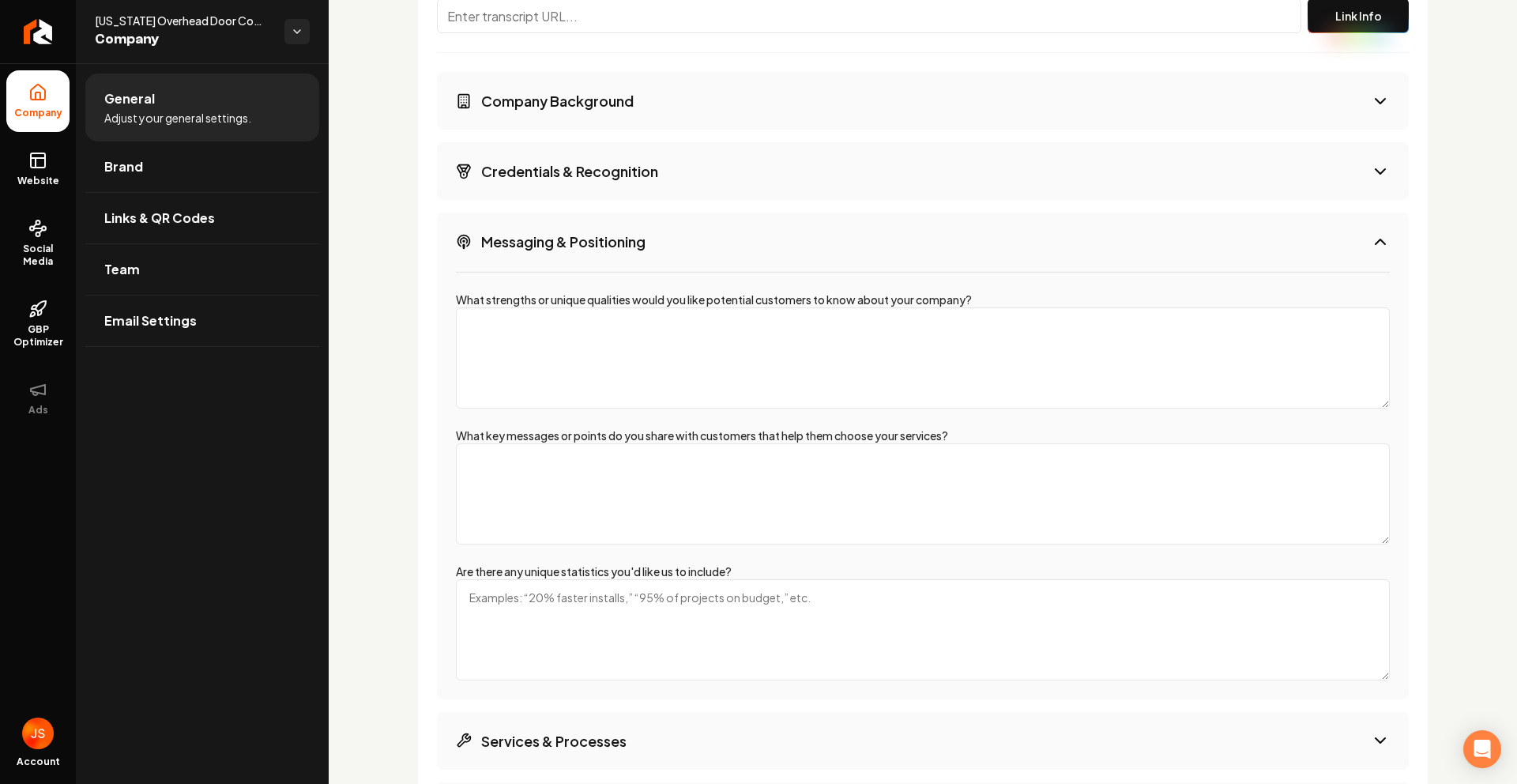
click at [589, 260] on button "Messaging & Positioning" at bounding box center [922, 241] width 972 height 57
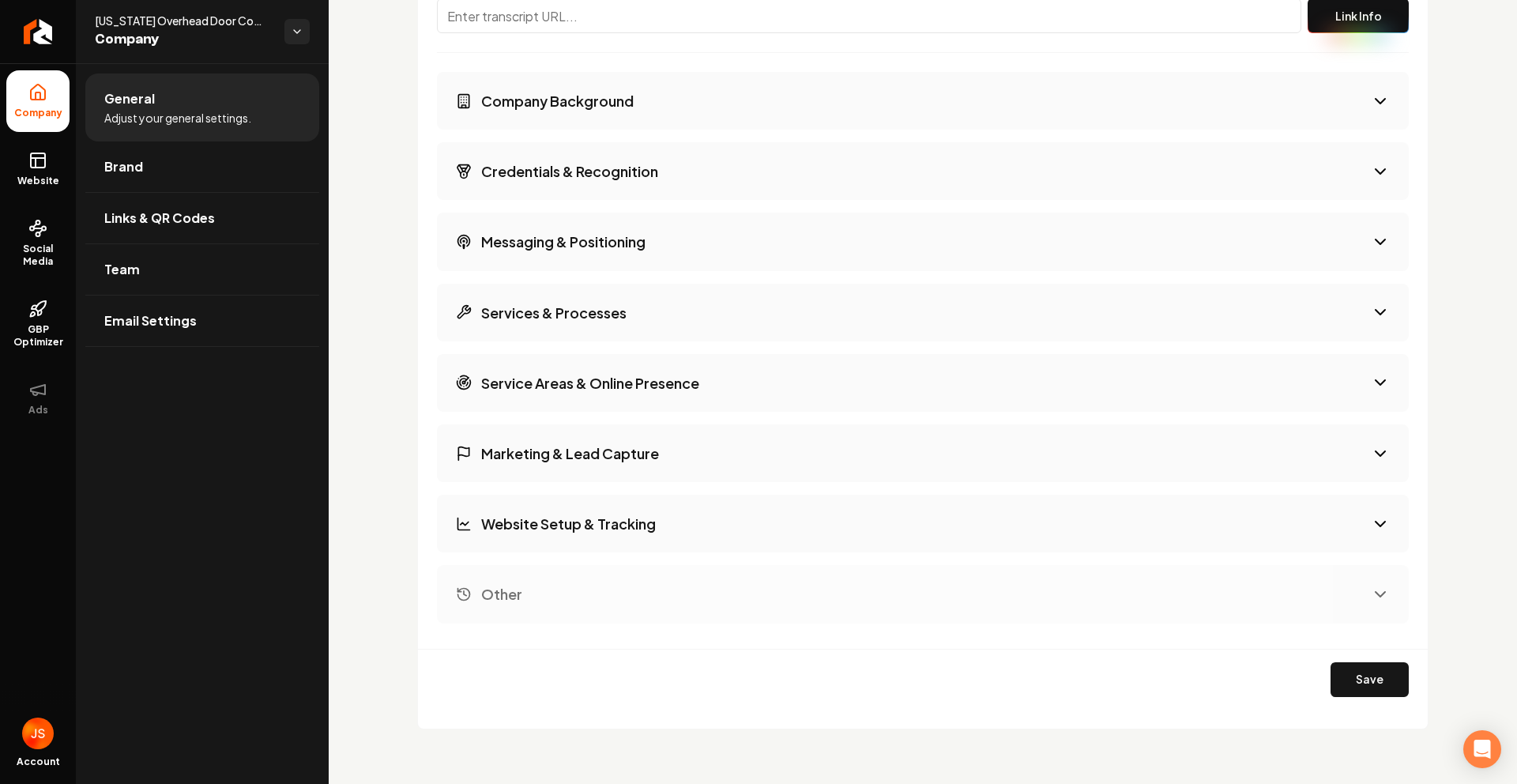
click at [585, 326] on button "Services & Processes" at bounding box center [922, 313] width 972 height 57
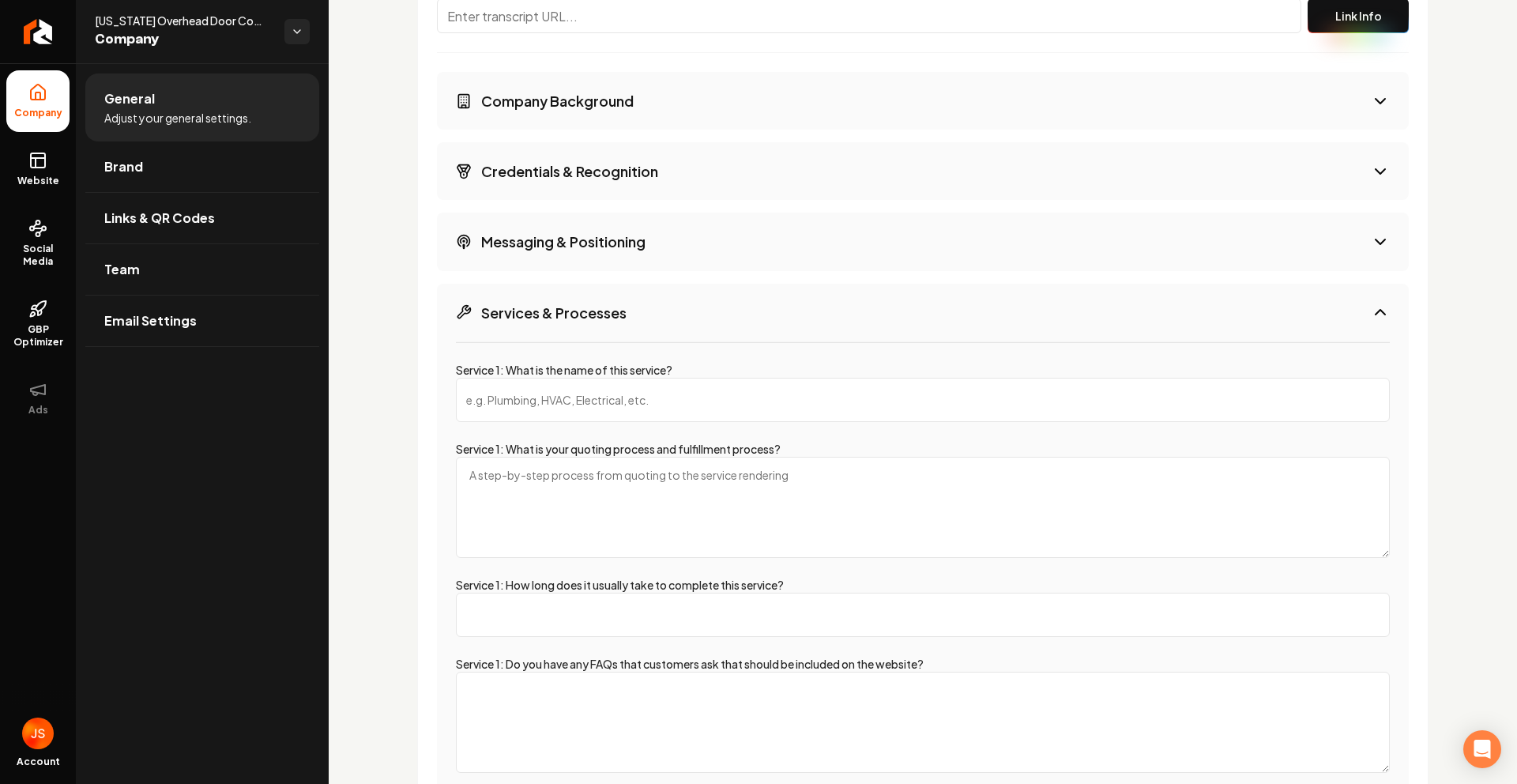
click at [585, 321] on button "Services & Processes" at bounding box center [922, 313] width 972 height 57
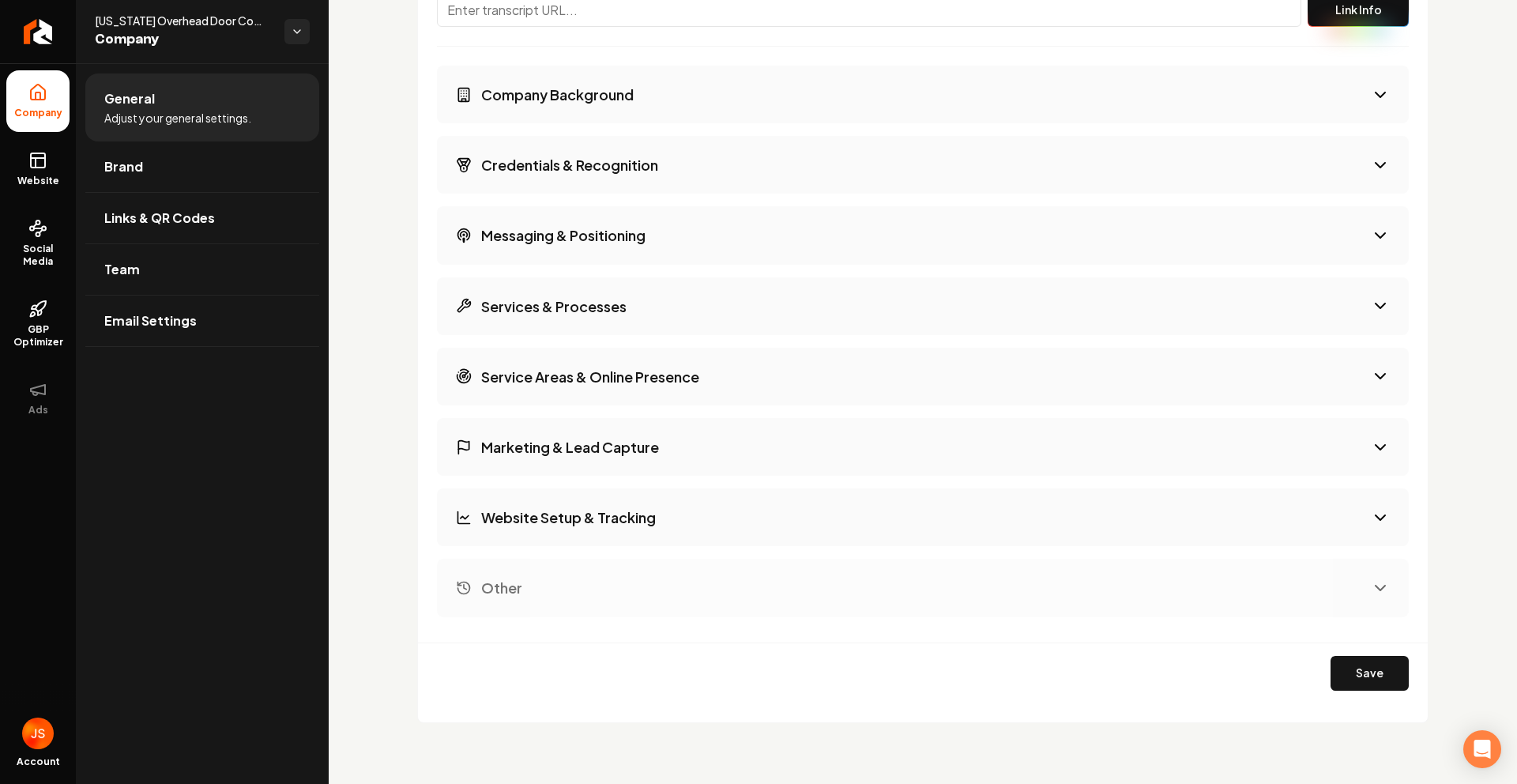
scroll to position [2276, 0]
click at [595, 388] on button "Service Areas & Online Presence" at bounding box center [922, 374] width 972 height 57
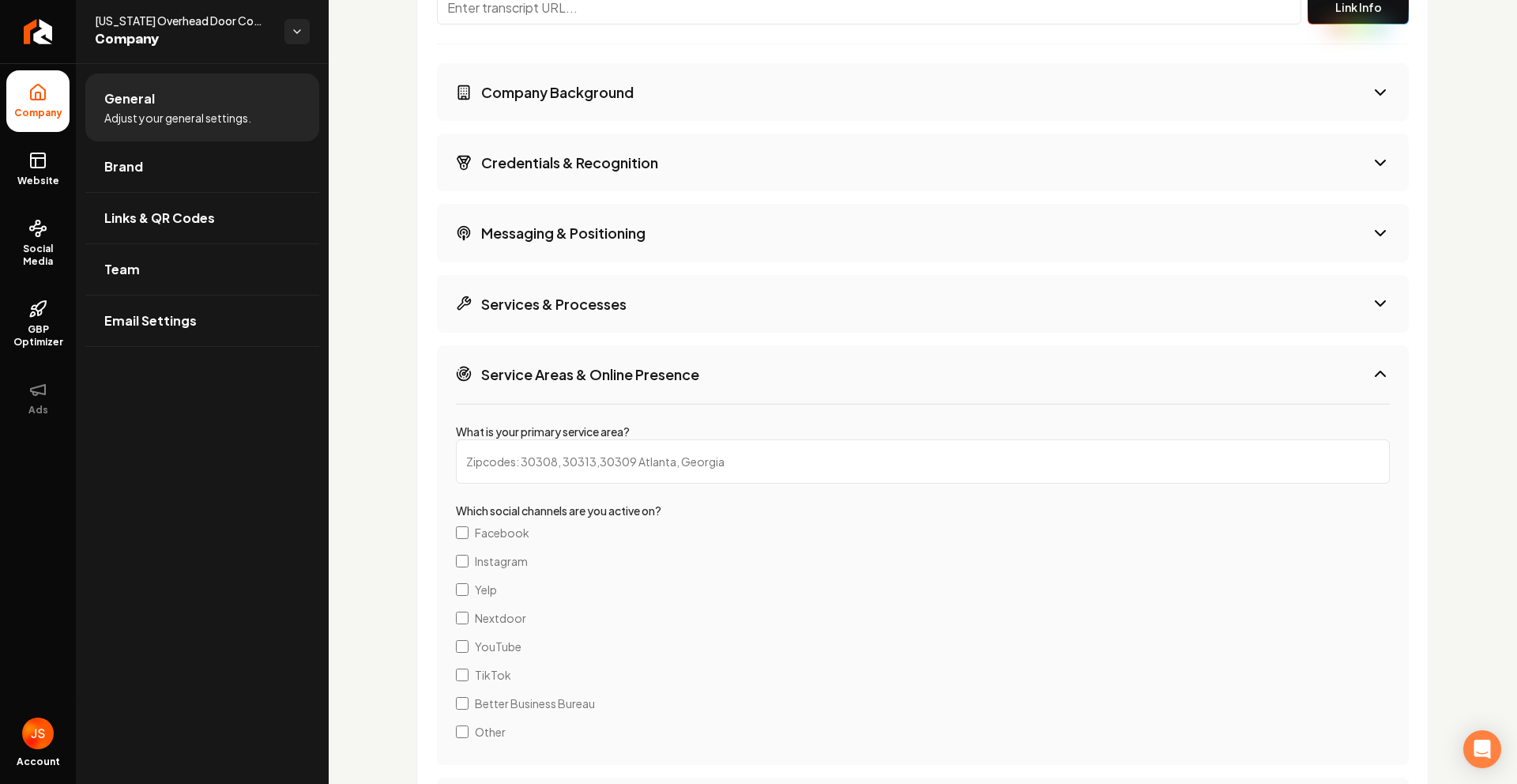
click at [595, 387] on button "Service Areas & Online Presence" at bounding box center [922, 374] width 972 height 57
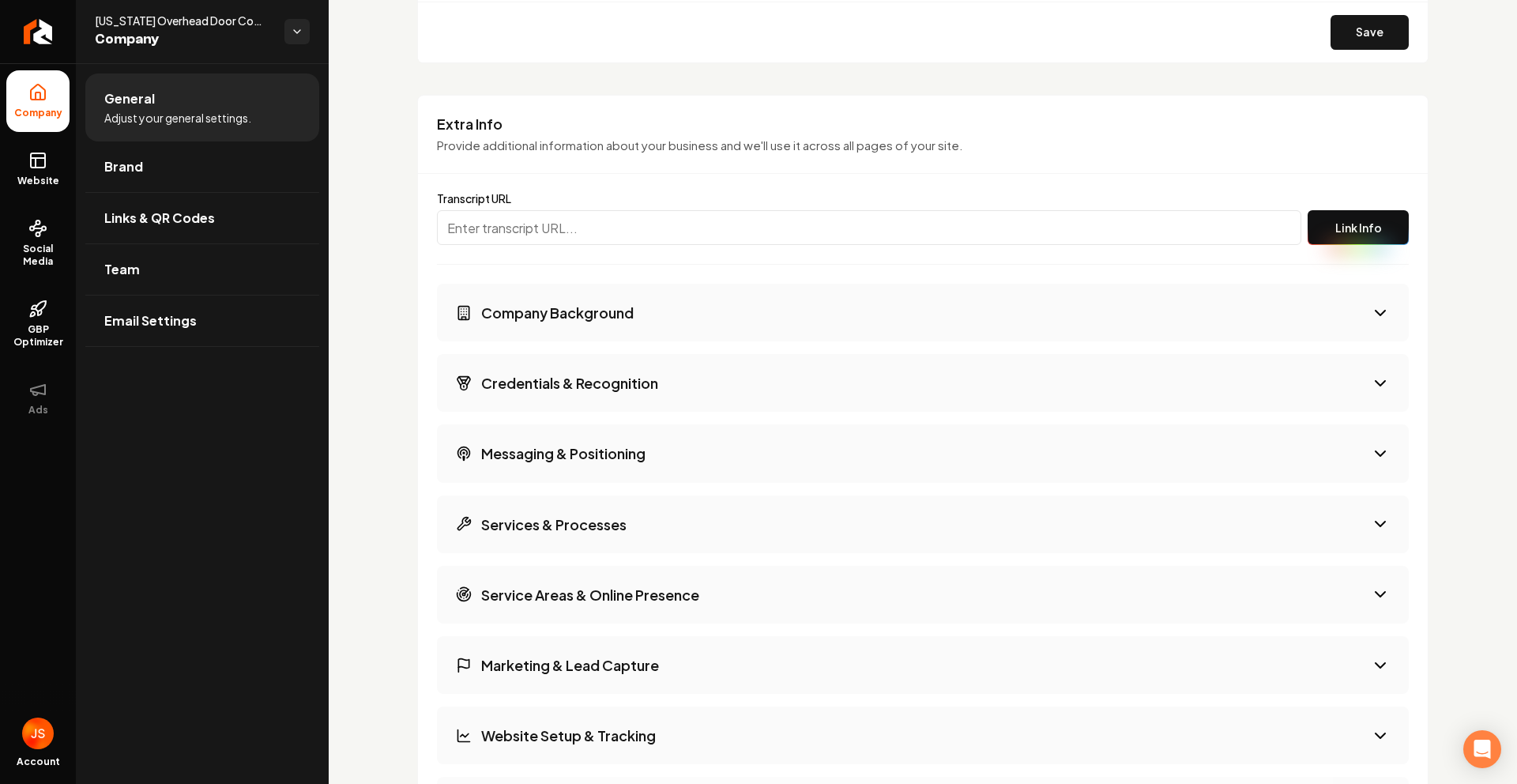
scroll to position [1940, 0]
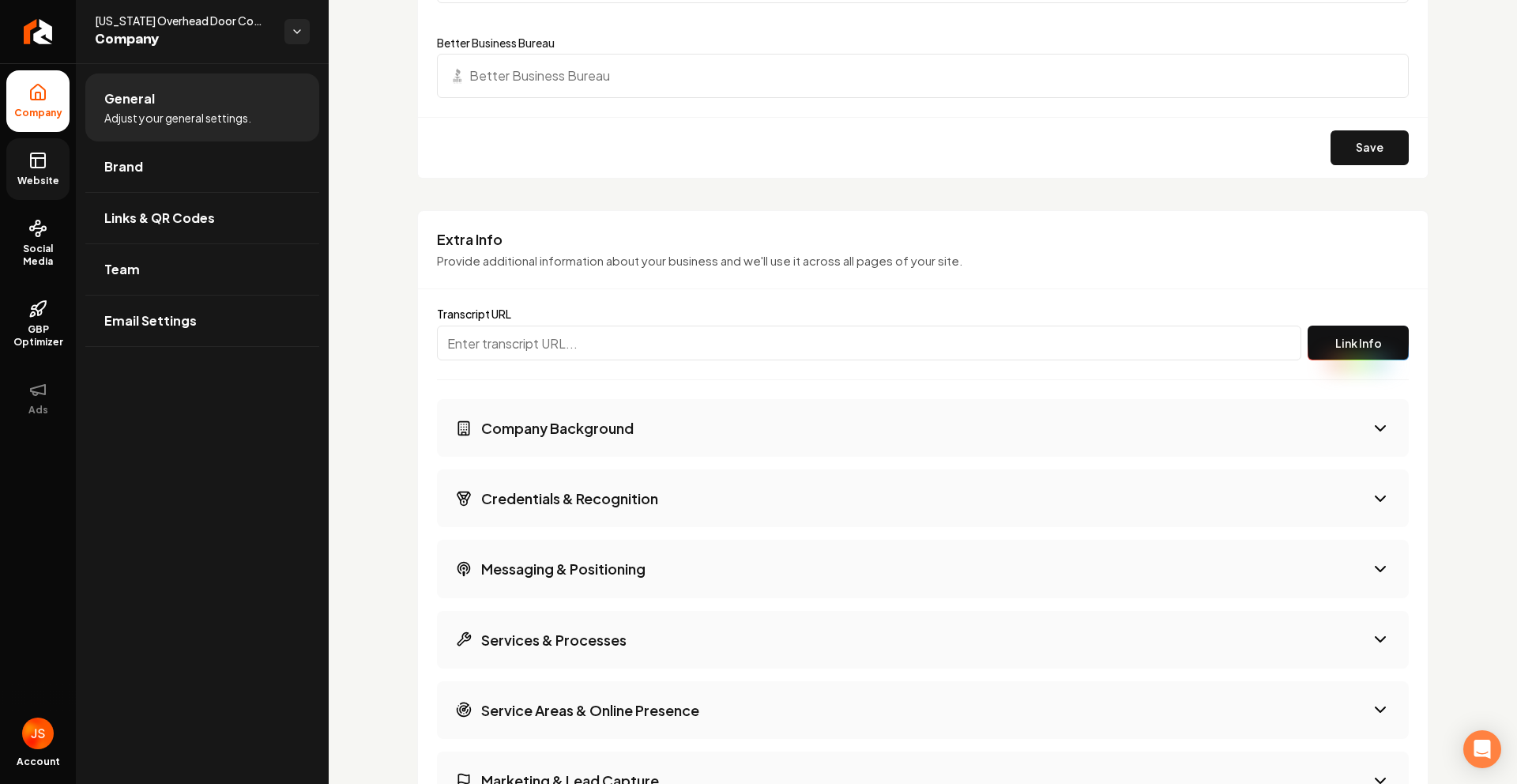
click at [31, 162] on icon at bounding box center [38, 161] width 19 height 19
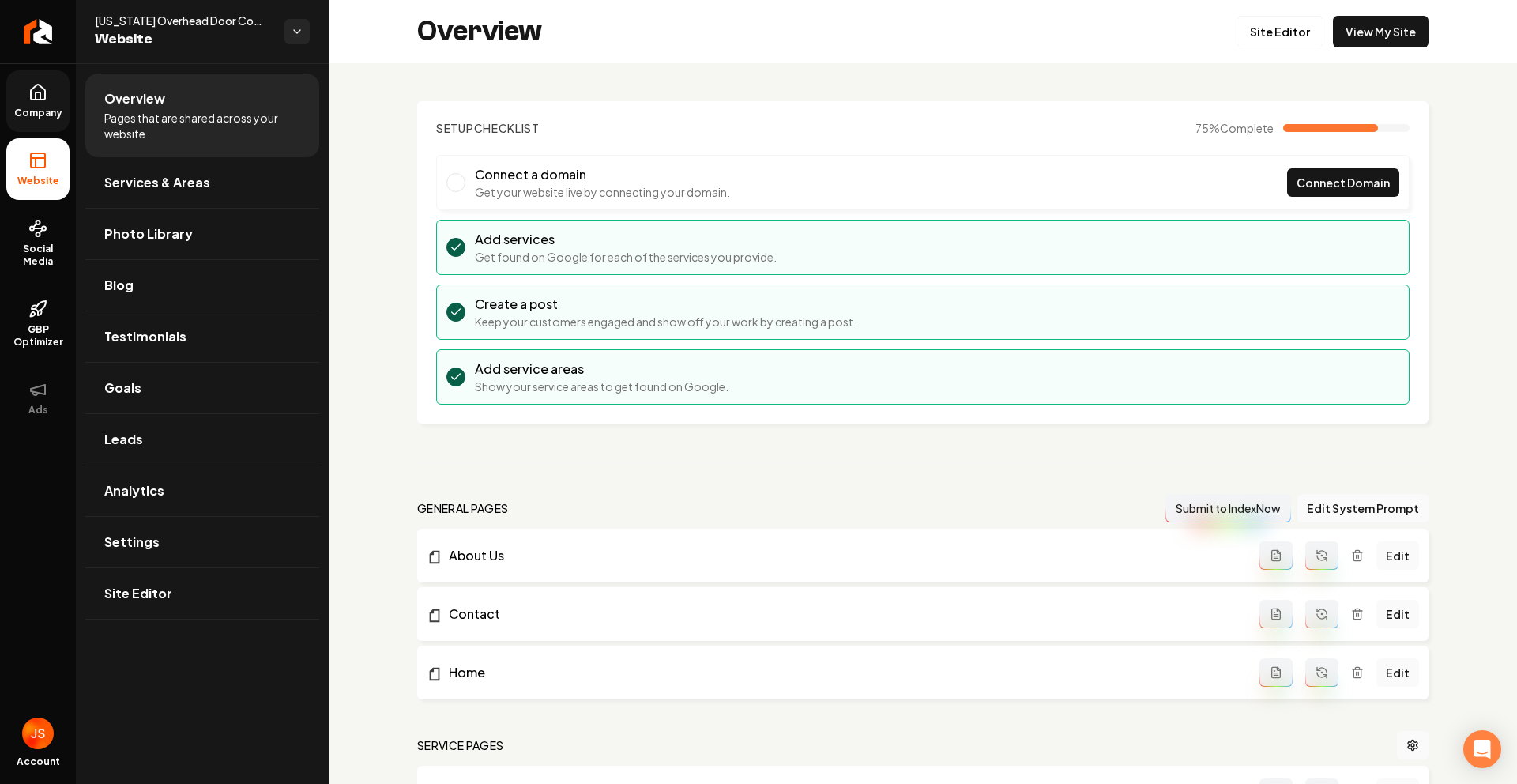
click at [47, 105] on link "Company" at bounding box center [37, 101] width 63 height 62
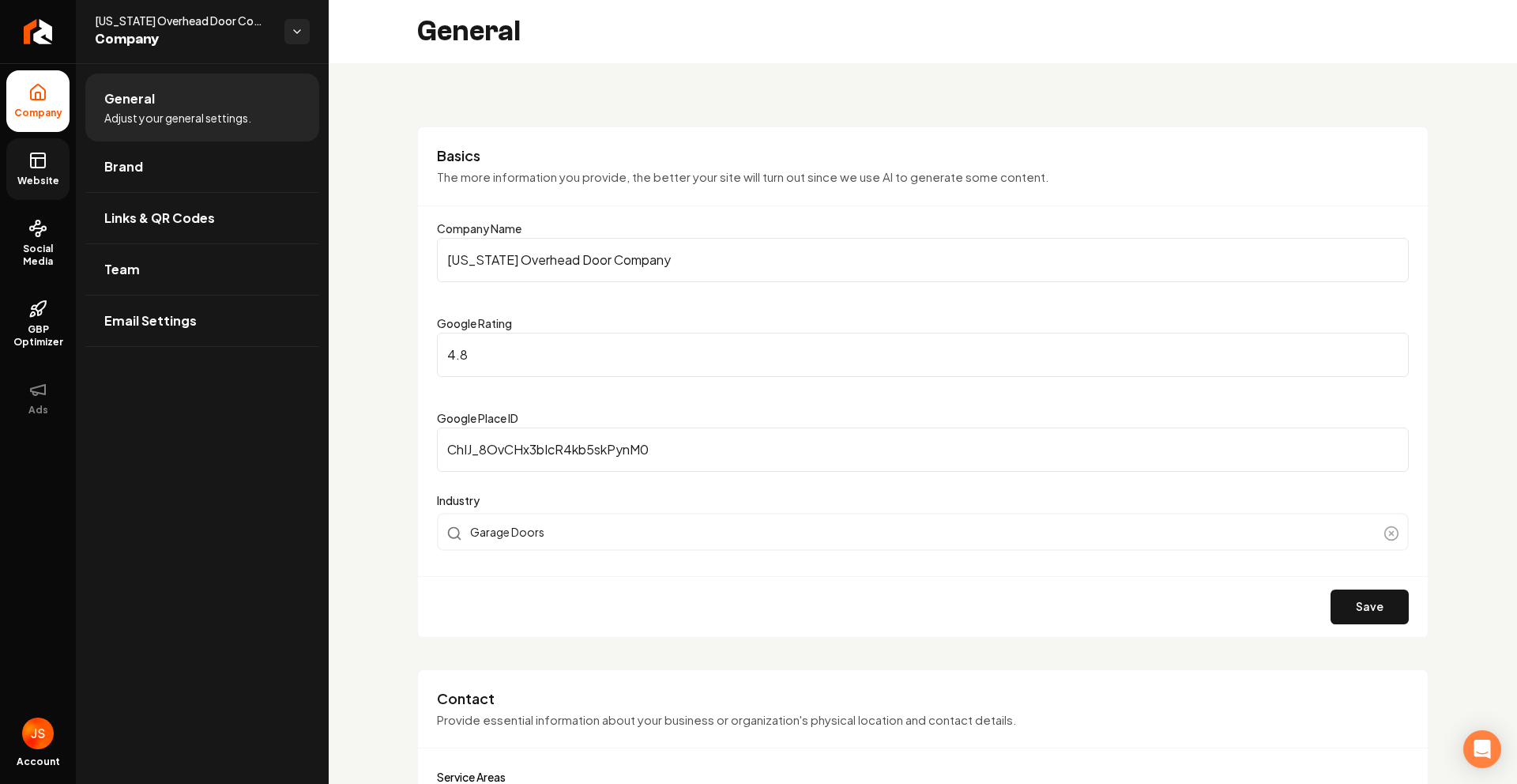
click at [48, 168] on link "Website" at bounding box center [37, 168] width 63 height 62
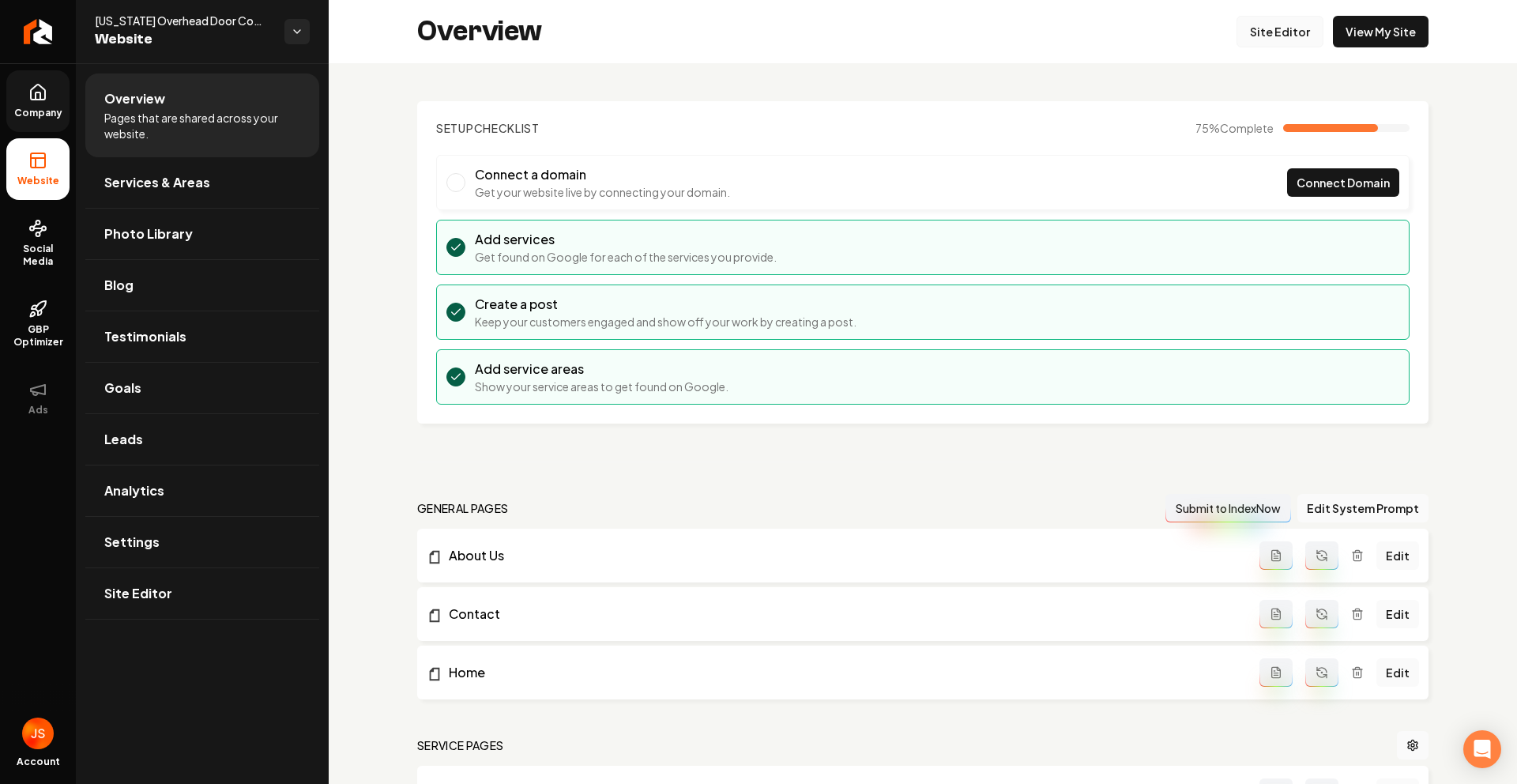
click at [1265, 34] on link "Site Editor" at bounding box center [1280, 31] width 87 height 31
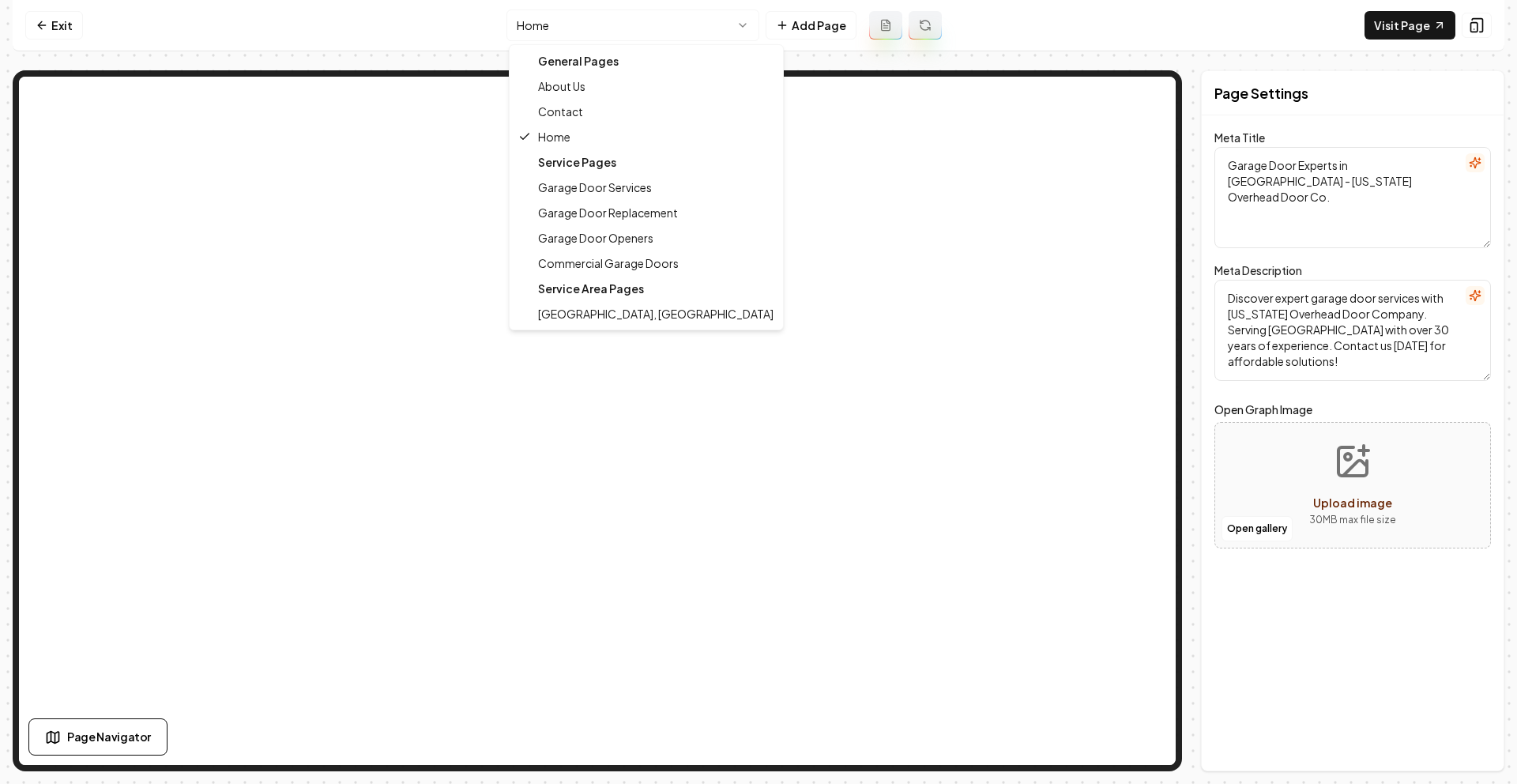
click at [633, 38] on html "Computer Required This feature is only available on a computer. Please switch t…" at bounding box center [758, 392] width 1517 height 784
click at [611, 39] on html "Computer Required This feature is only available on a computer. Please switch t…" at bounding box center [758, 392] width 1517 height 784
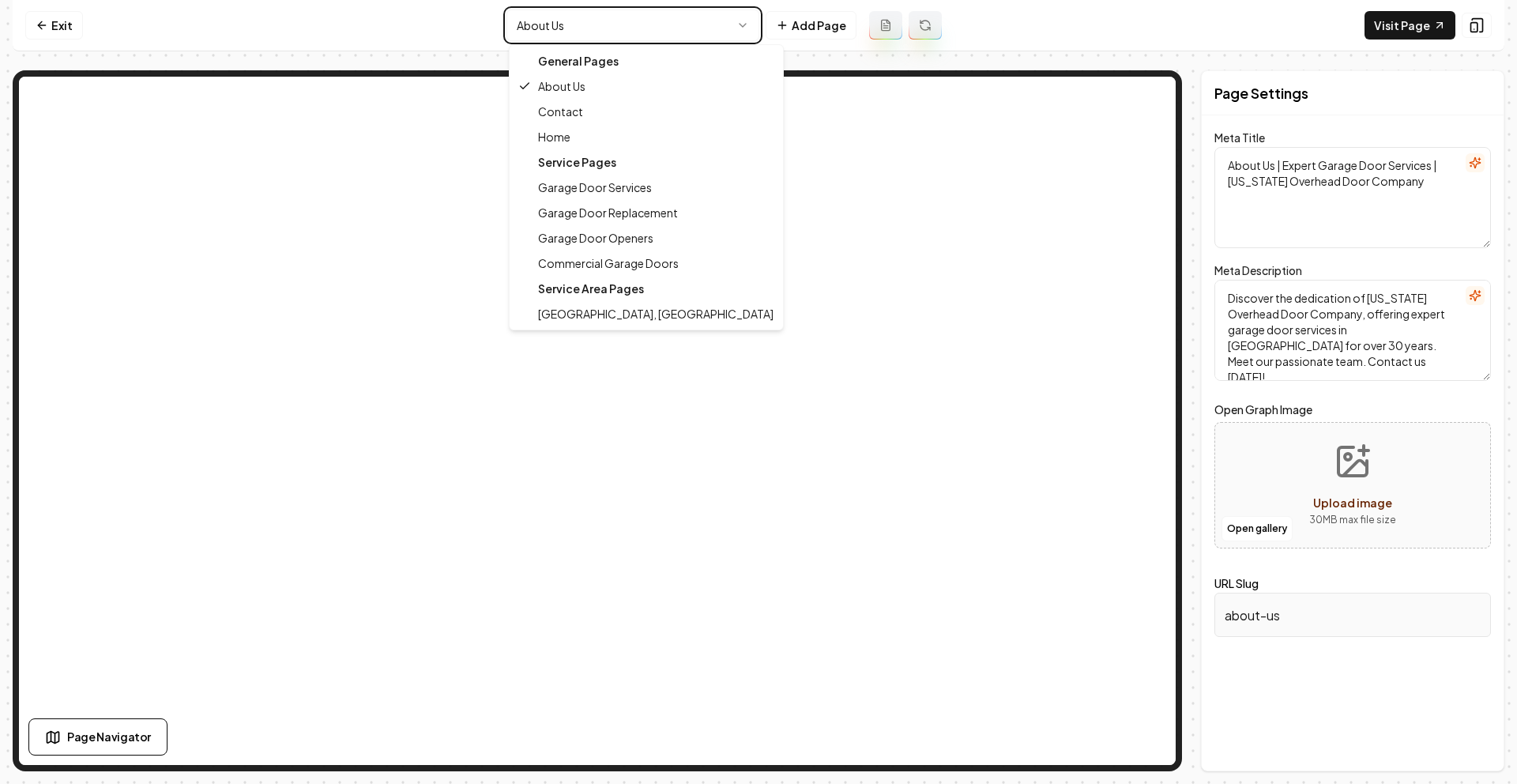
type textarea "Garage Door Experts in [GEOGRAPHIC_DATA] - [US_STATE] Overhead Door Co."
type textarea "Discover expert garage door services with [US_STATE] Overhead Door Company. Ser…"
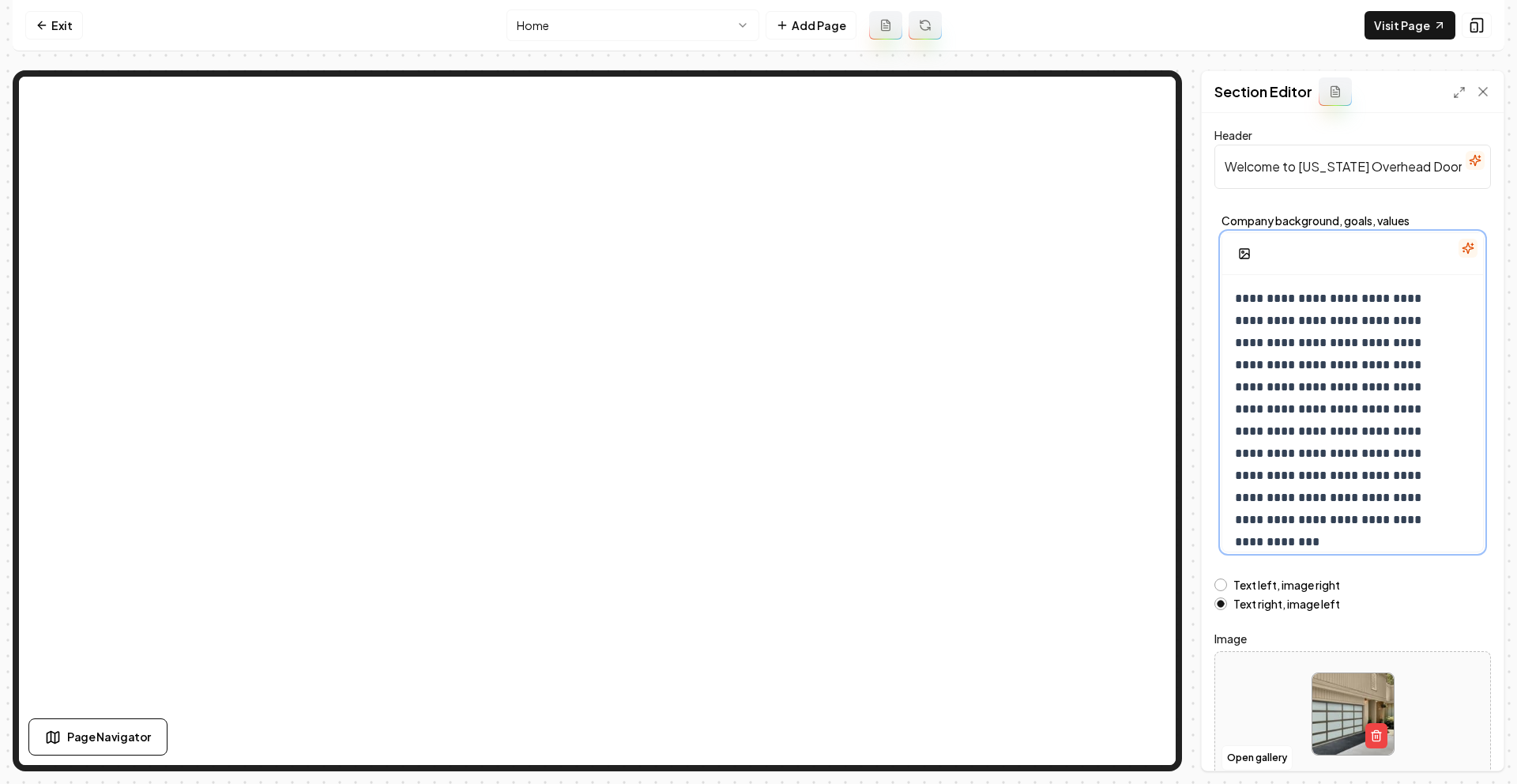
click at [1354, 366] on p "**********" at bounding box center [1341, 409] width 212 height 243
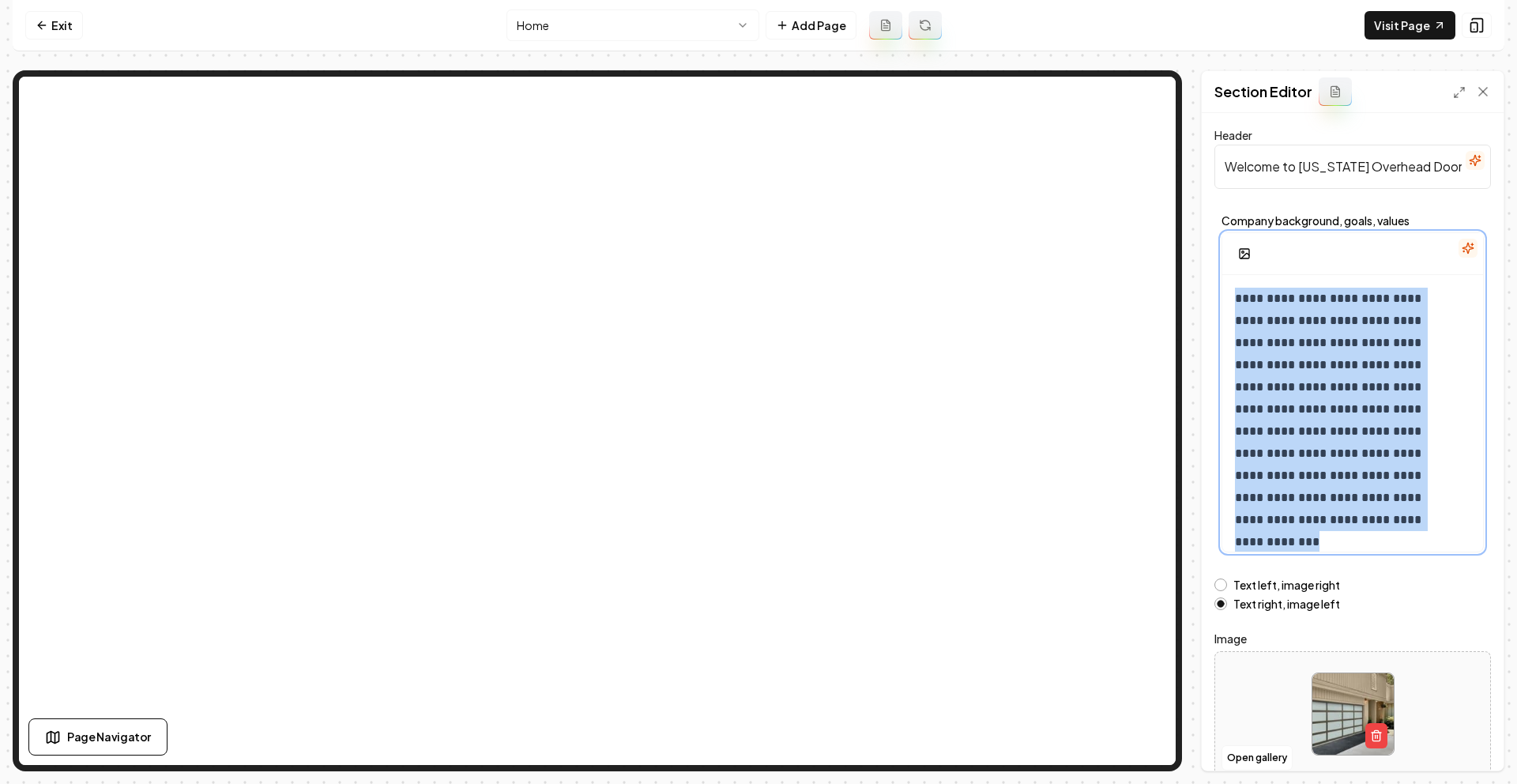
click at [1354, 366] on p "**********" at bounding box center [1341, 409] width 212 height 243
copy p "**********"
click at [49, 23] on link "Exit" at bounding box center [54, 25] width 57 height 29
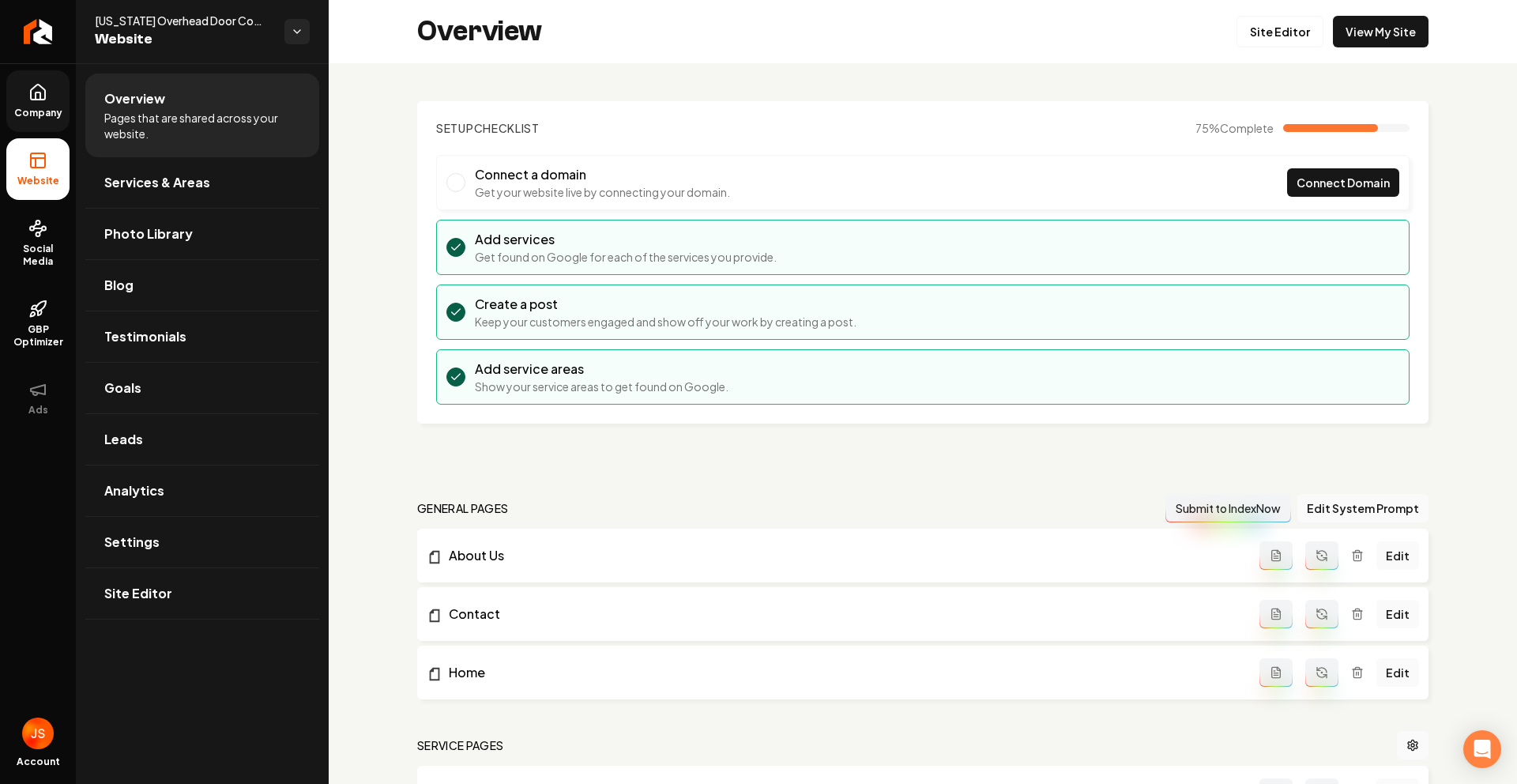
click at [39, 92] on icon at bounding box center [37, 96] width 4 height 7
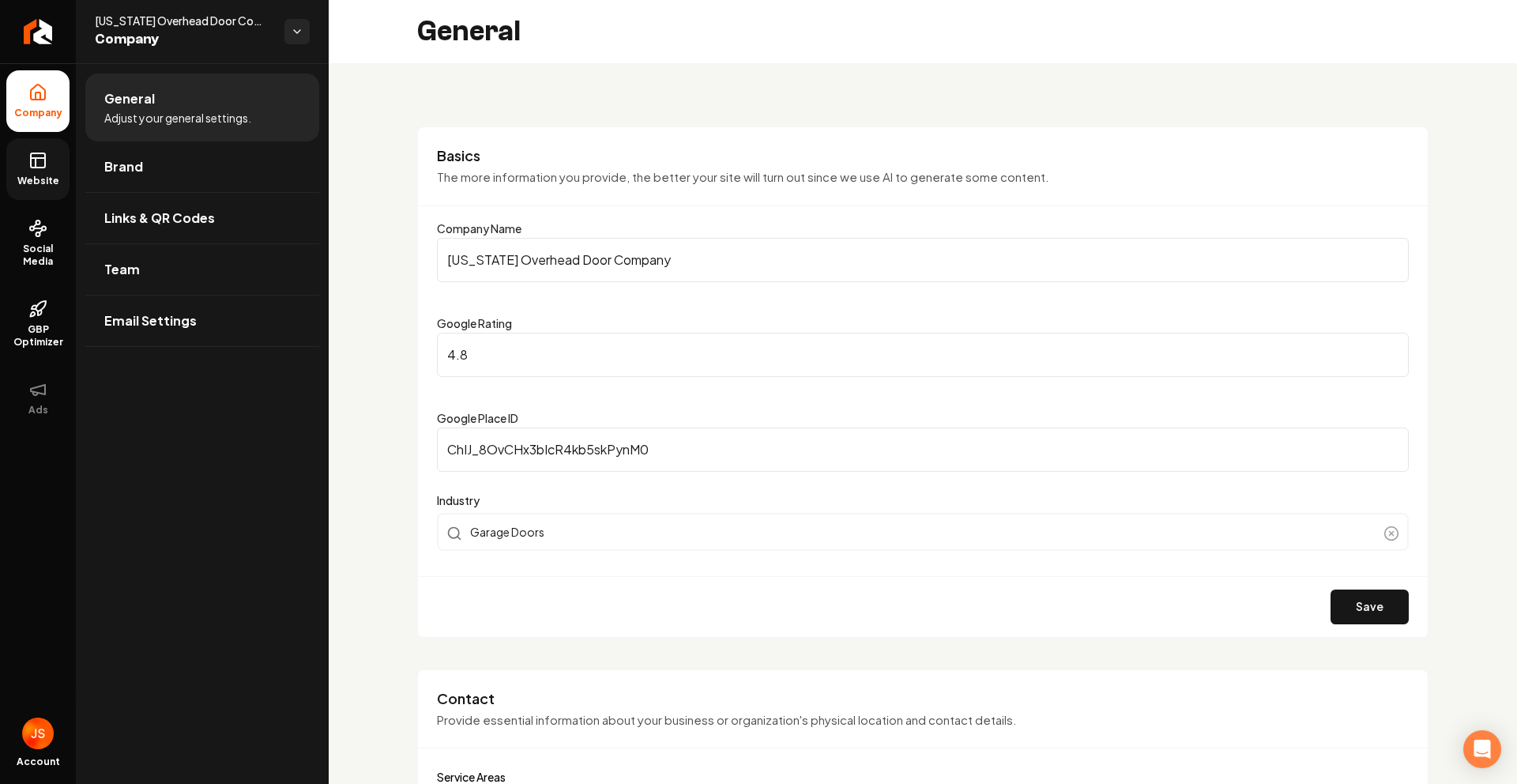
click at [38, 155] on icon at bounding box center [38, 161] width 19 height 19
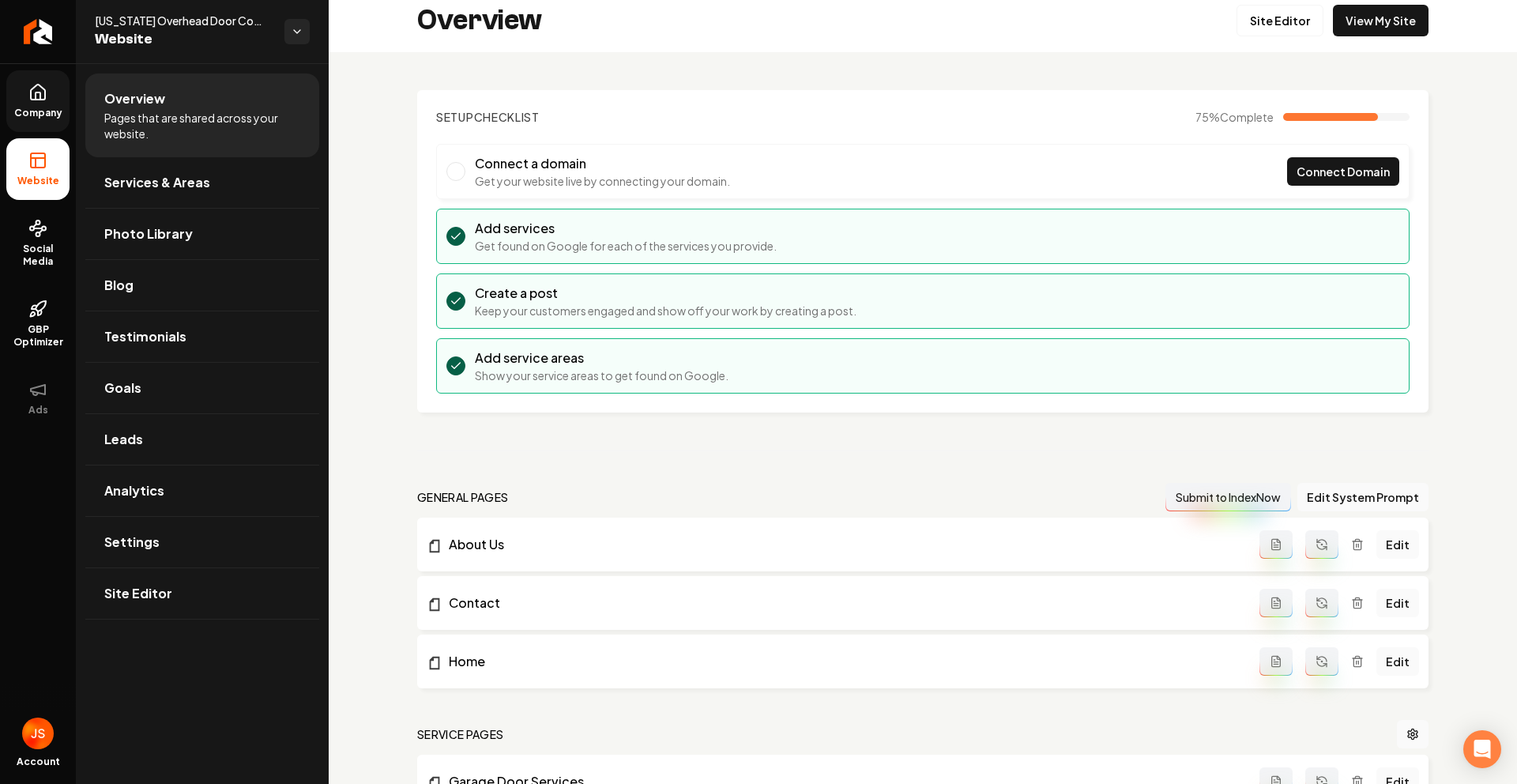
scroll to position [28, 0]
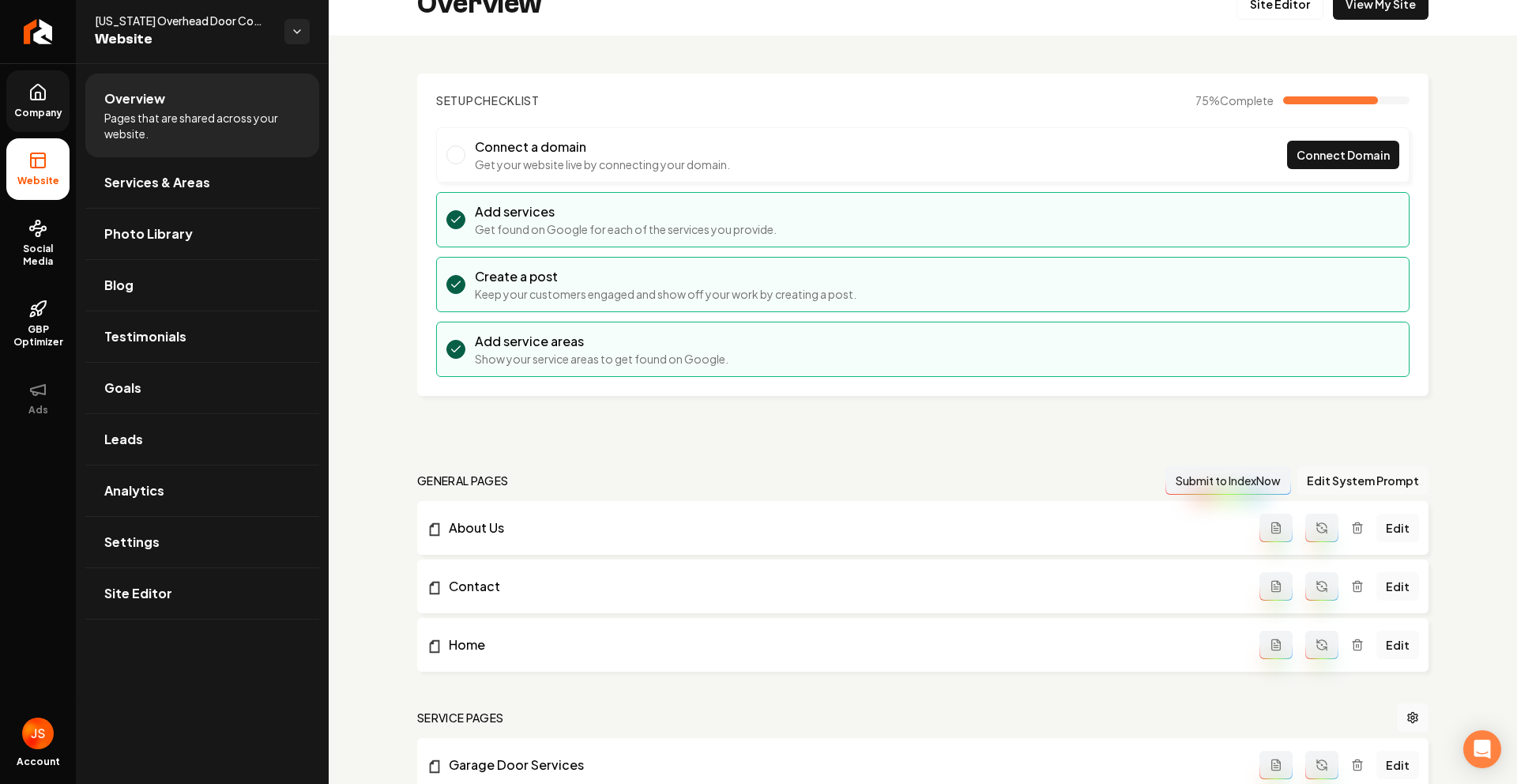
click at [1386, 487] on button "Edit System Prompt" at bounding box center [1362, 480] width 131 height 29
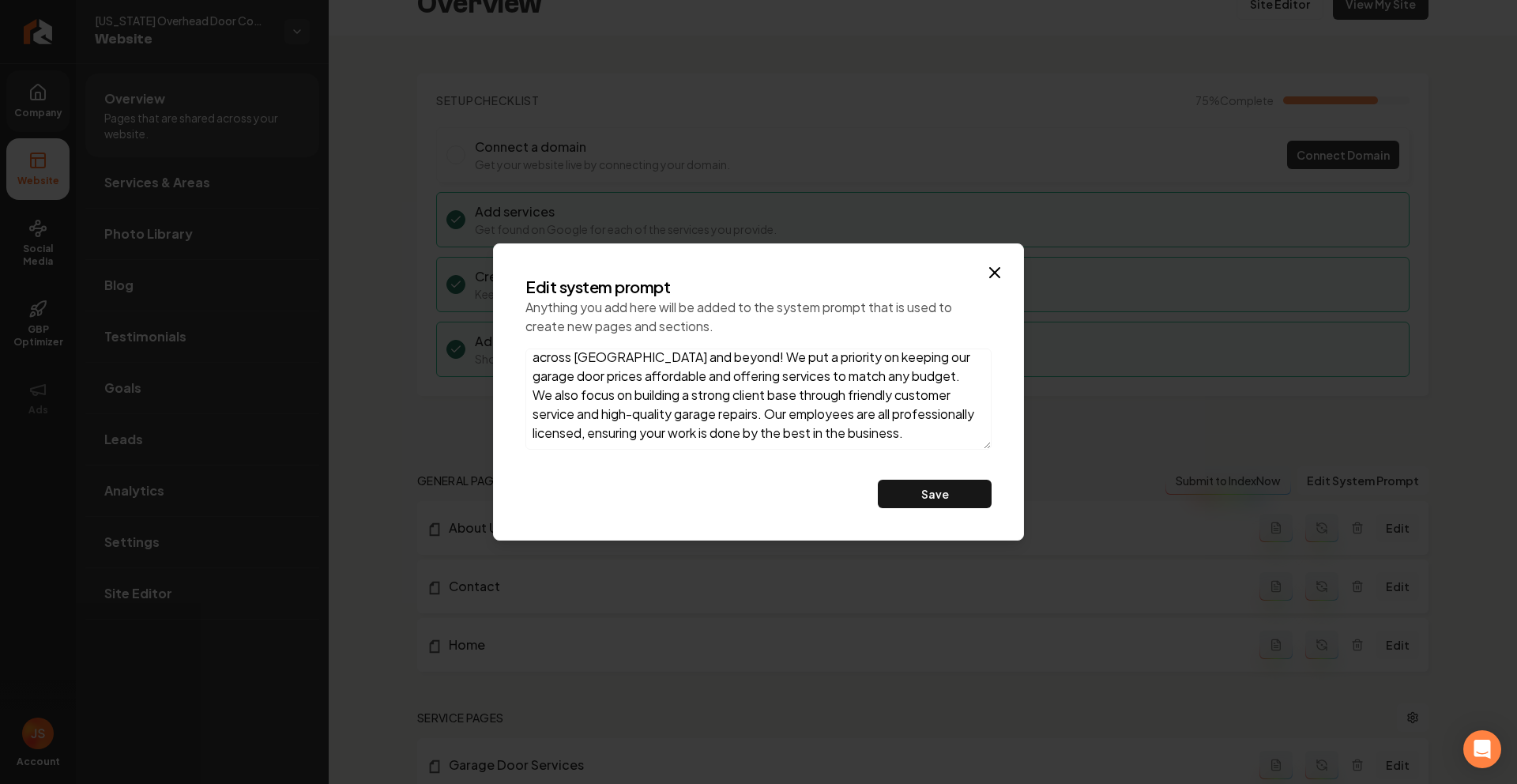
scroll to position [0, 0]
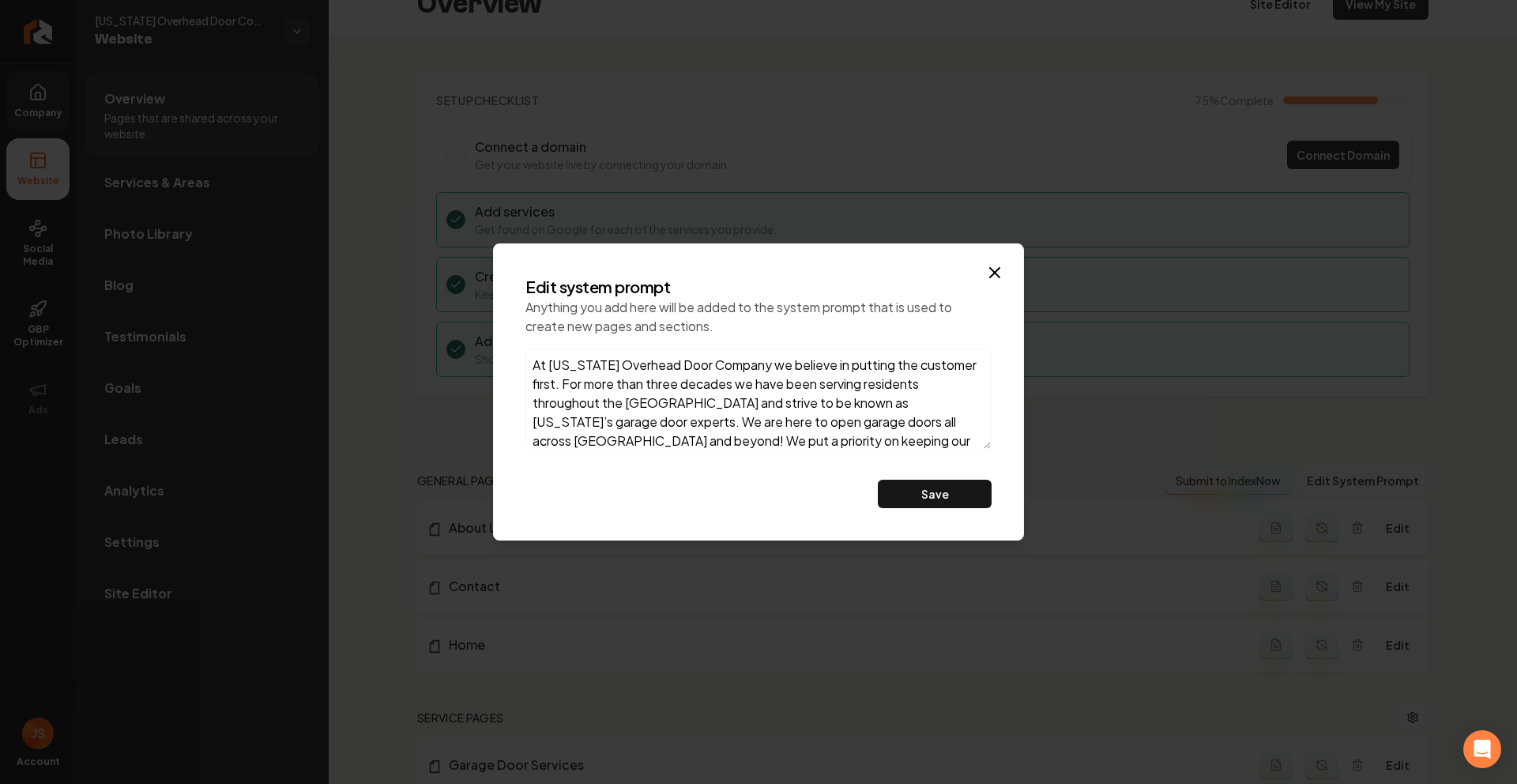
drag, startPoint x: 711, startPoint y: 396, endPoint x: 515, endPoint y: 208, distance: 271.6
click at [515, 208] on body "Company Website Social Media GBP Optimizer Ads Account [US_STATE] Overhead Door…" at bounding box center [758, 392] width 1517 height 784
type textarea "Lo Ipsumdol Sitametc Adip Elitsed, do eiusmod te incidid utl etdolore magna. Al…"
click at [948, 489] on button "Save" at bounding box center [934, 493] width 114 height 29
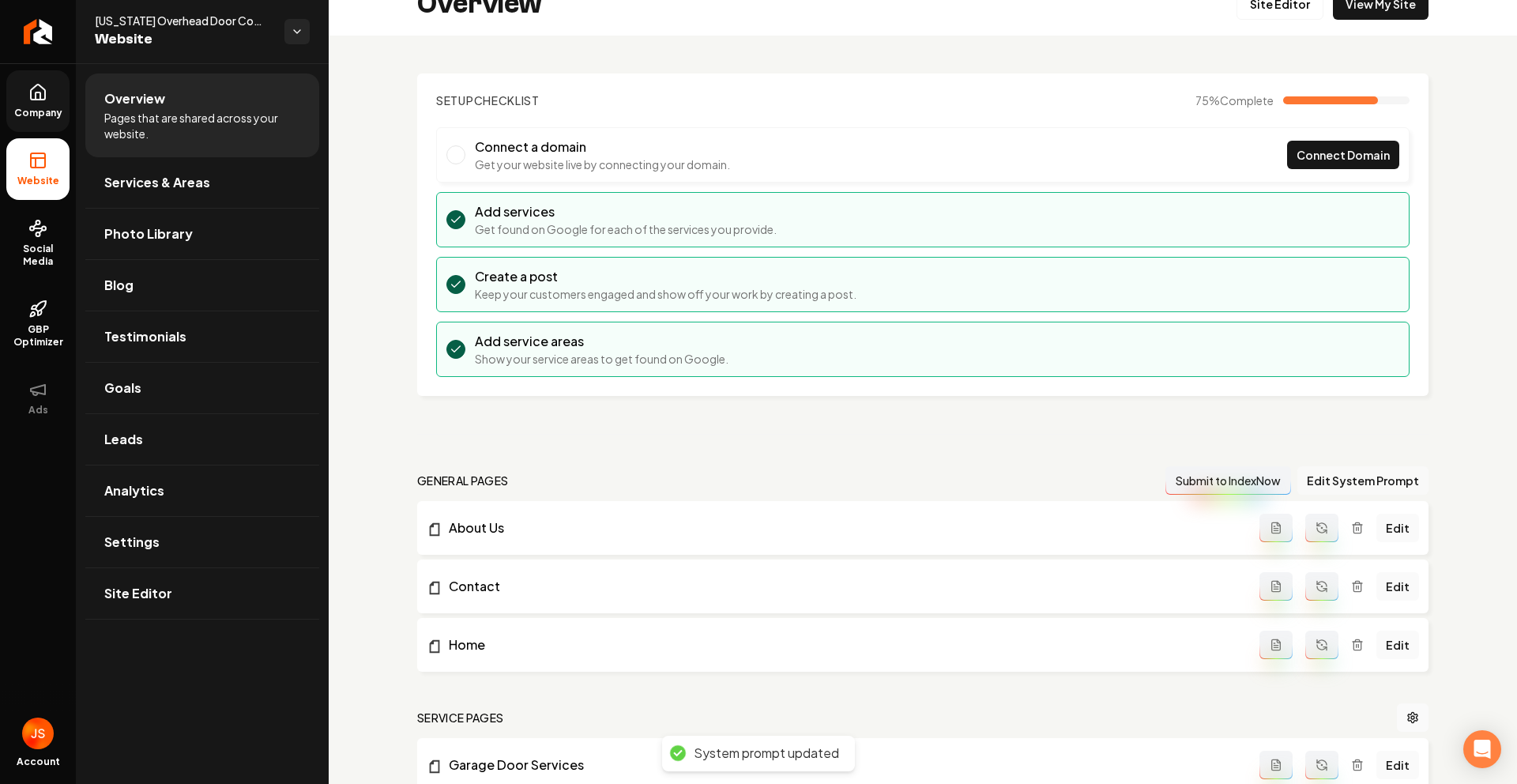
click at [1328, 474] on button "Edit System Prompt" at bounding box center [1362, 480] width 131 height 29
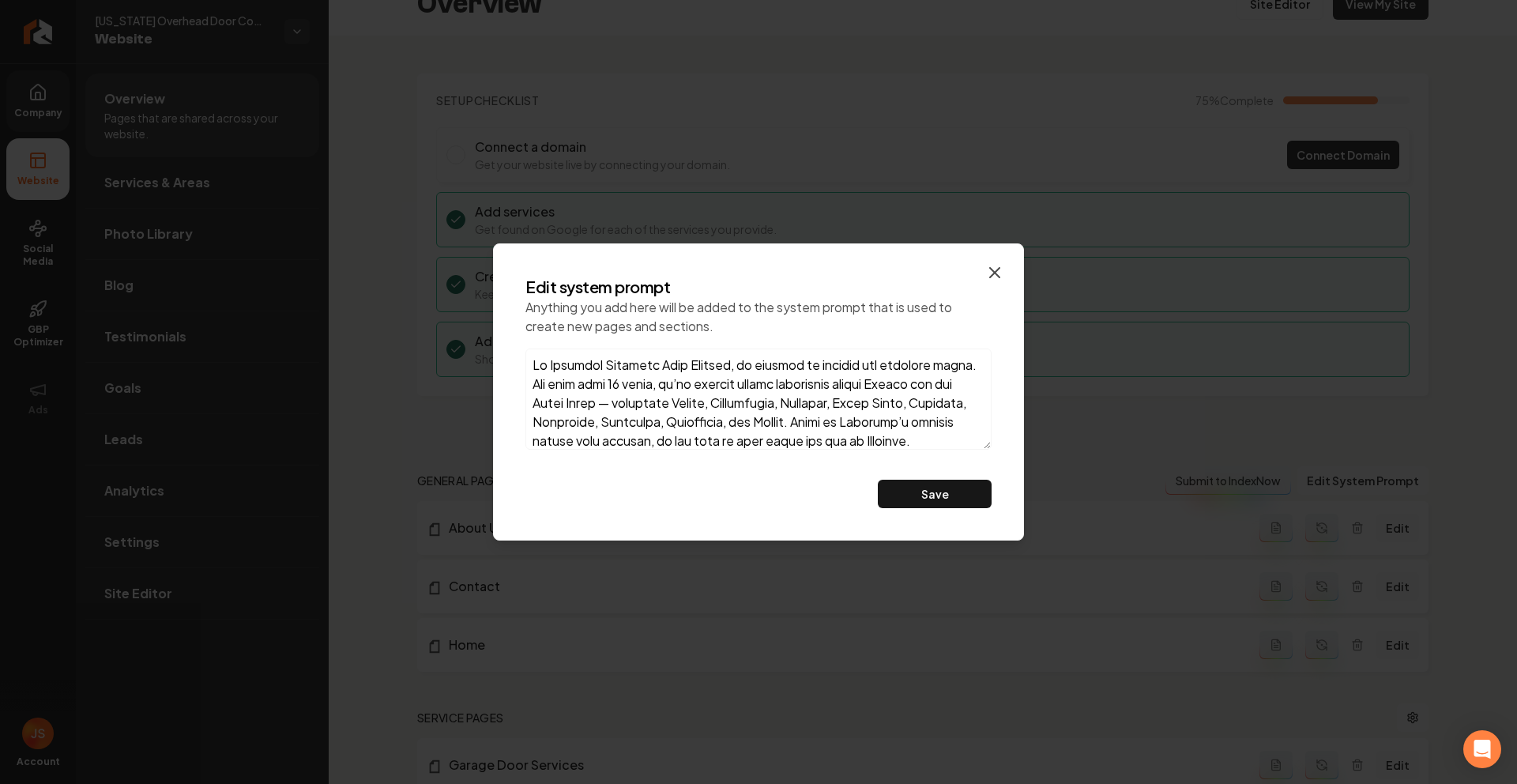
click at [999, 266] on icon "button" at bounding box center [995, 273] width 19 height 19
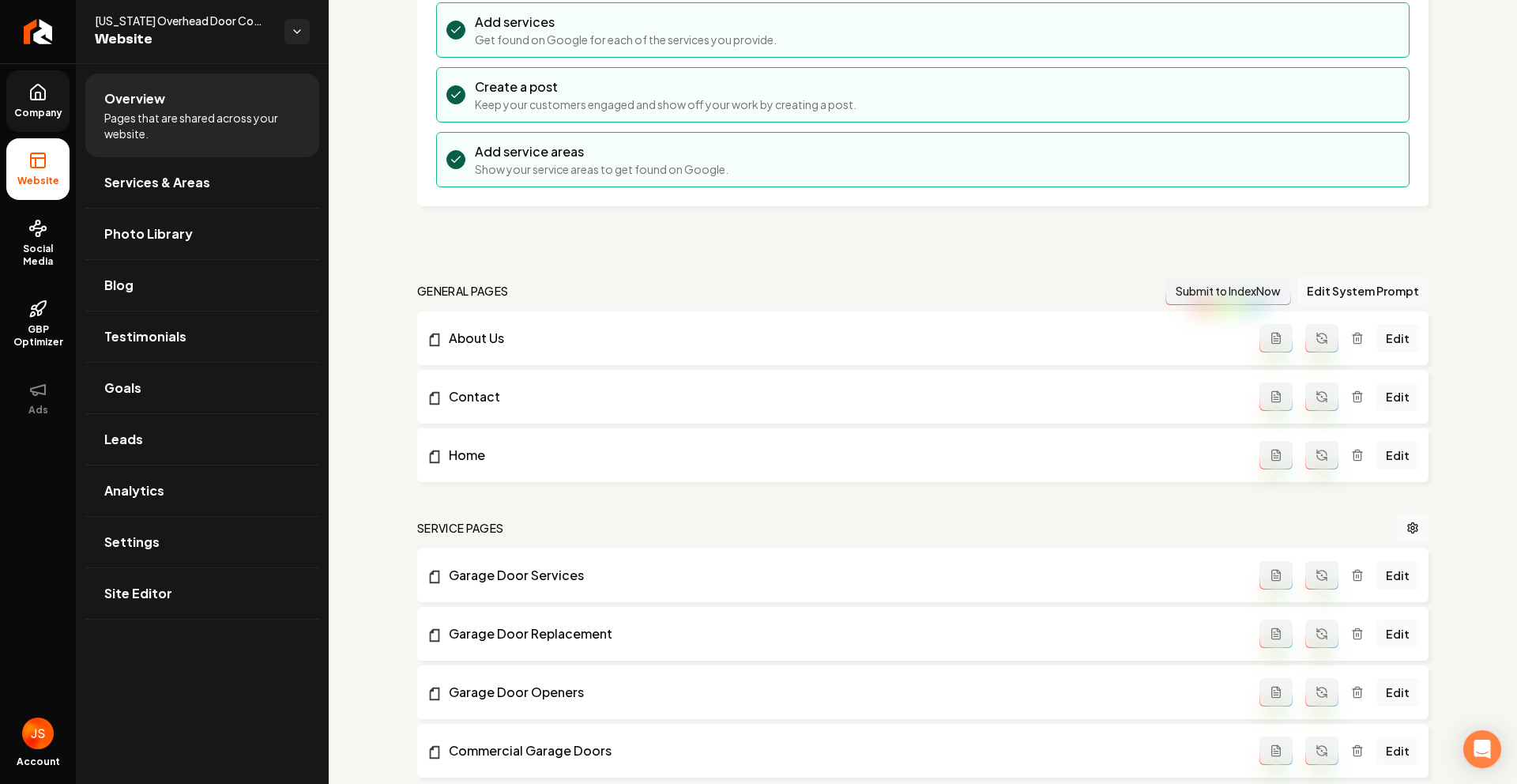
scroll to position [343, 0]
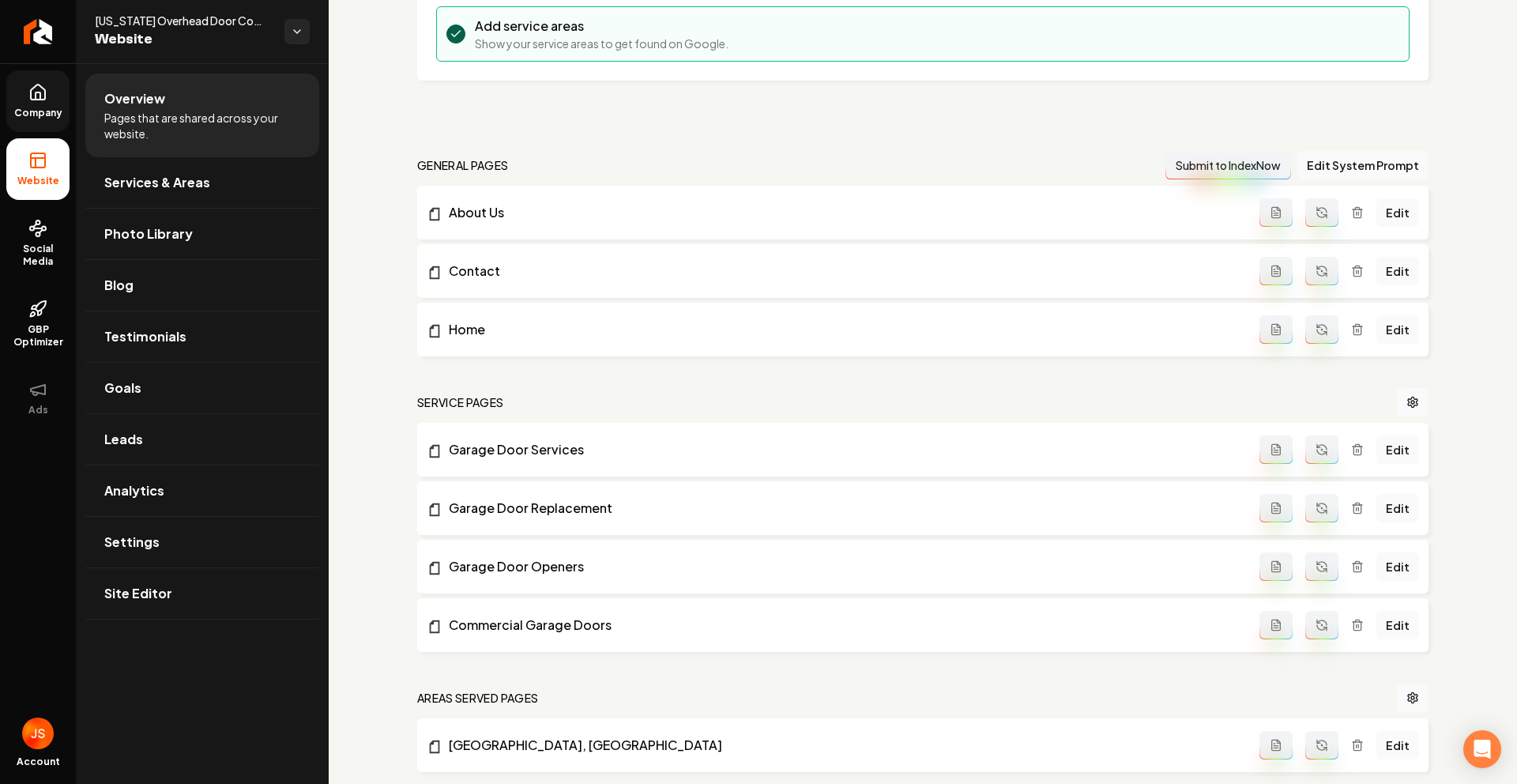
click at [1319, 215] on button "Main content area" at bounding box center [1322, 212] width 33 height 29
click at [1317, 279] on button "Main content area" at bounding box center [1322, 271] width 33 height 29
drag, startPoint x: 1315, startPoint y: 329, endPoint x: 1313, endPoint y: 369, distance: 40.0
click at [1316, 329] on icon "Main content area" at bounding box center [1322, 329] width 13 height 13
click at [1309, 458] on button "Main content area" at bounding box center [1322, 449] width 33 height 29
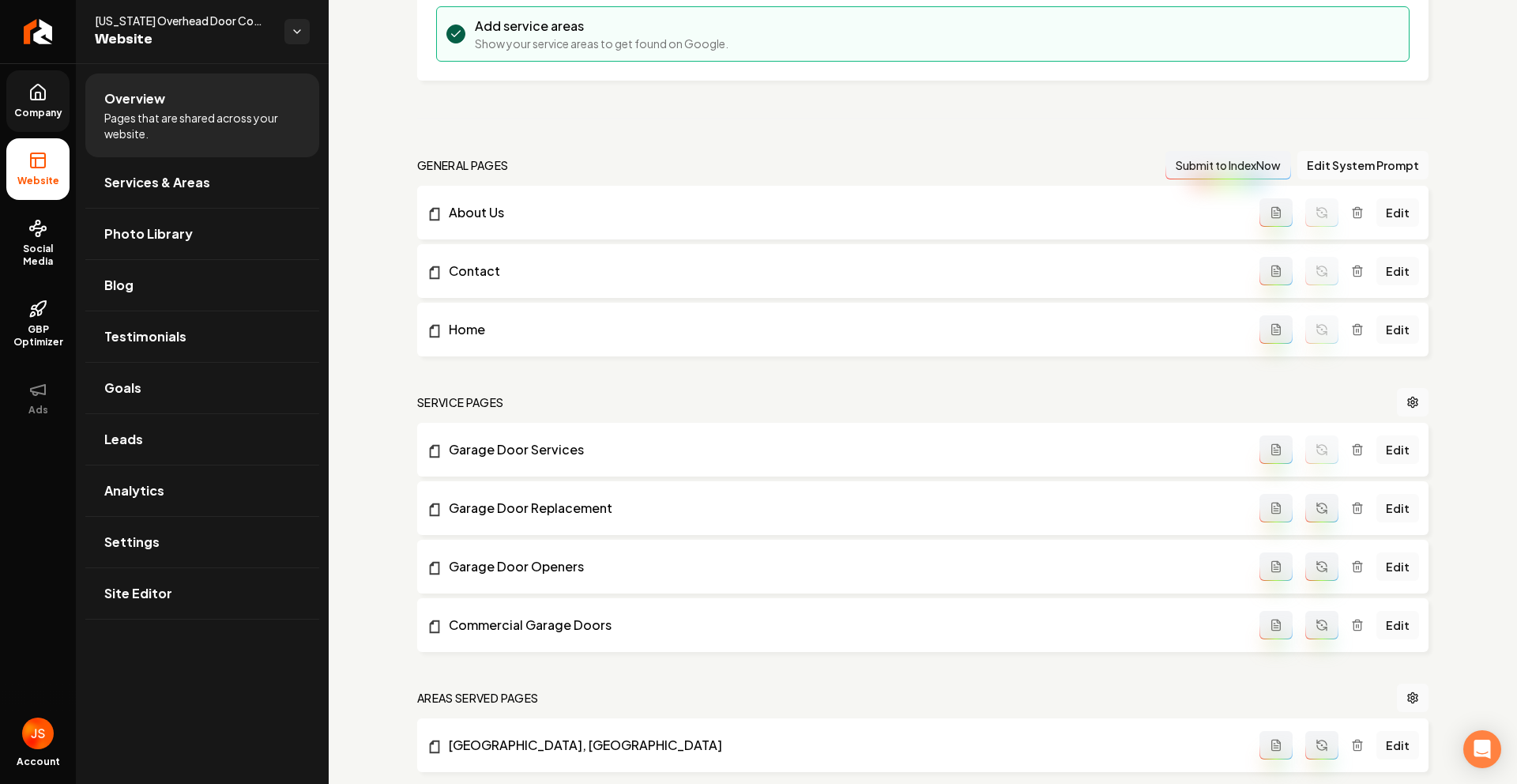
click at [1316, 507] on icon "Main content area" at bounding box center [1322, 508] width 13 height 13
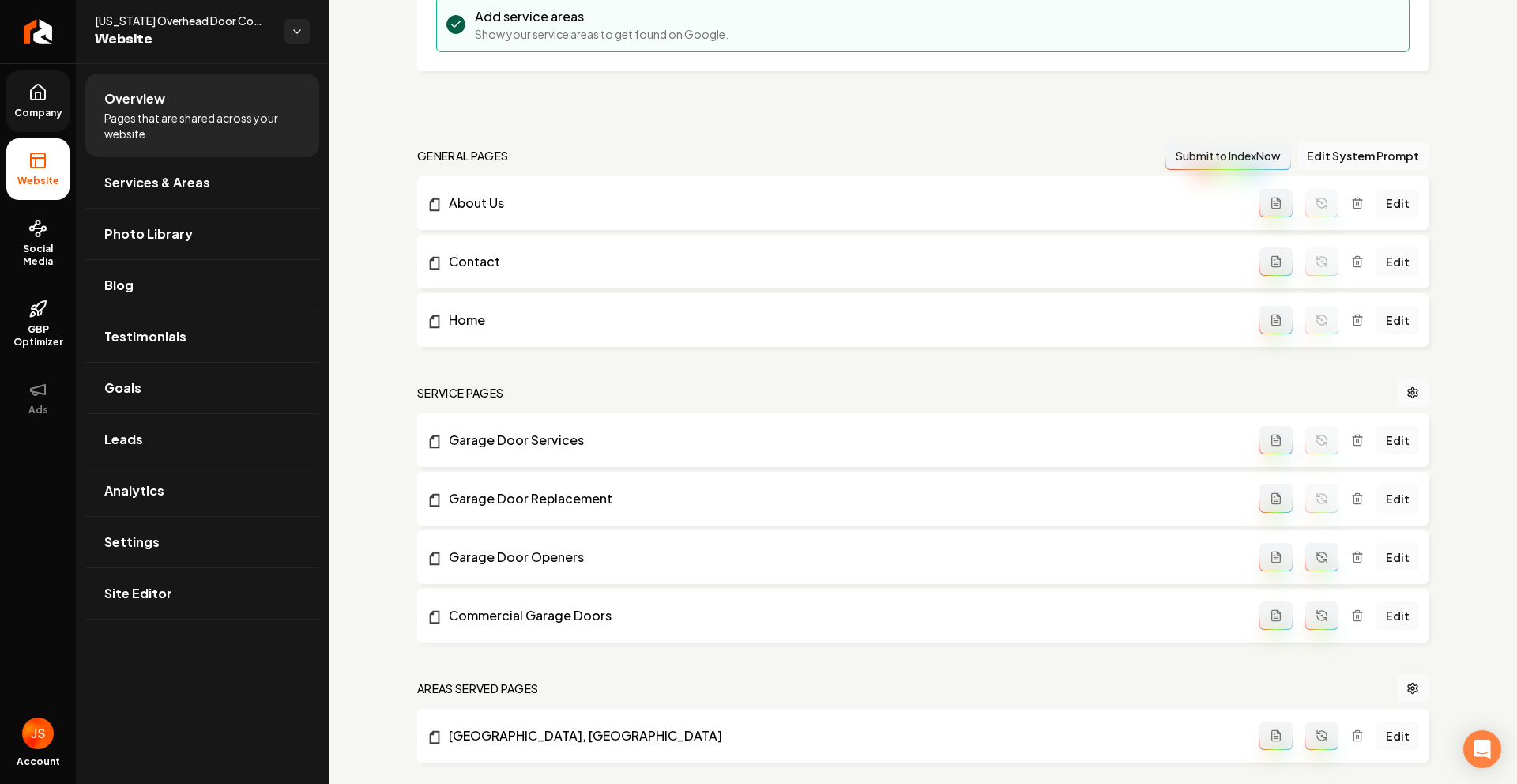
scroll to position [378, 0]
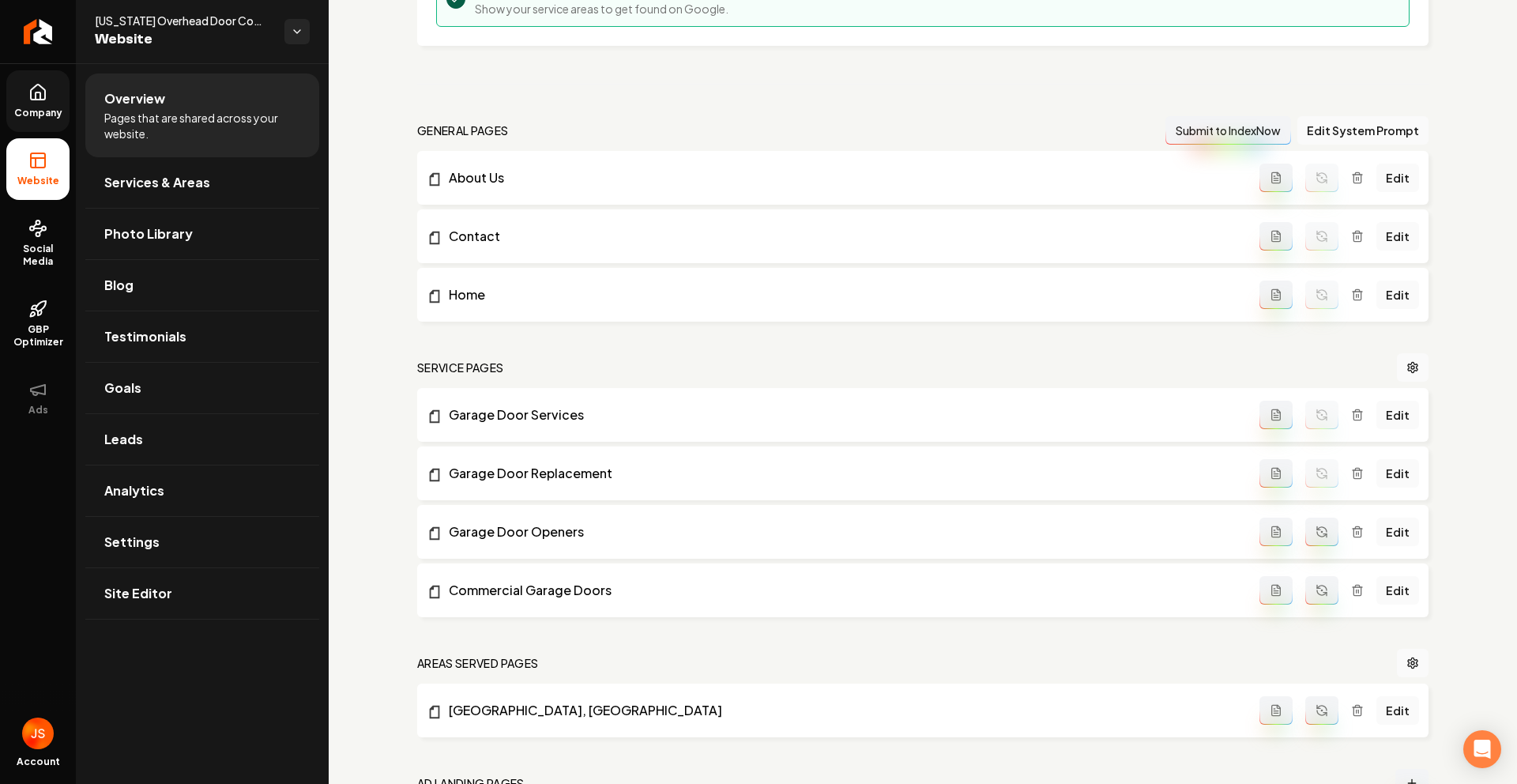
click at [1316, 529] on icon "Main content area" at bounding box center [1322, 531] width 13 height 13
click at [1316, 593] on icon "Main content area" at bounding box center [1322, 590] width 13 height 13
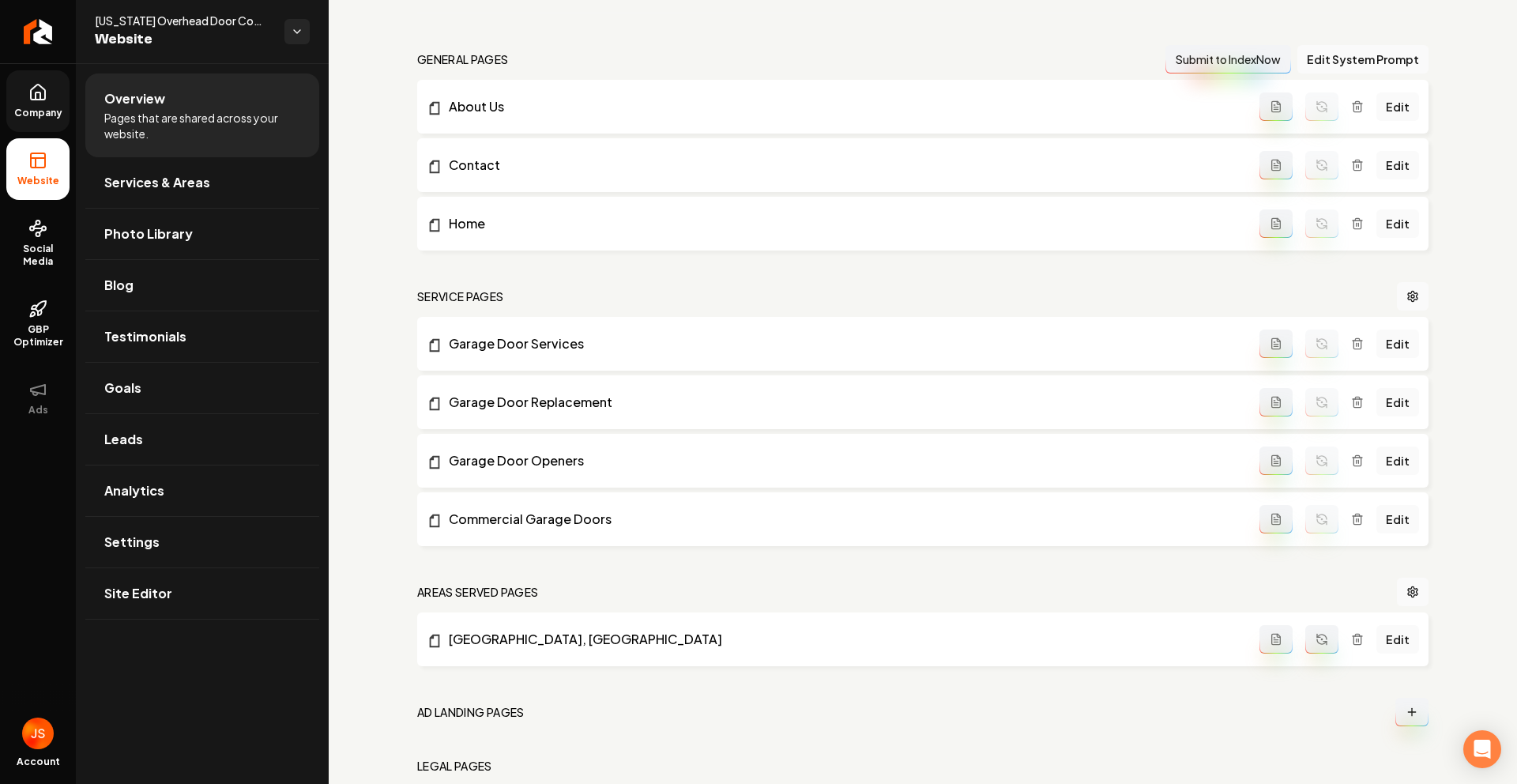
scroll to position [532, 0]
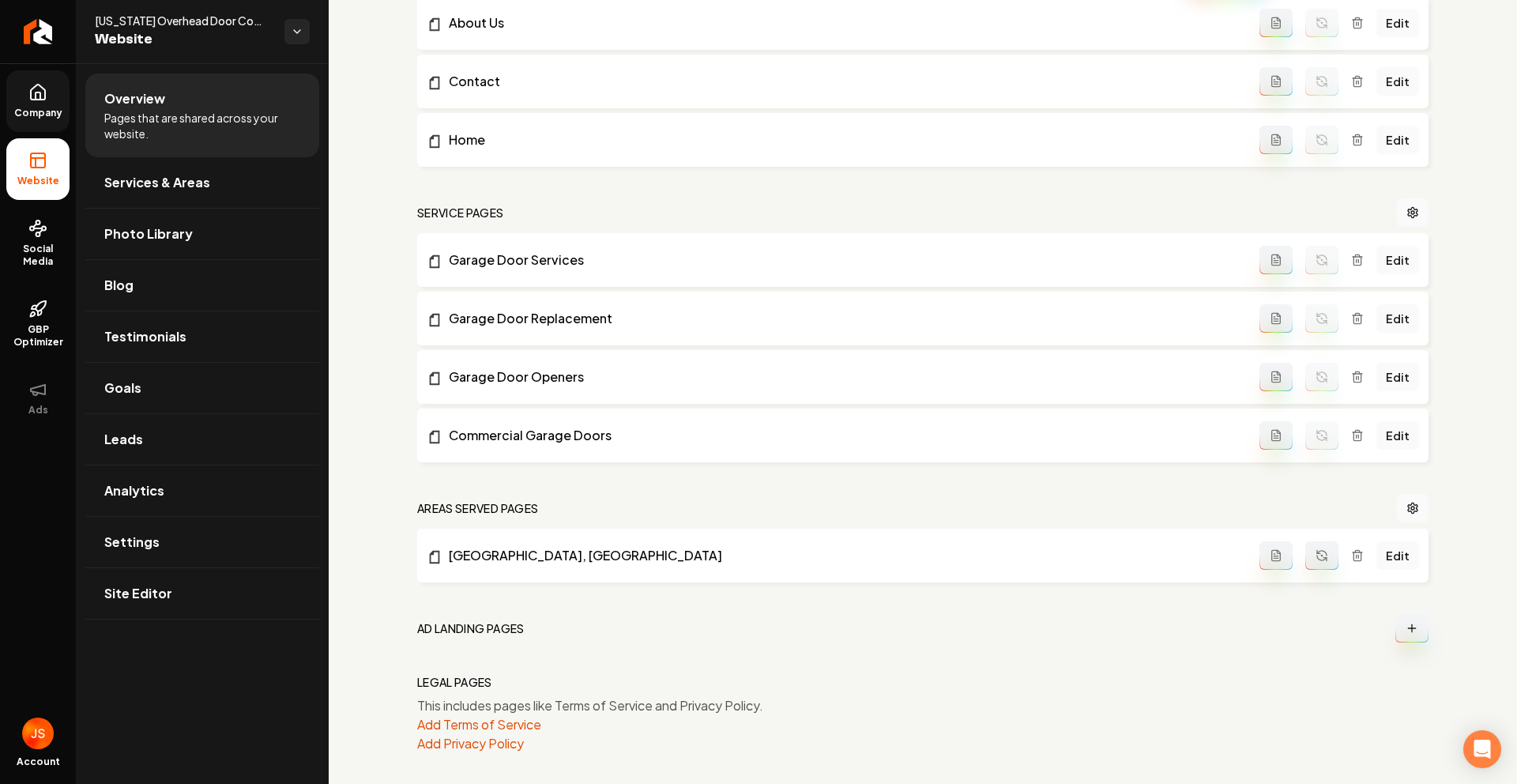
click at [1316, 562] on button "Main content area" at bounding box center [1322, 555] width 33 height 29
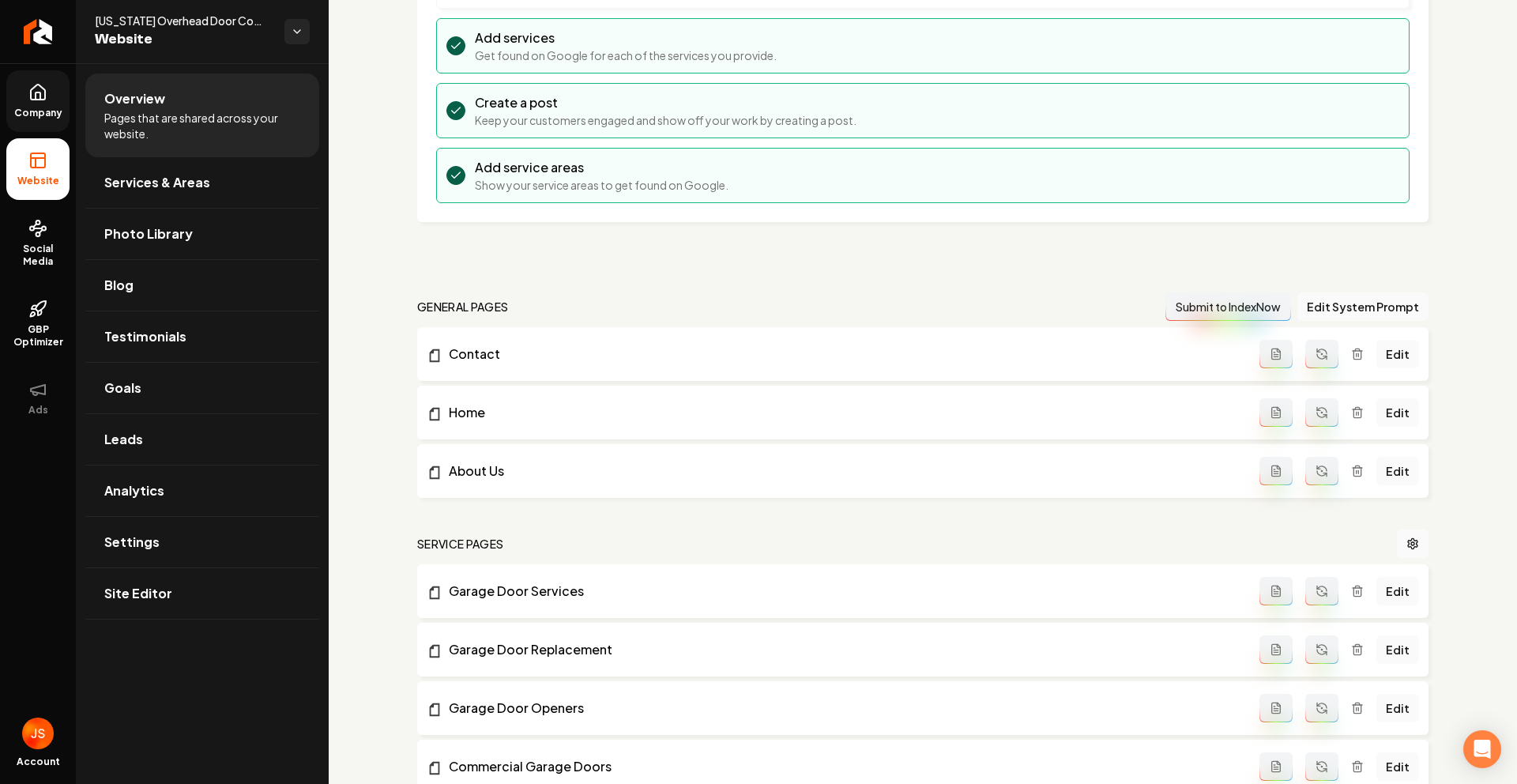
scroll to position [0, 0]
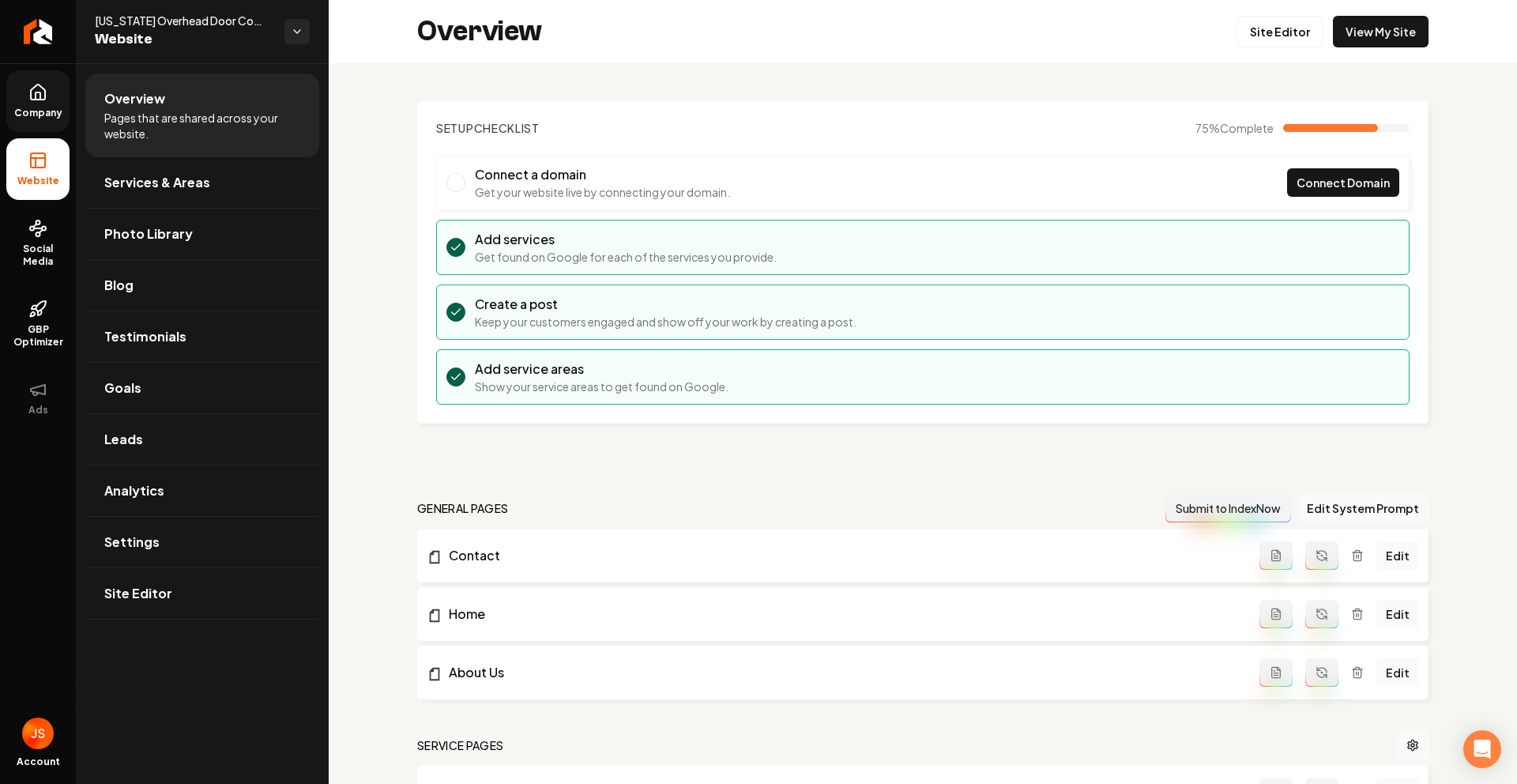
click at [52, 117] on span "Company" at bounding box center [38, 113] width 61 height 13
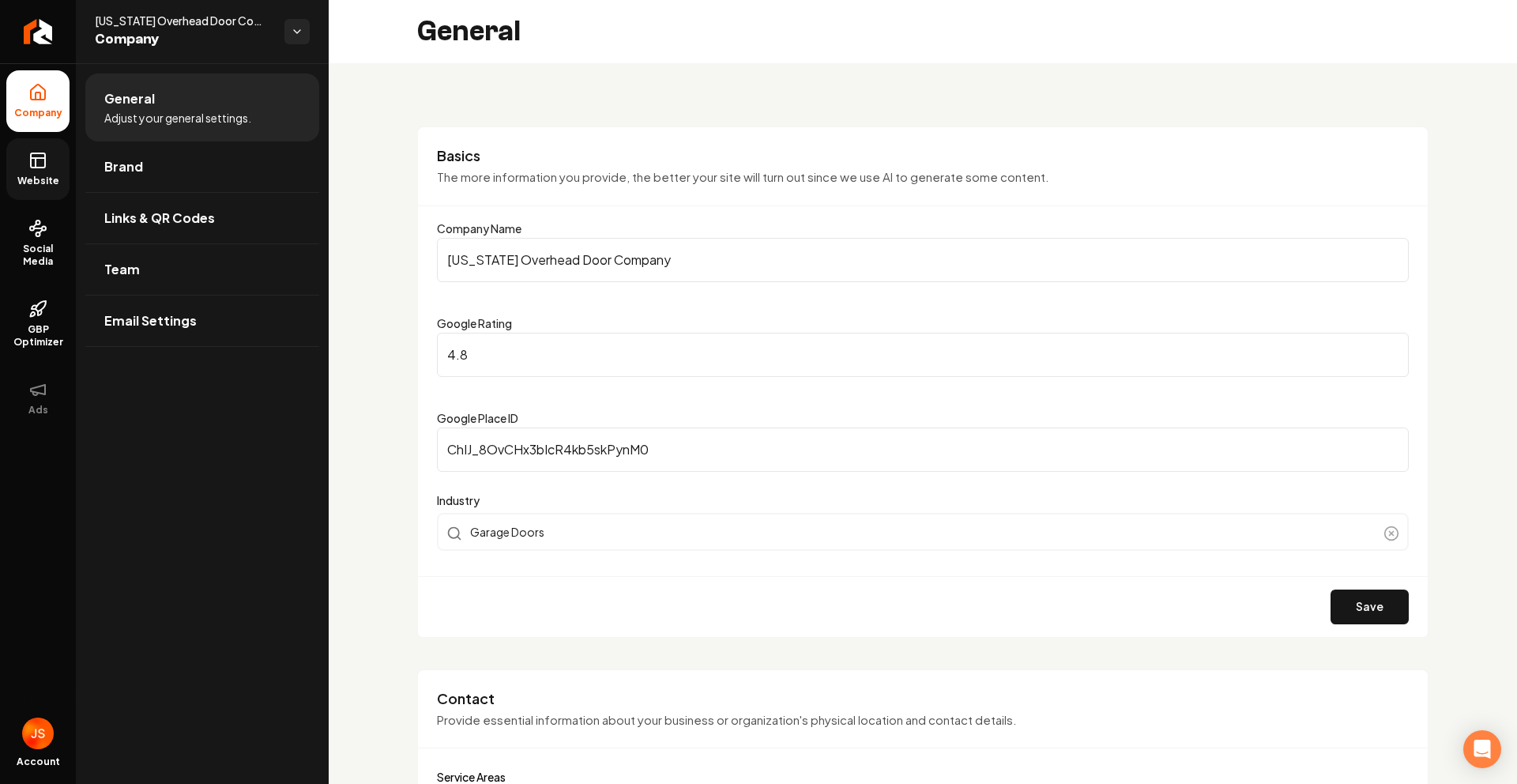
click at [32, 161] on icon at bounding box center [38, 161] width 19 height 19
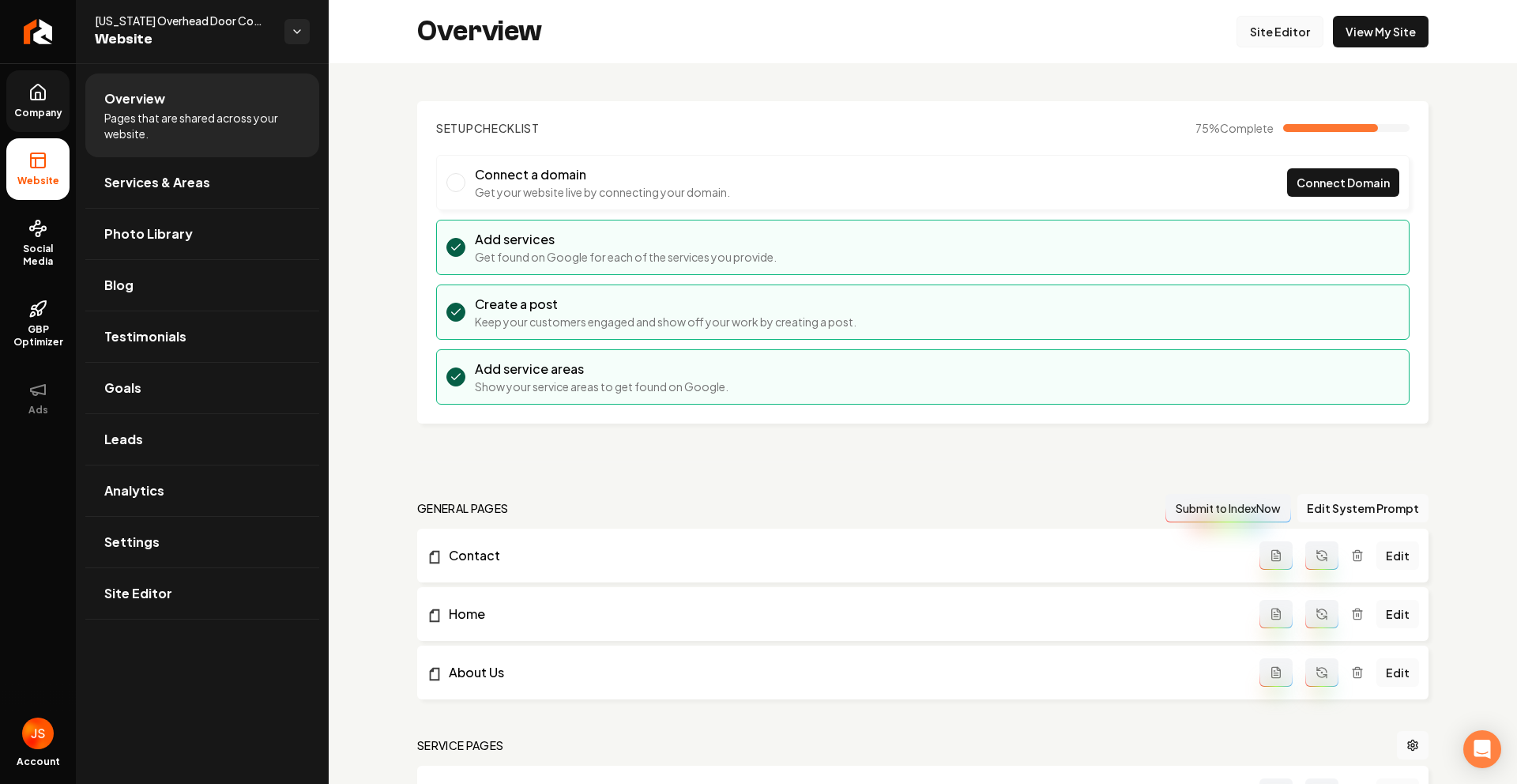
click at [1268, 45] on link "Site Editor" at bounding box center [1280, 31] width 87 height 31
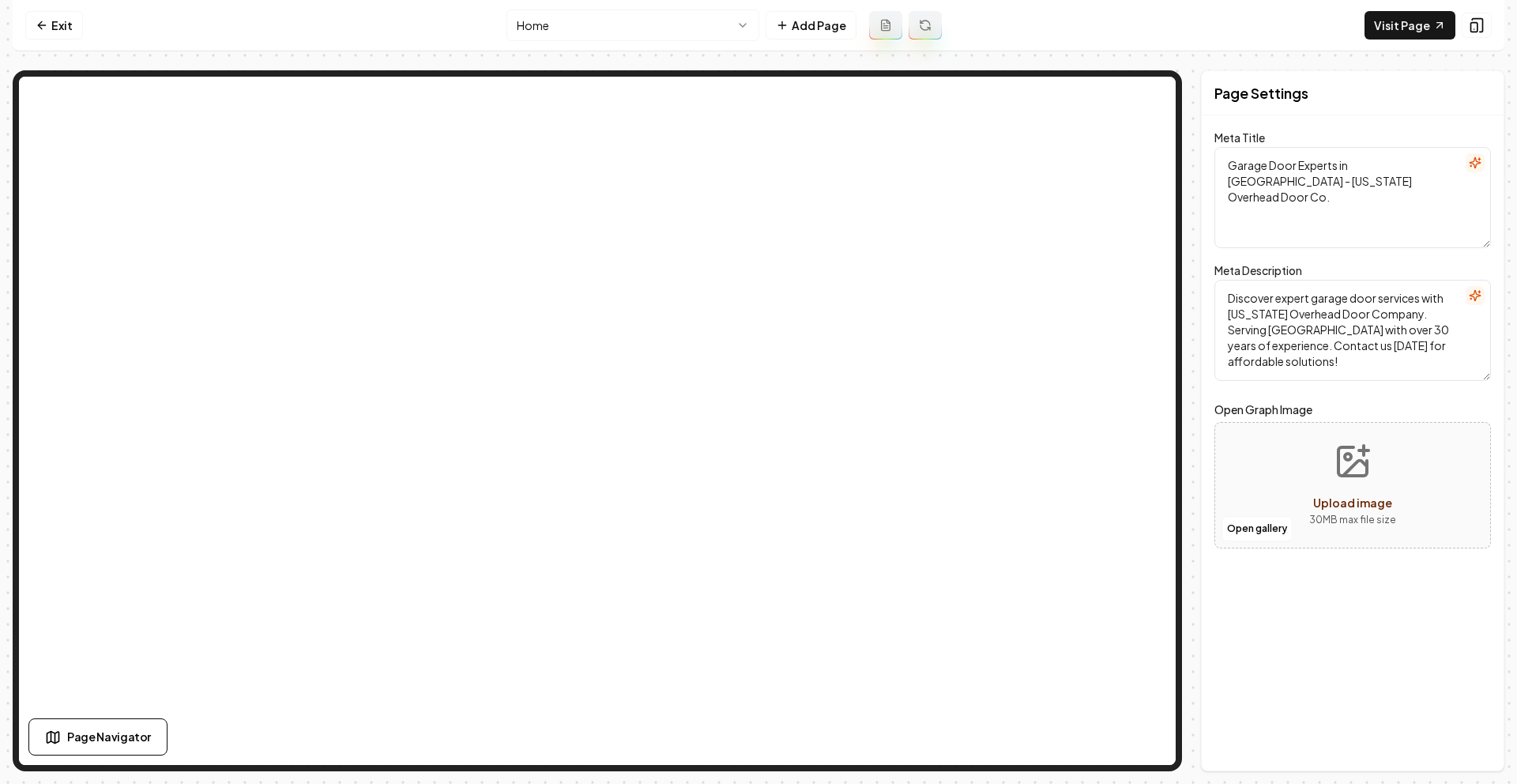
type textarea "Reliable Garage Door Services in [US_STATE] | [US_STATE] Overhead Door Company"
type textarea "Discover reliable and expert garage door services with [US_STATE] Overhead Door…"
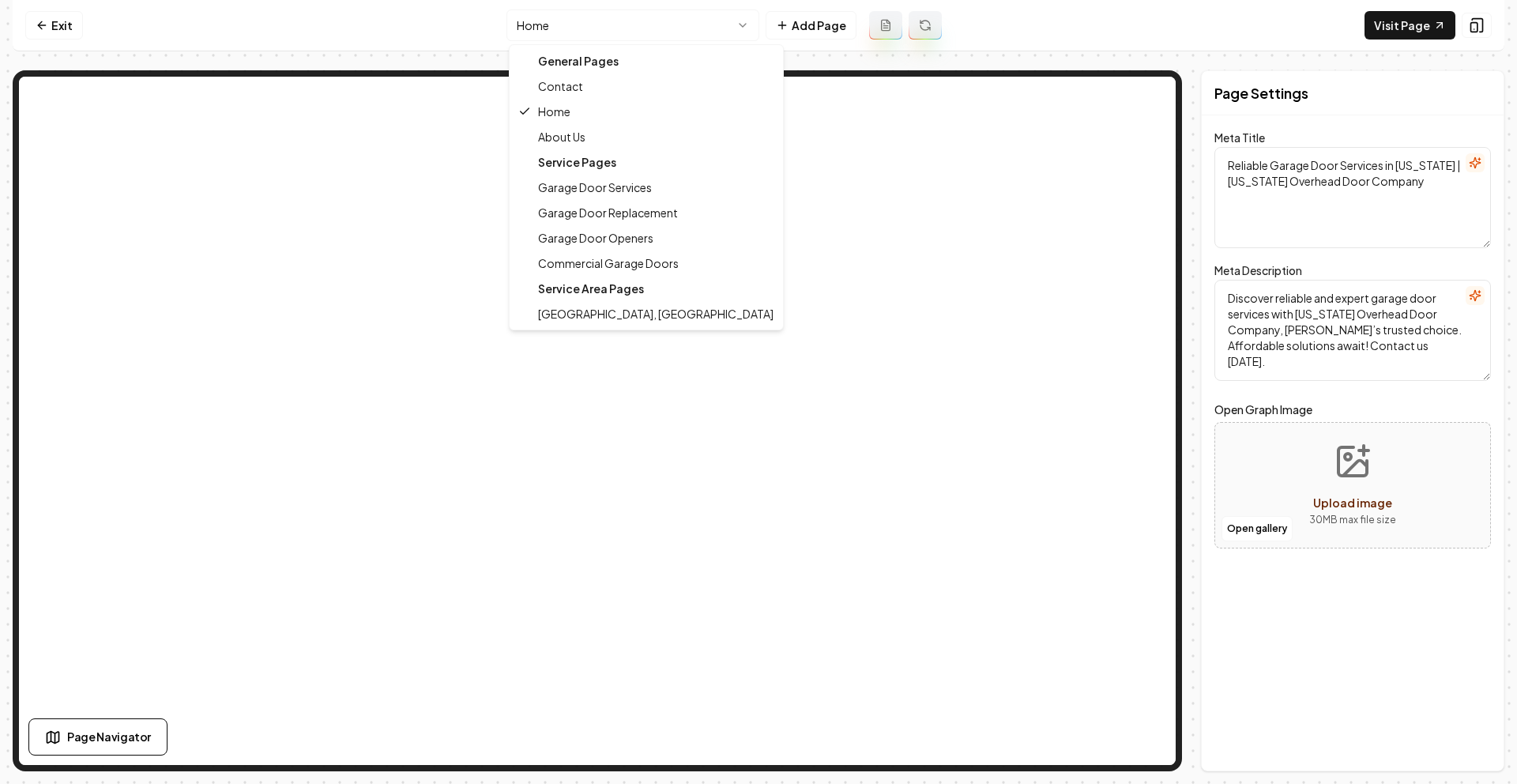
click at [553, 33] on html "Computer Required This feature is only available on a computer. Please switch t…" at bounding box center [758, 392] width 1517 height 784
type textarea "About Us | Expert Garage Door Services | [US_STATE] Overhead Door Company"
type textarea "Discover the dedication of [US_STATE] Overhead Door Company, offering expert ga…"
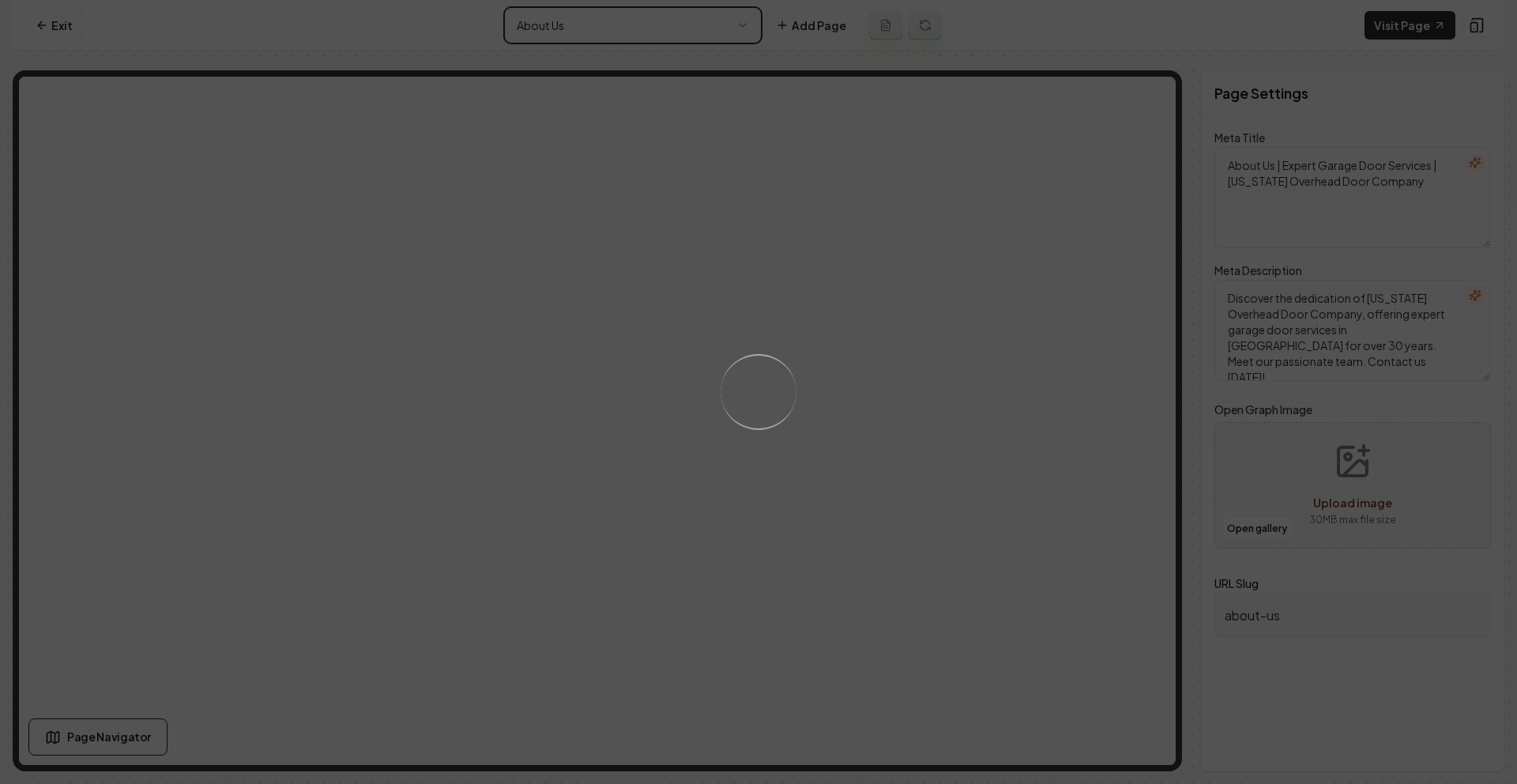
type textarea "About Us | Expert Garage Door Services in [GEOGRAPHIC_DATA] - [US_STATE] Overhe…"
type textarea "Discover expert garage door services in [GEOGRAPHIC_DATA] with [US_STATE] Overh…"
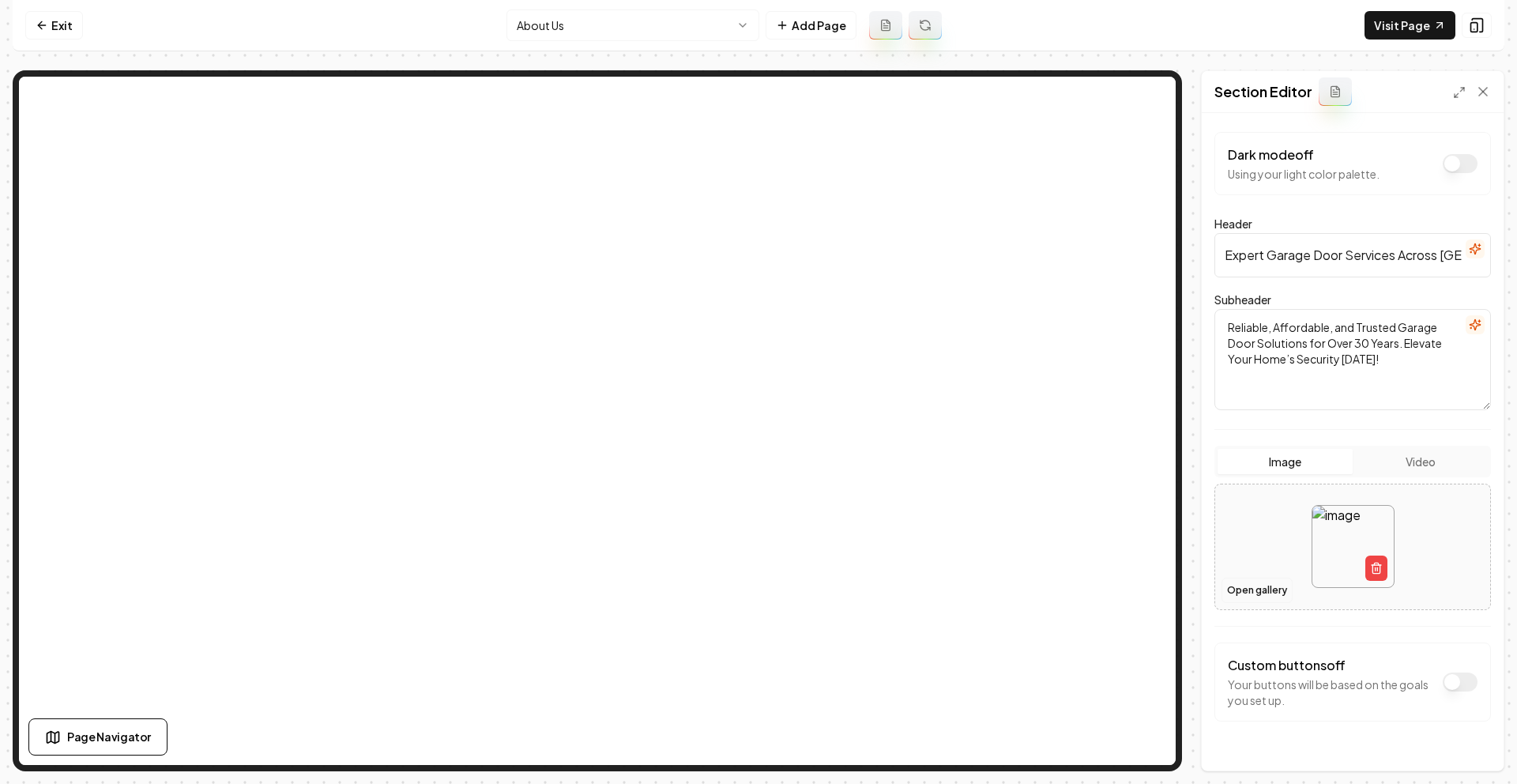
click at [1250, 592] on button "Open gallery" at bounding box center [1257, 590] width 71 height 25
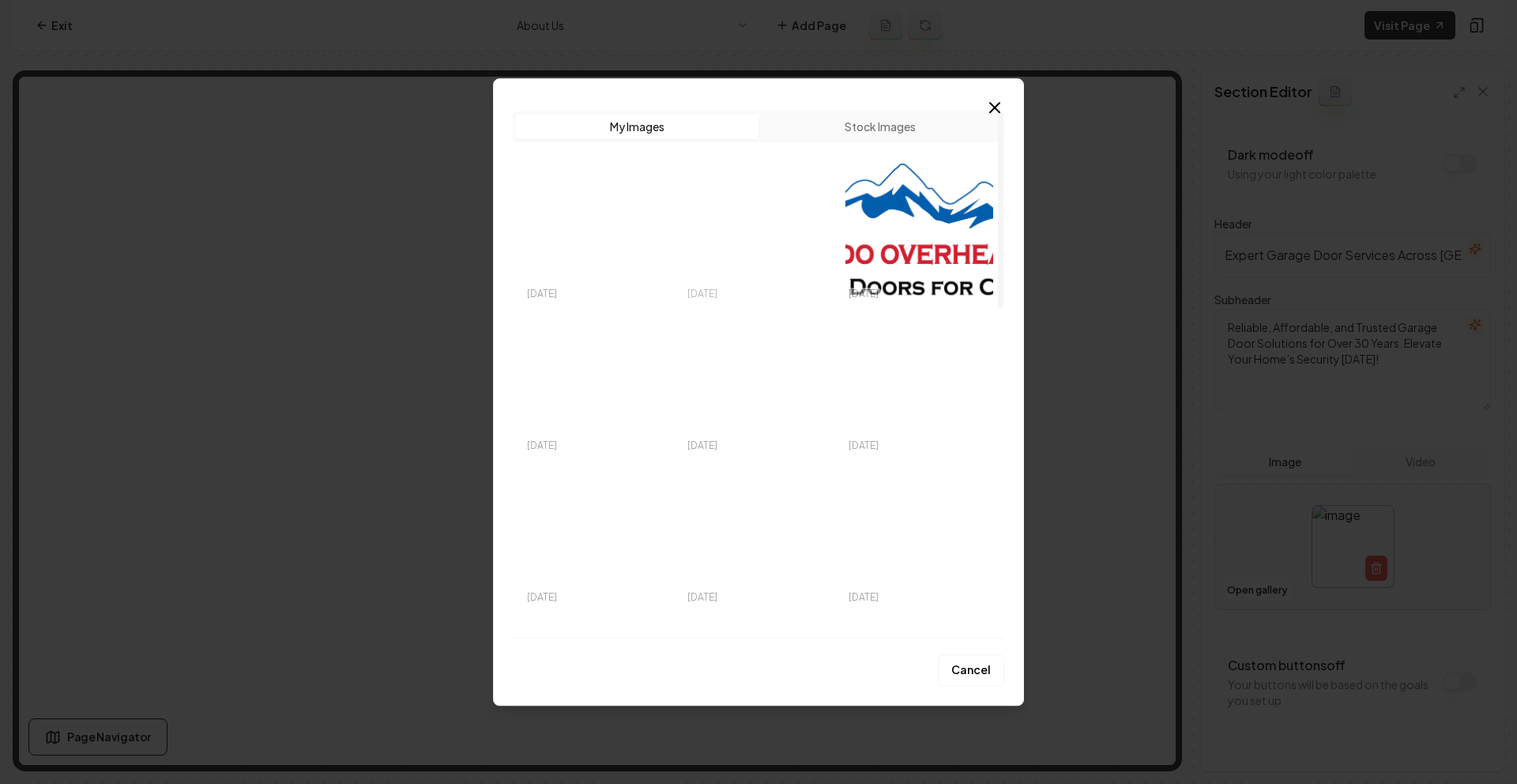
click at [785, 261] on img "Select image image_68bb0fcb5c7cd75eb882f615.jpeg" at bounding box center [758, 231] width 148 height 139
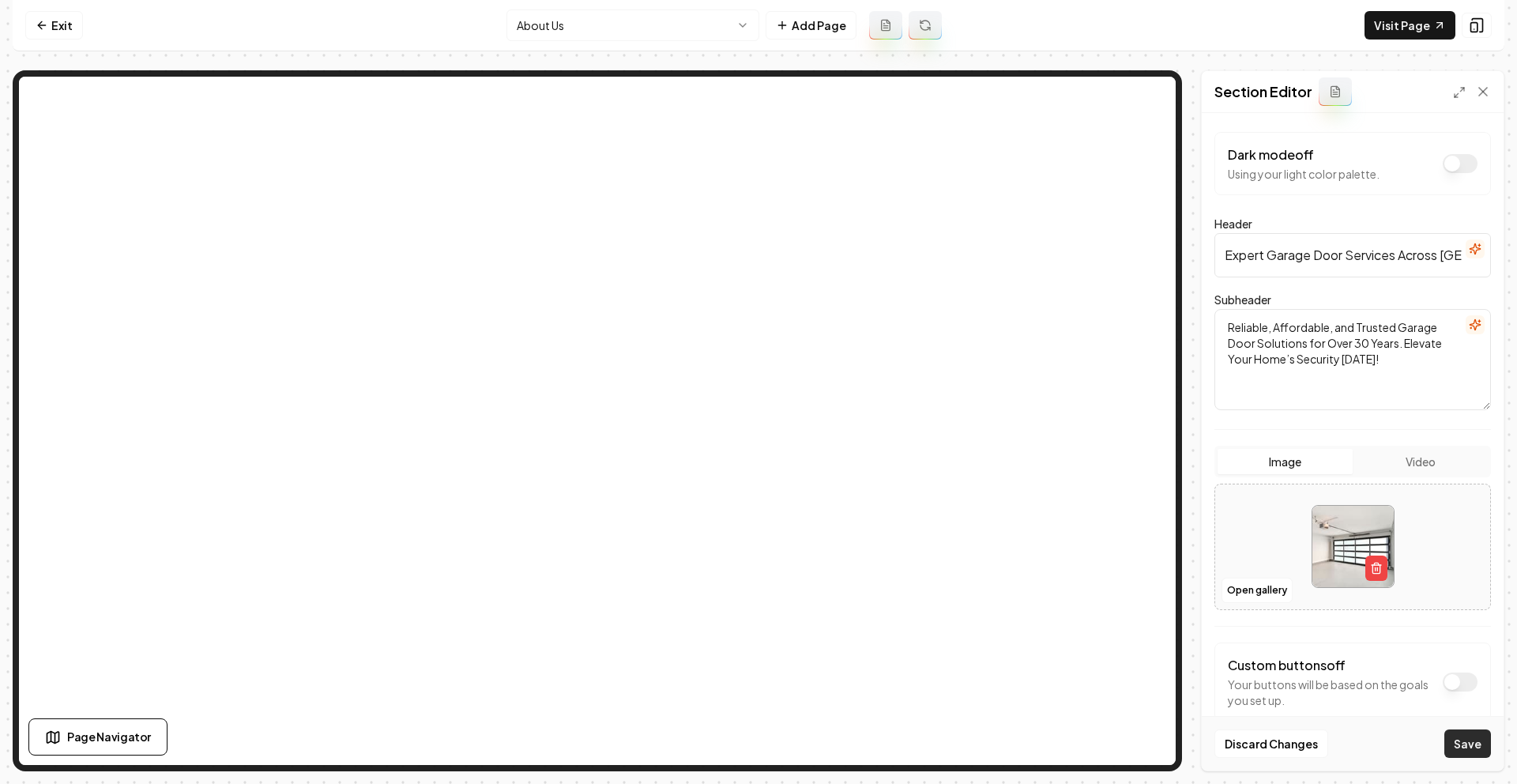
click at [1469, 744] on button "Save" at bounding box center [1468, 743] width 47 height 29
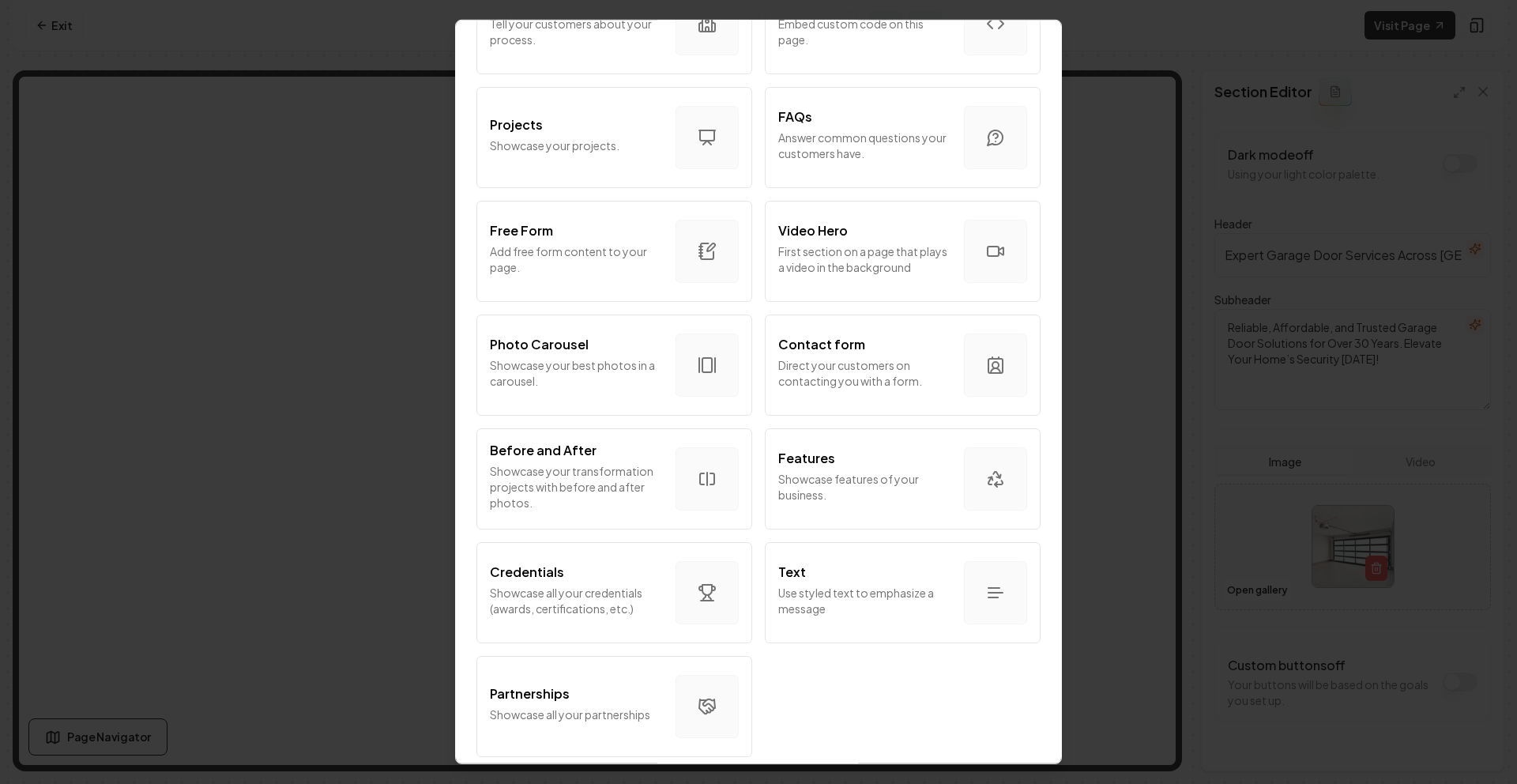
scroll to position [746, 0]
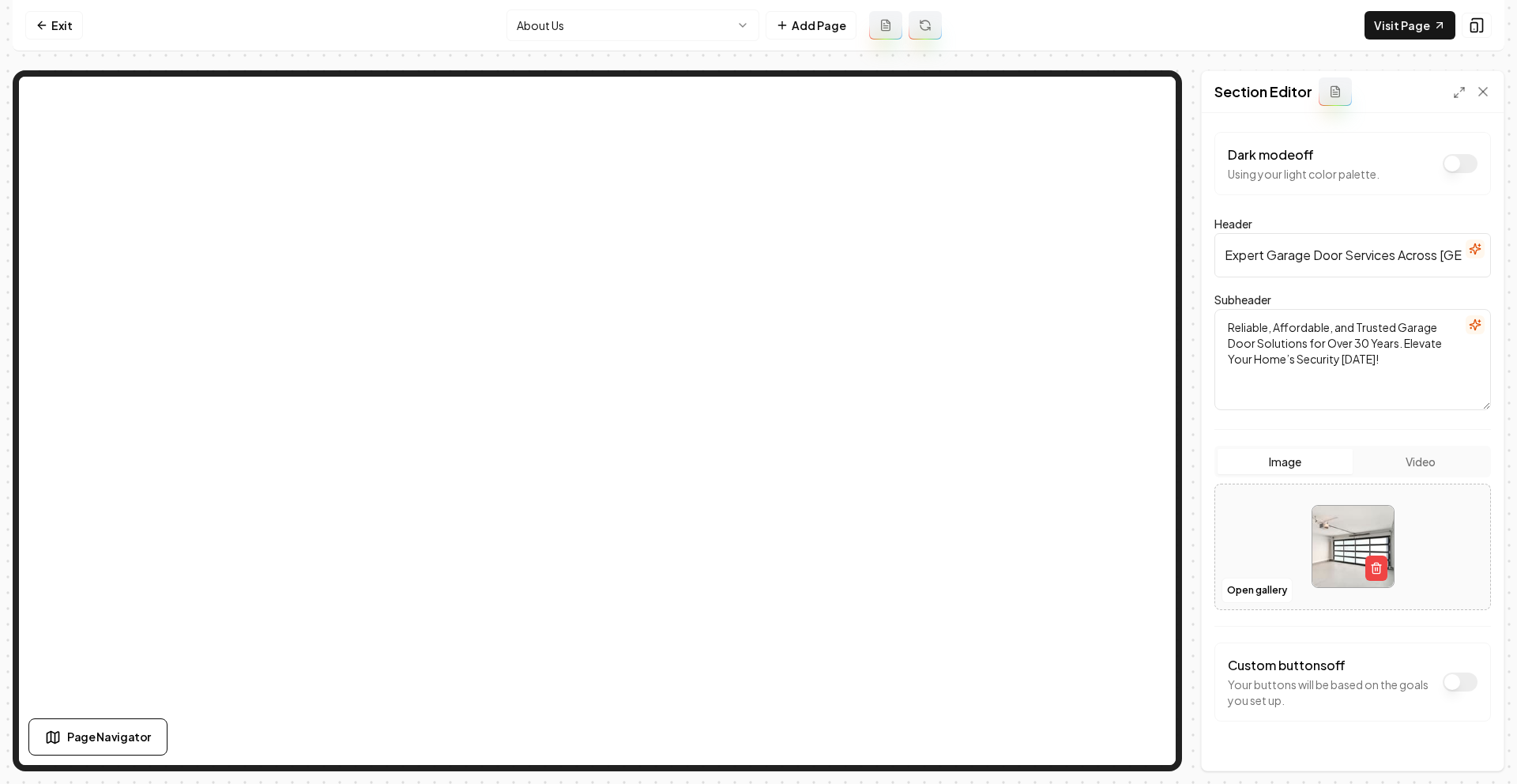
click at [592, 43] on nav "Exit About Us Add Page Visit Page" at bounding box center [759, 25] width 1492 height 51
click at [595, 37] on html "Computer Required This feature is only available on a computer. Please switch t…" at bounding box center [758, 392] width 1517 height 784
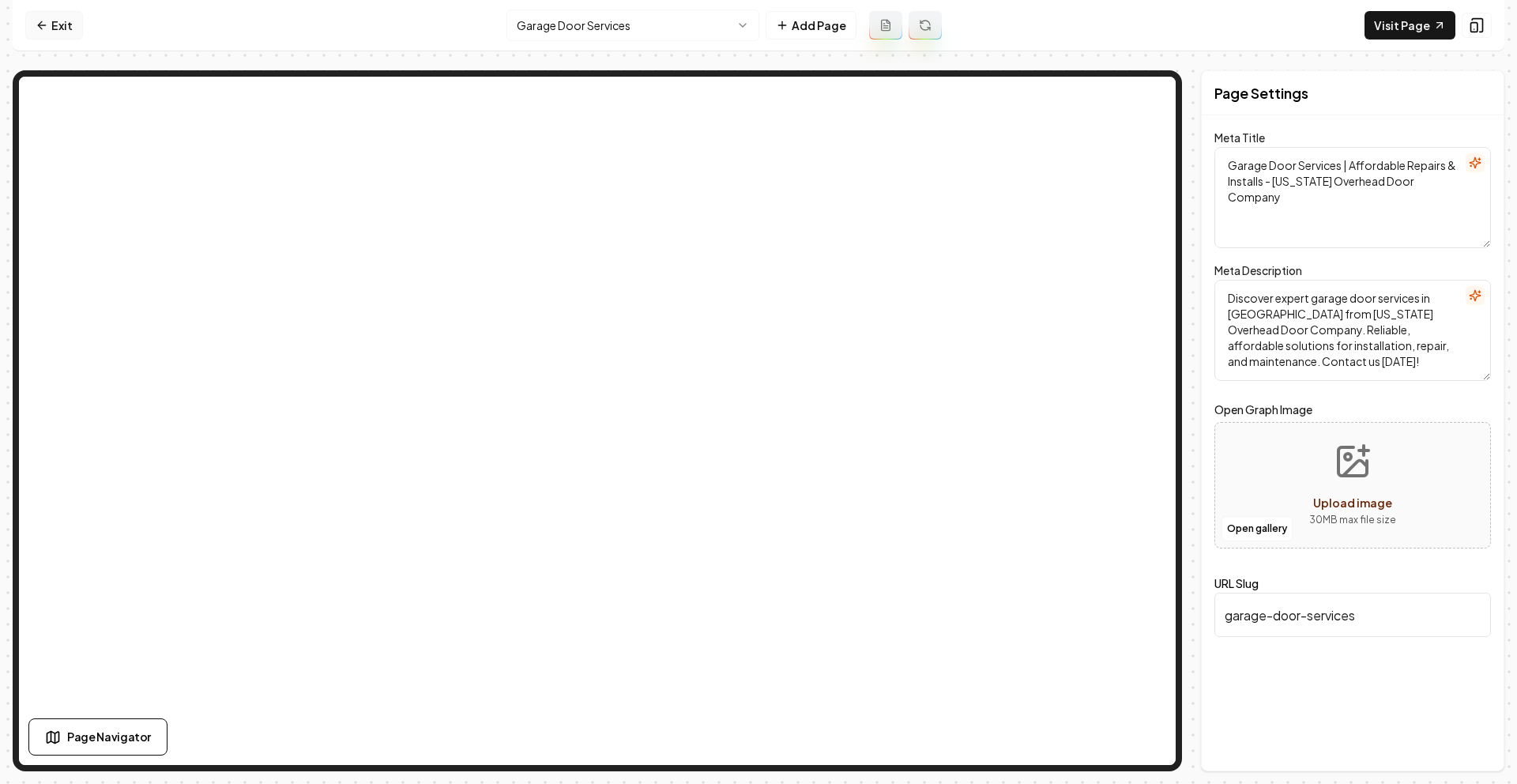
click at [55, 22] on link "Exit" at bounding box center [54, 25] width 57 height 29
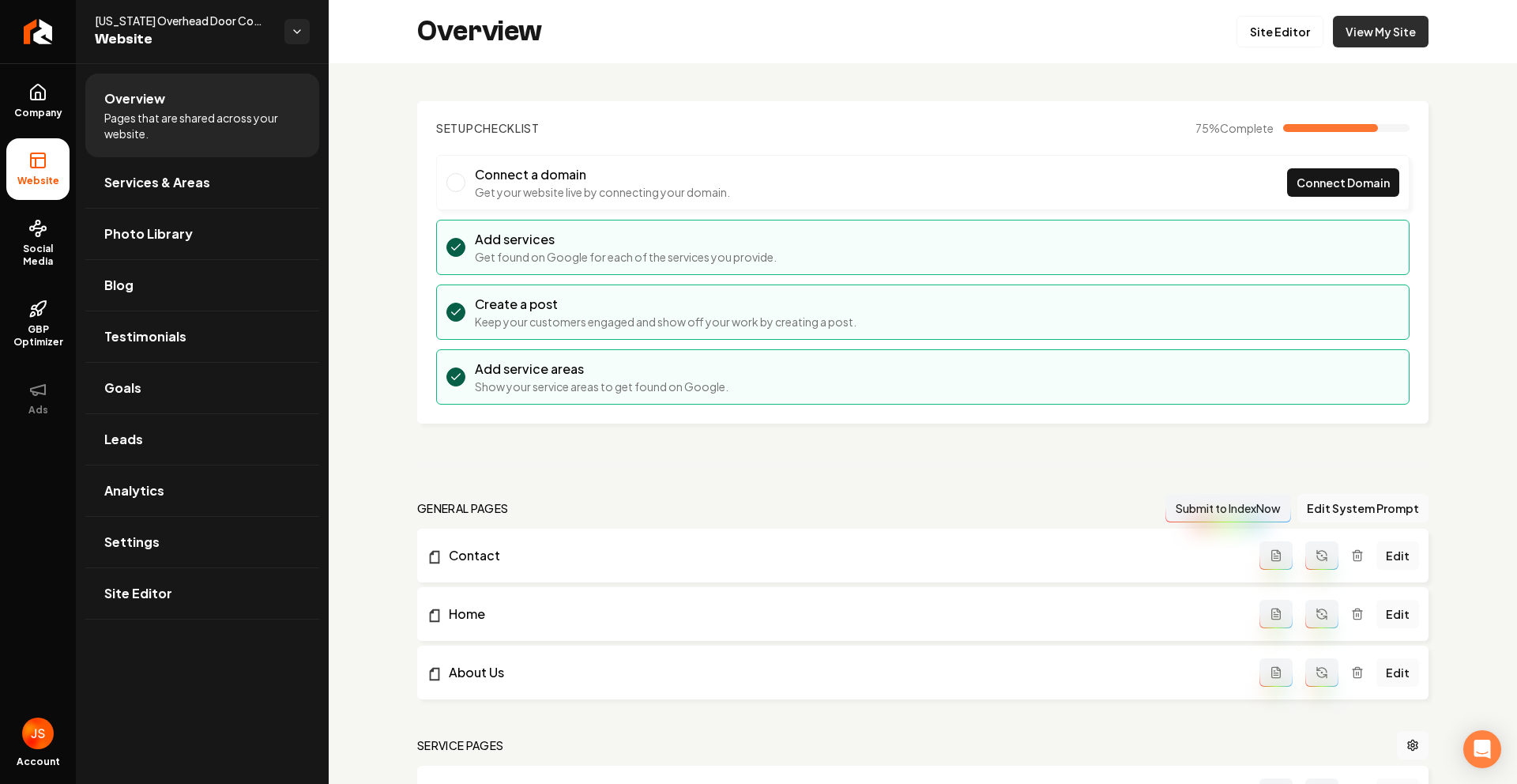
click at [1375, 40] on link "View My Site" at bounding box center [1381, 31] width 96 height 31
click at [67, 8] on link "Return to dashboard" at bounding box center [37, 31] width 76 height 63
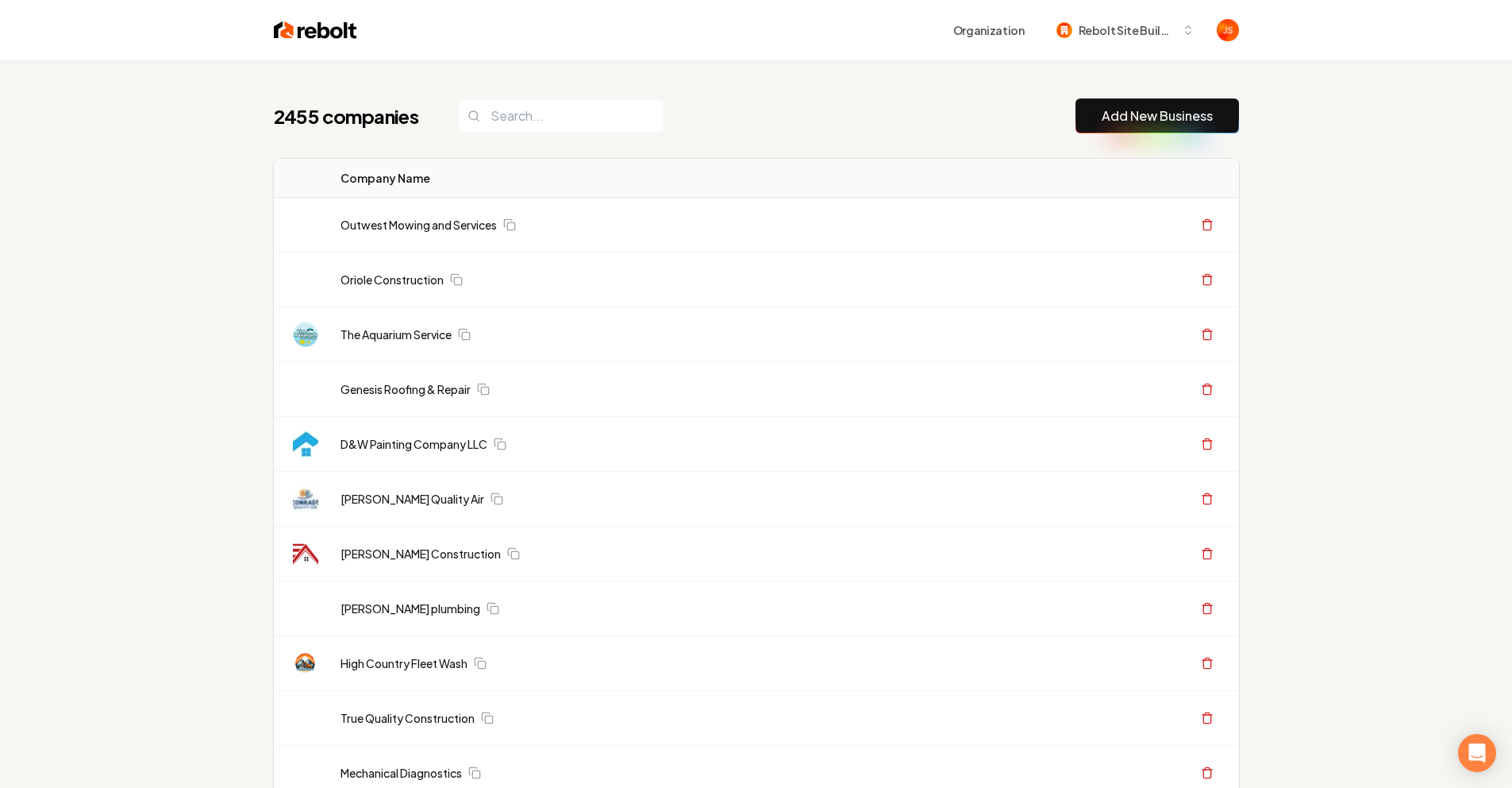
click at [733, 48] on div "Organization Rebolt Site Builder" at bounding box center [756, 30] width 1016 height 60
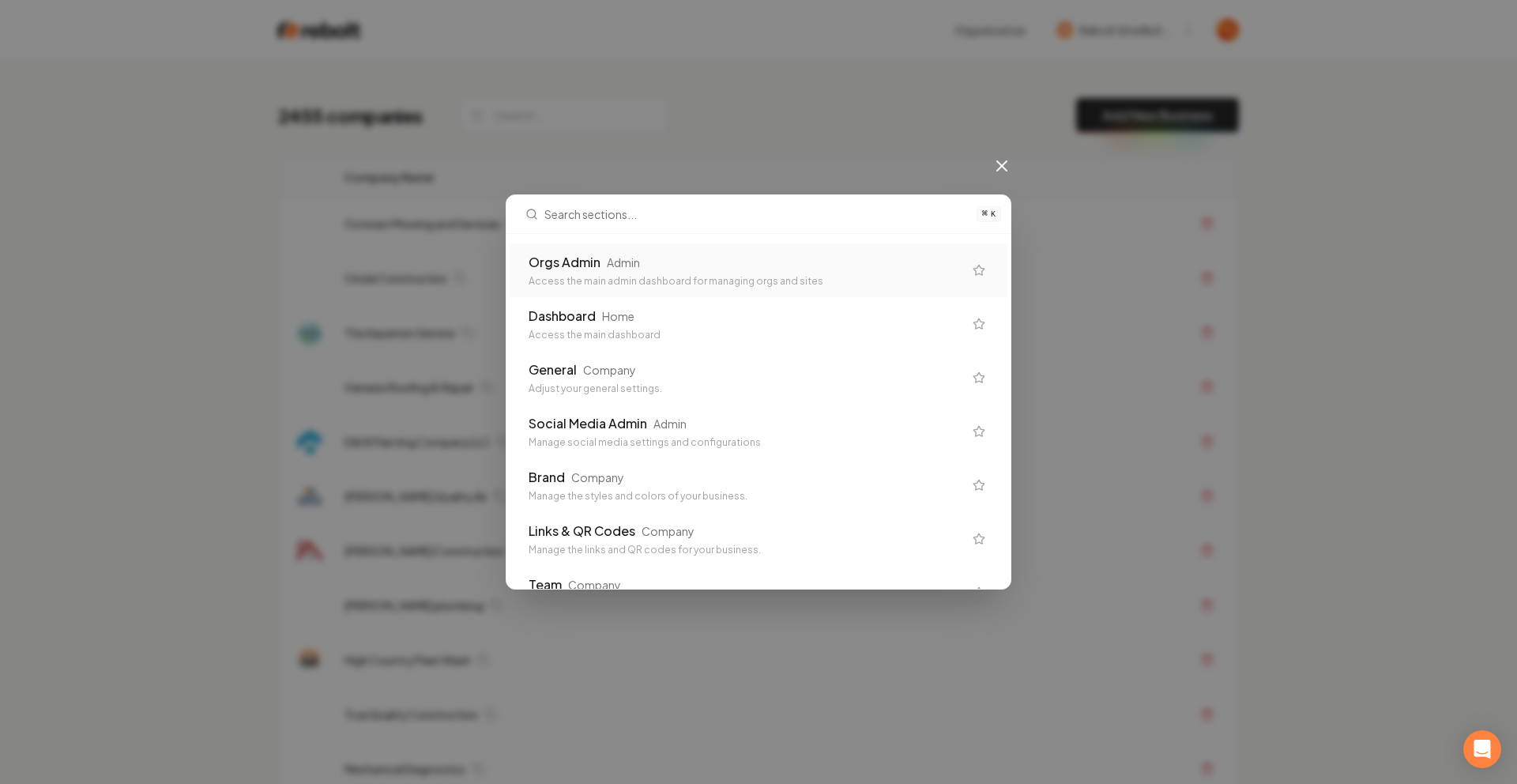
click at [989, 151] on div "⌘ K Orgs Admin Admin Access the main admin dashboard for managing orgs and site…" at bounding box center [758, 392] width 1517 height 784
click at [1012, 167] on div "⌘ K Orgs Admin Admin Access the main admin dashboard for managing orgs and site…" at bounding box center [758, 392] width 1517 height 784
click at [1002, 171] on icon at bounding box center [1002, 166] width 19 height 19
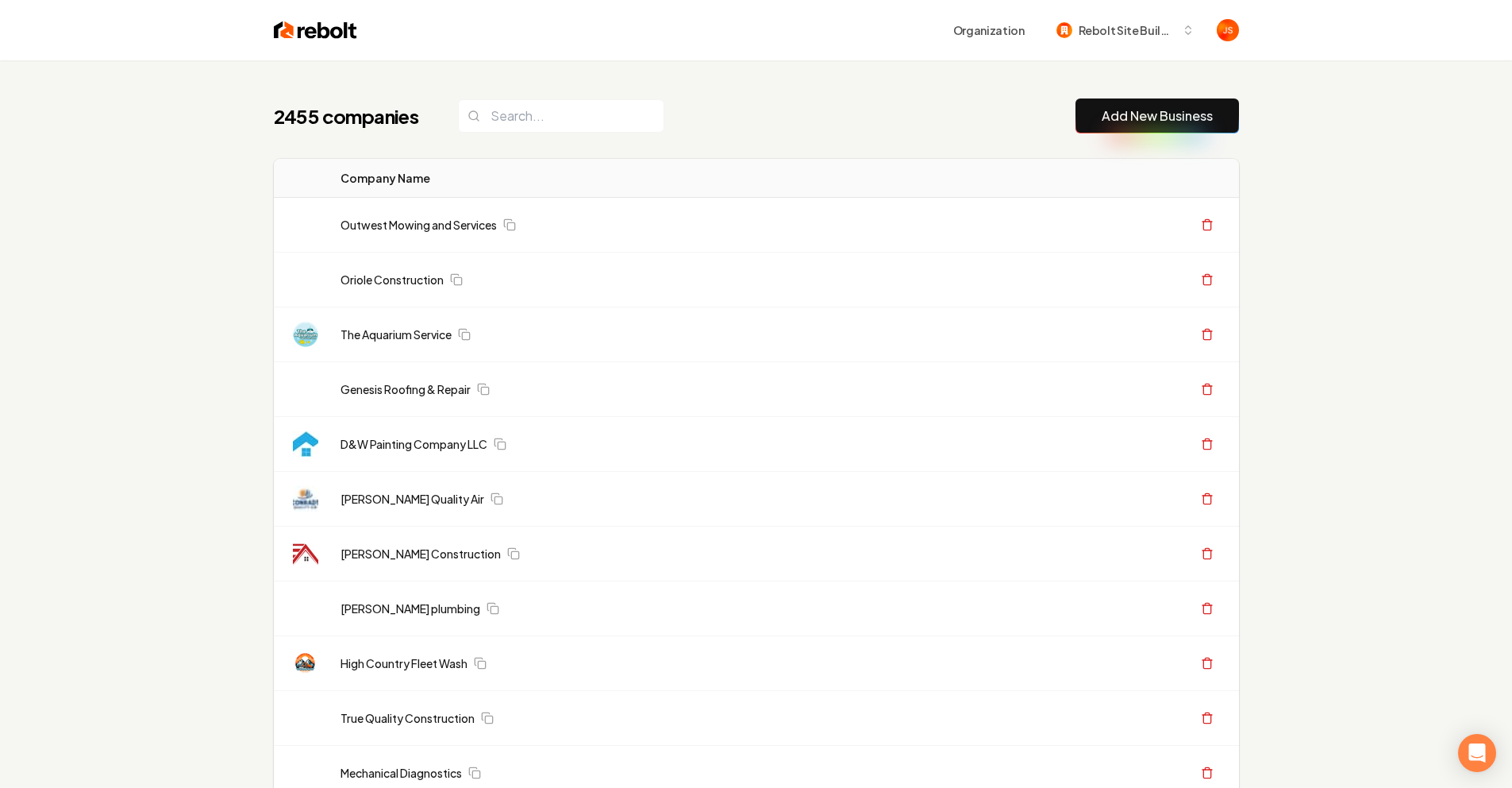
click at [1009, 169] on th "Actions" at bounding box center [1117, 178] width 244 height 39
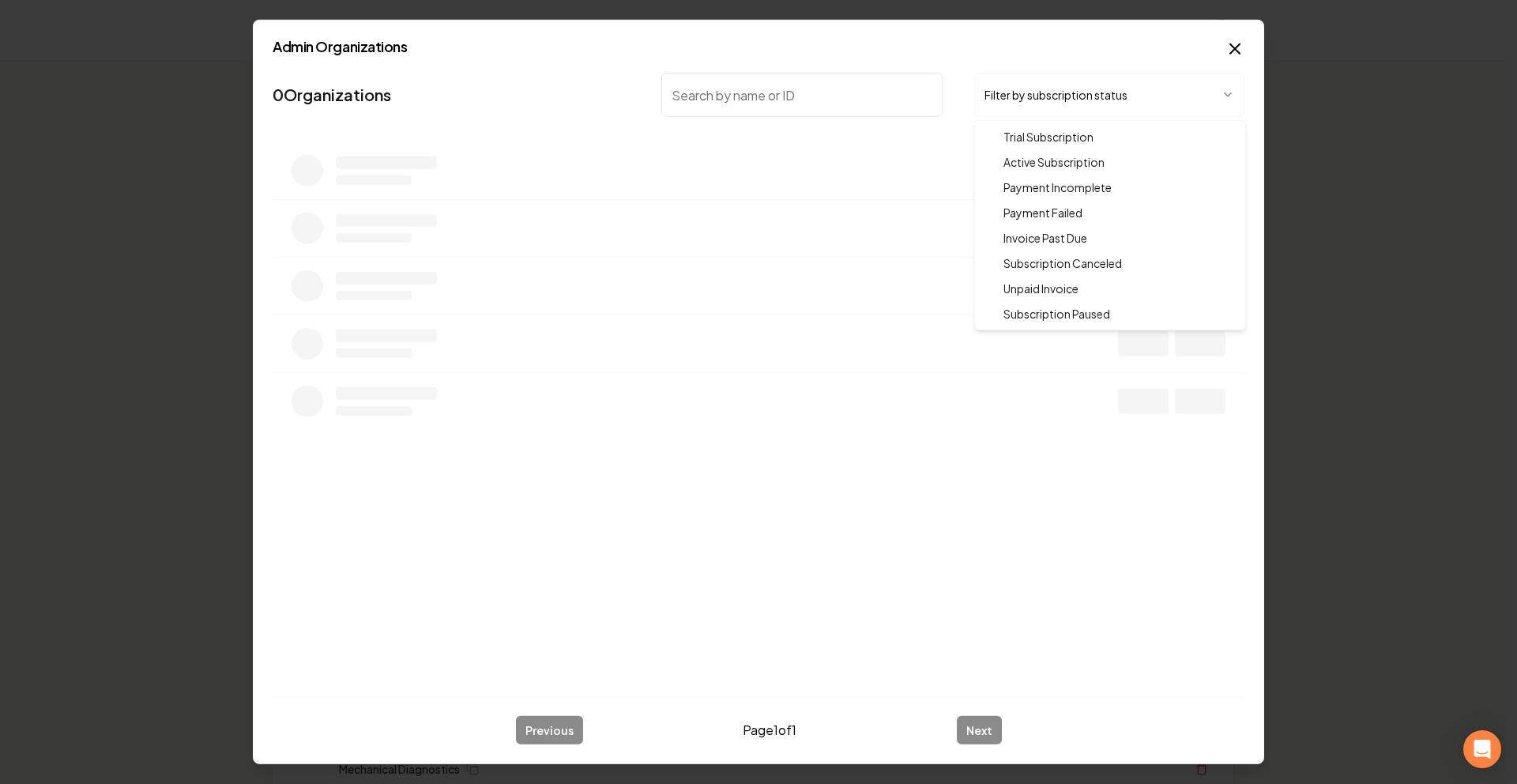
click at [1028, 95] on body "Organization Rebolt Site Builder 2455 companies Add New Business Logo Company N…" at bounding box center [752, 392] width 1505 height 784
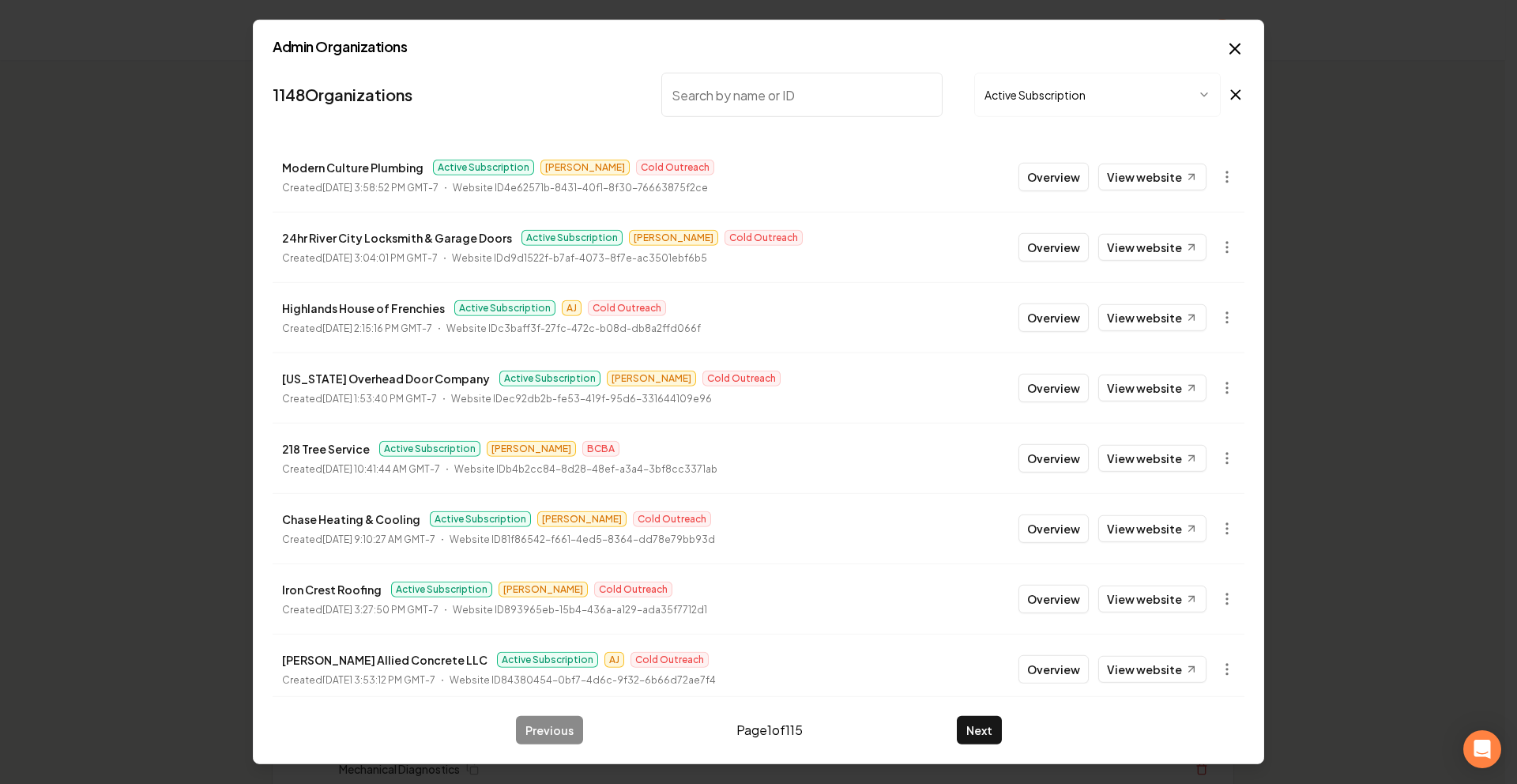
click at [1031, 177] on button "Overview" at bounding box center [1053, 176] width 70 height 29
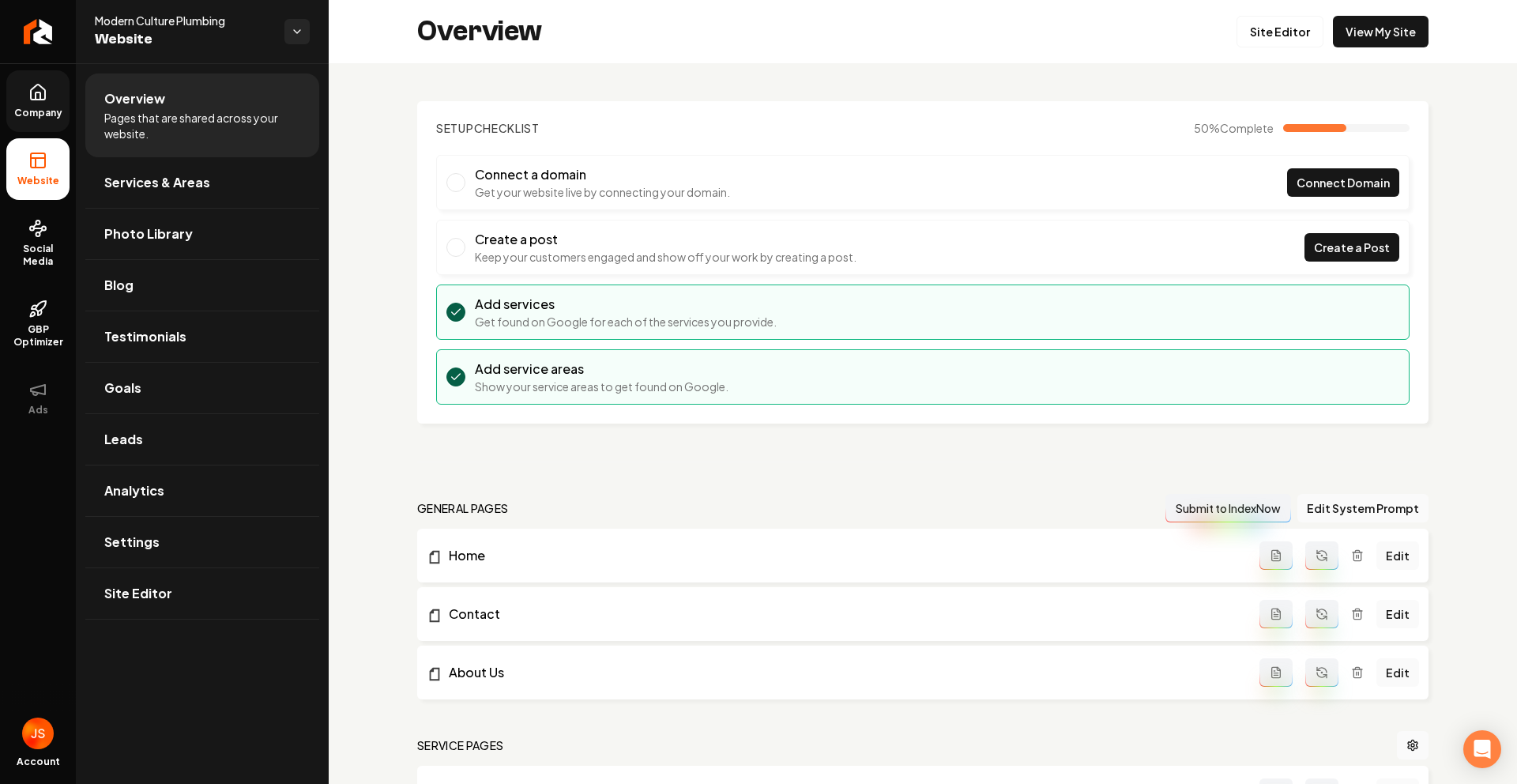
click at [13, 118] on span "Company" at bounding box center [38, 113] width 61 height 13
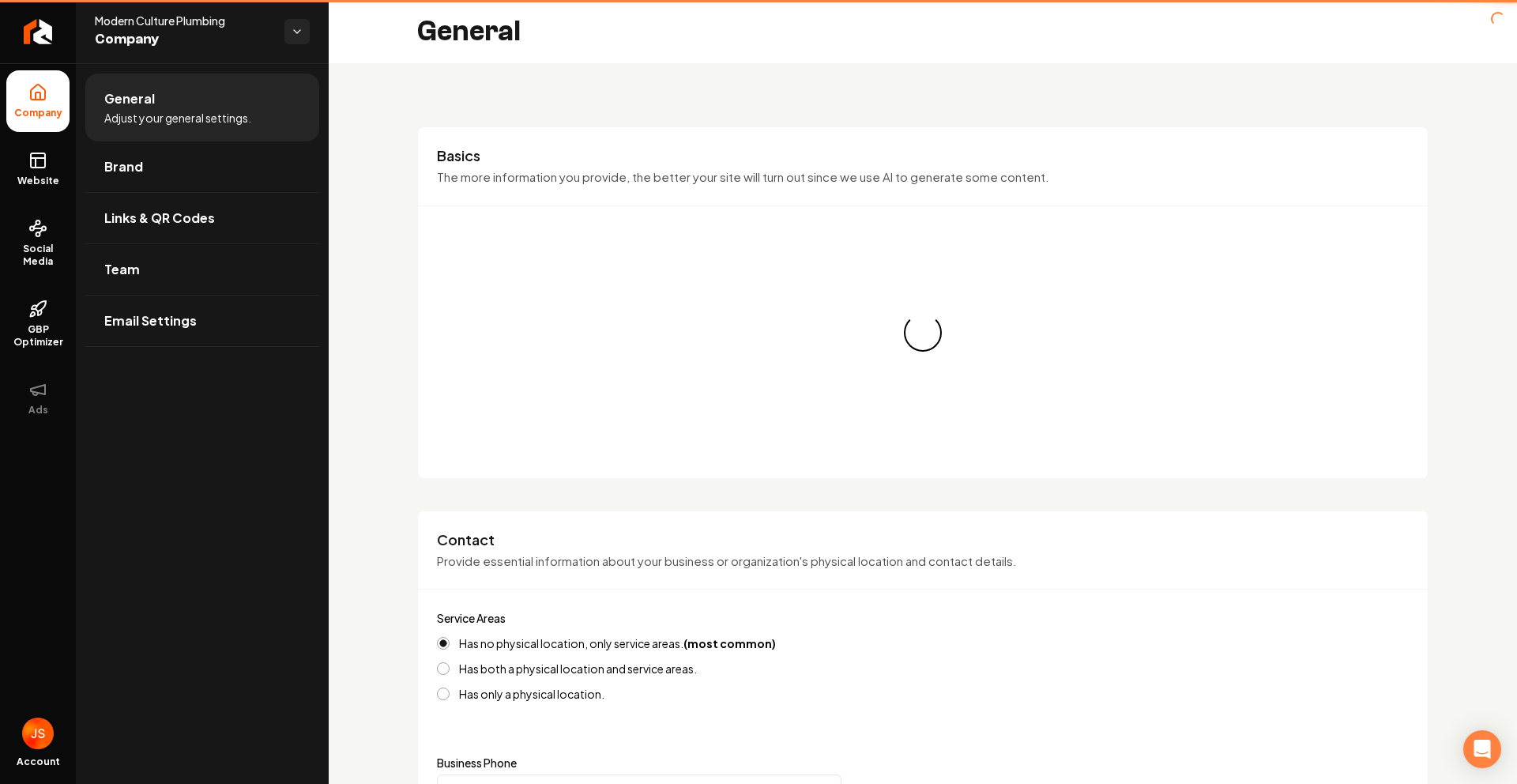
type input "[PHONE_NUMBER]"
type input "[EMAIL_ADDRESS][DOMAIN_NAME]"
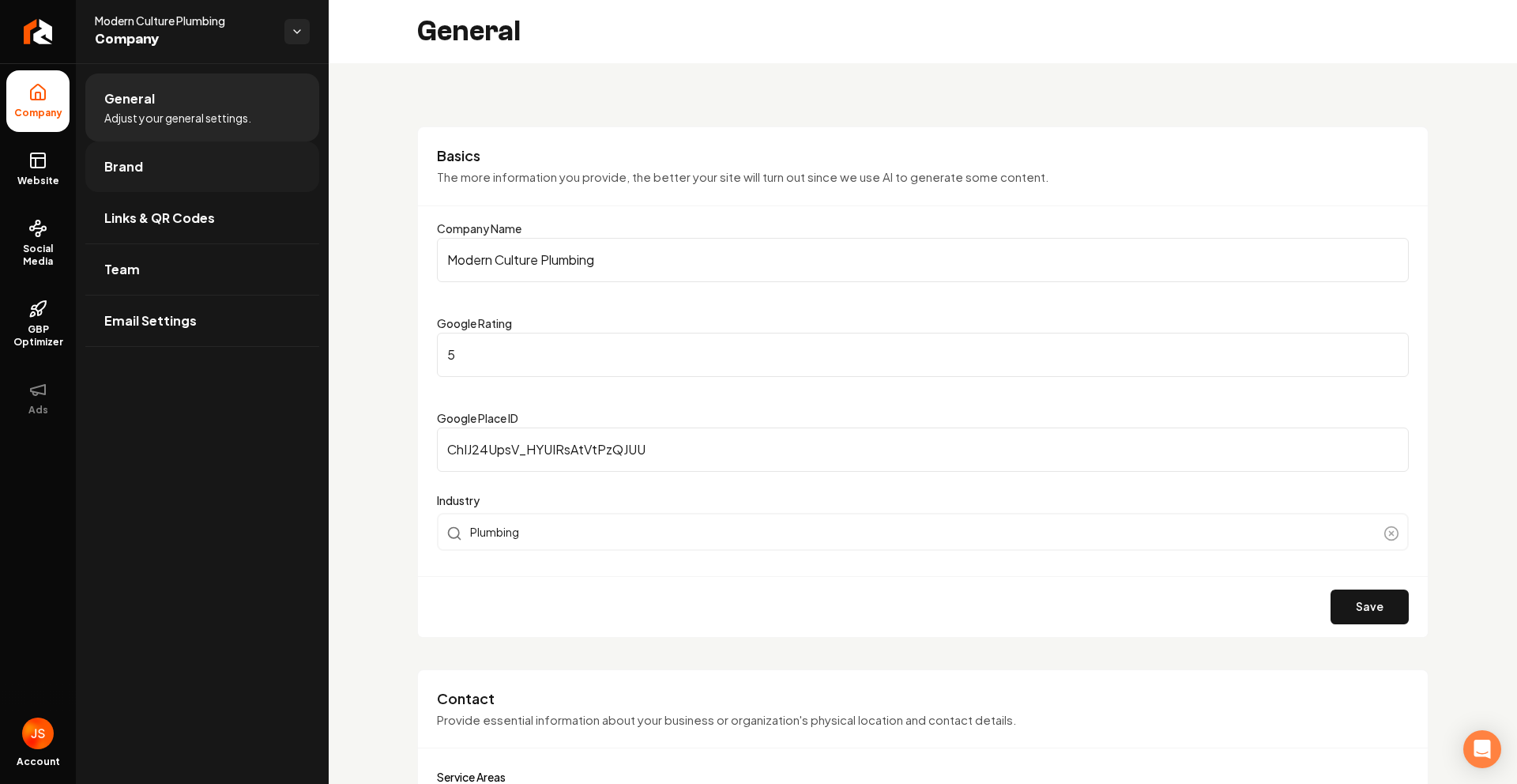
click at [115, 165] on span "Brand" at bounding box center [123, 167] width 39 height 19
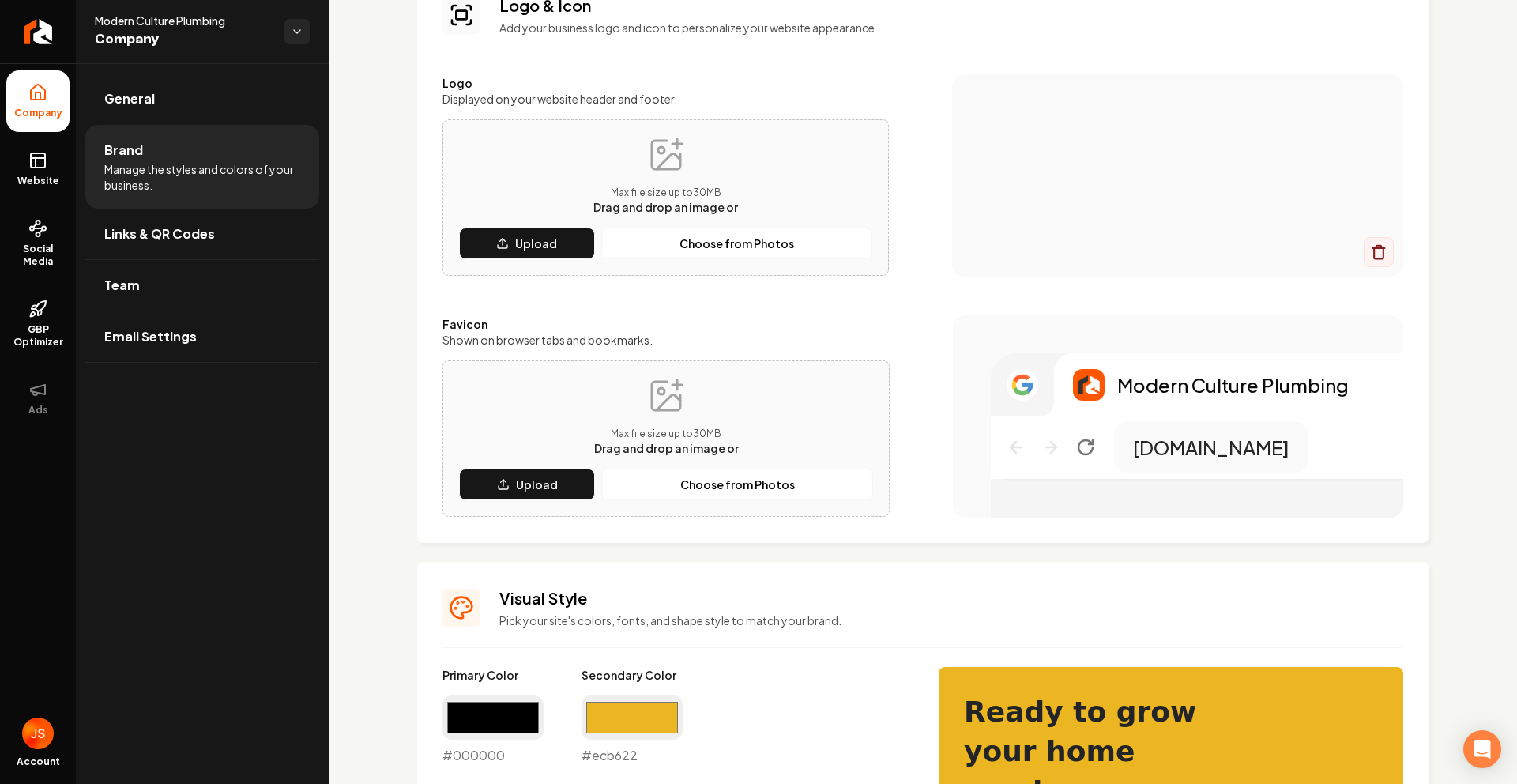
scroll to position [327, 0]
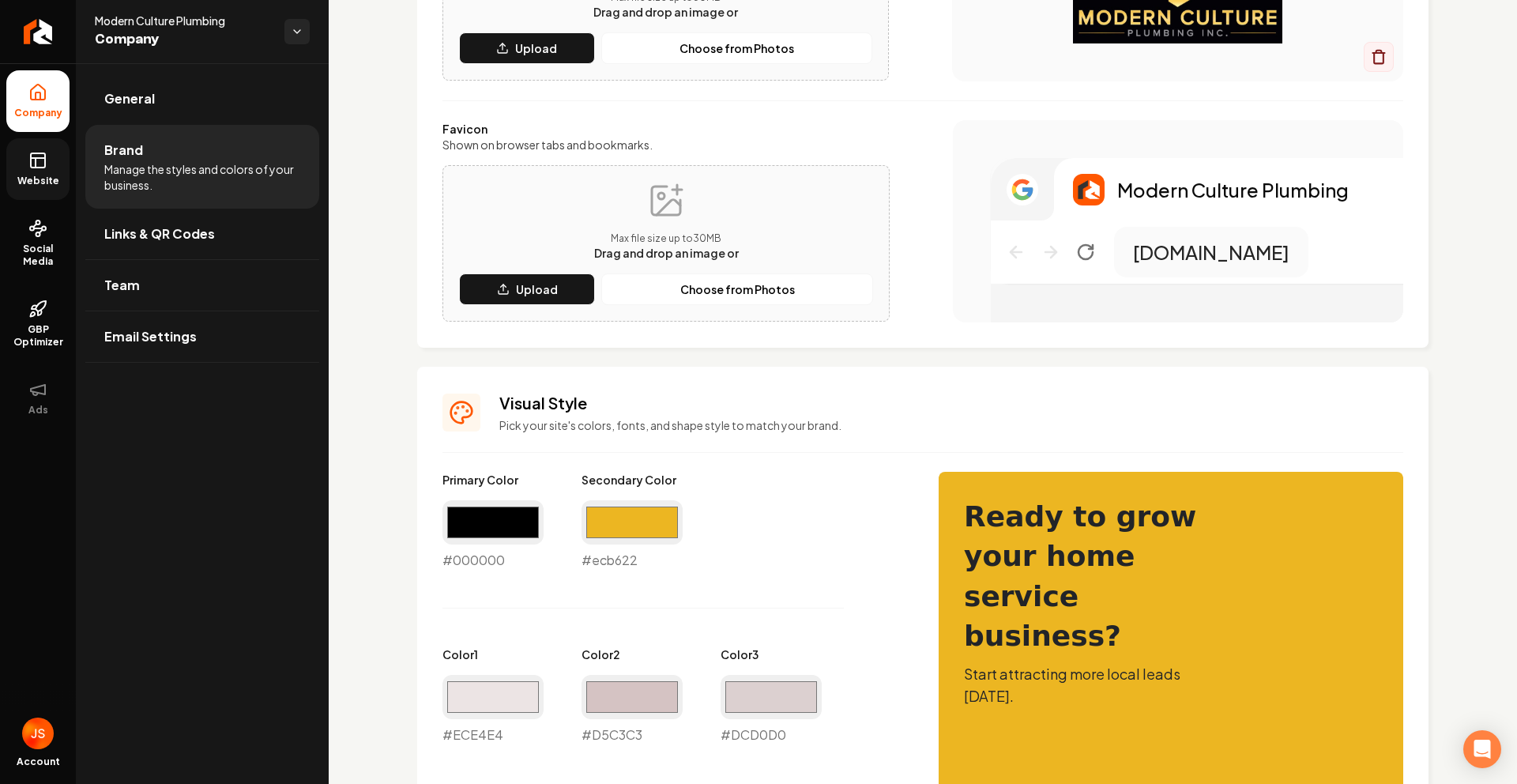
click at [30, 155] on rect at bounding box center [37, 161] width 14 height 14
